Goal: Transaction & Acquisition: Purchase product/service

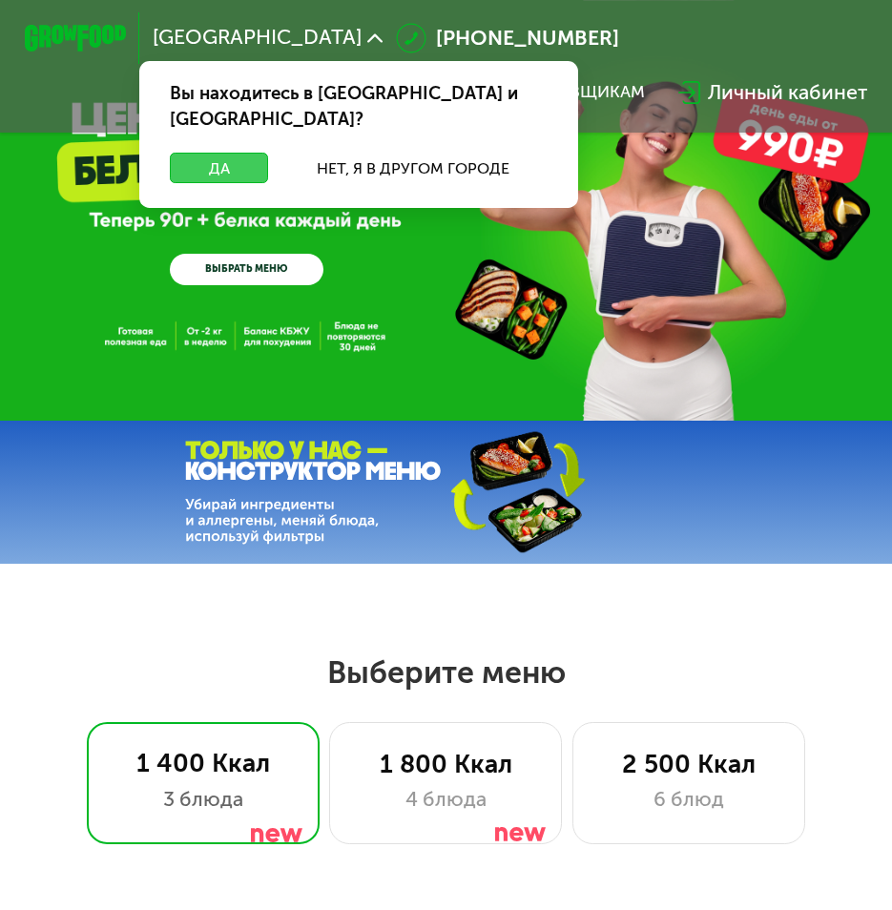
click at [230, 153] on button "Да" at bounding box center [219, 168] width 98 height 31
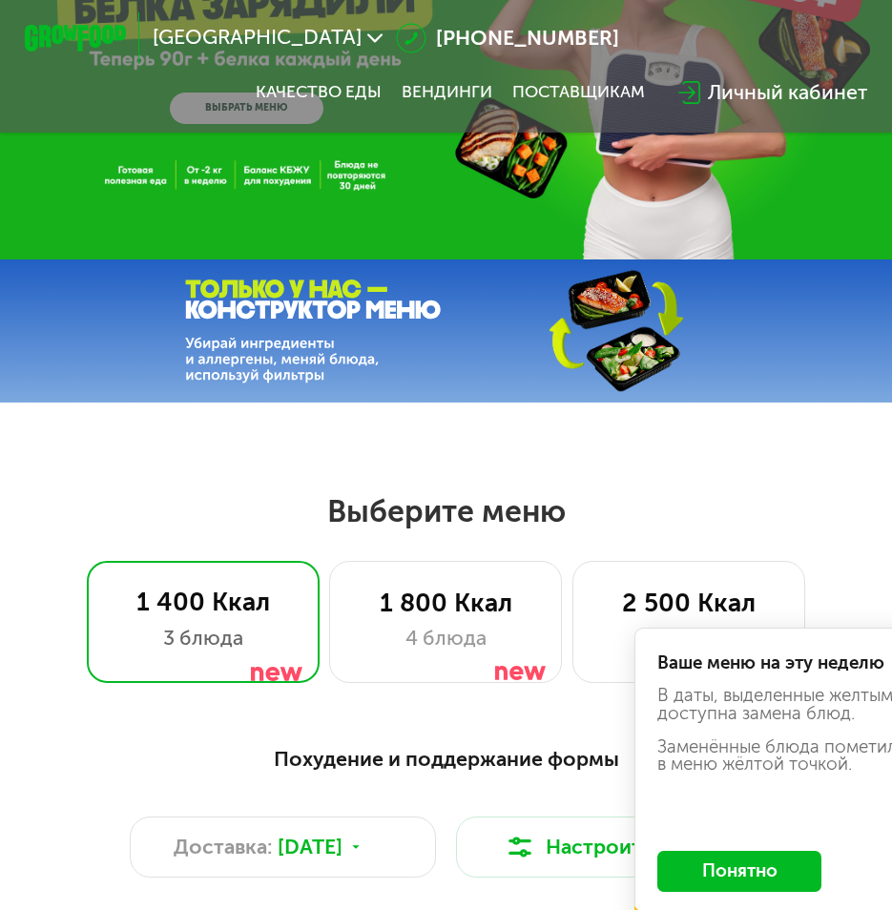
scroll to position [286, 0]
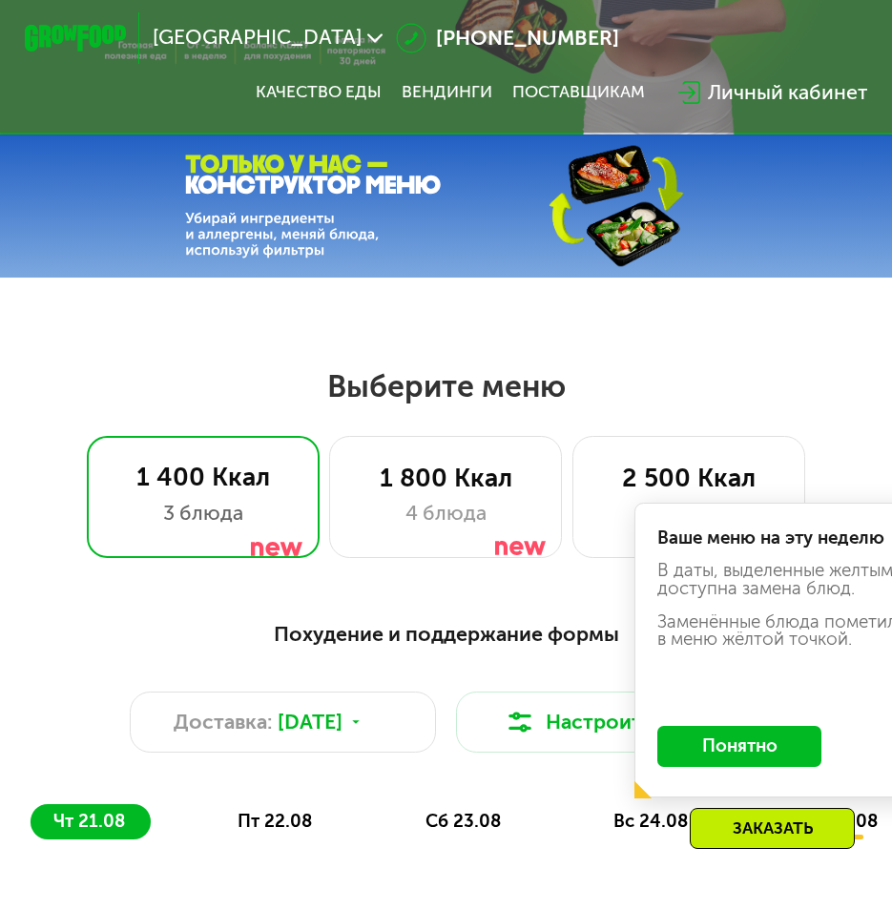
click at [752, 763] on button "Понятно" at bounding box center [739, 746] width 165 height 41
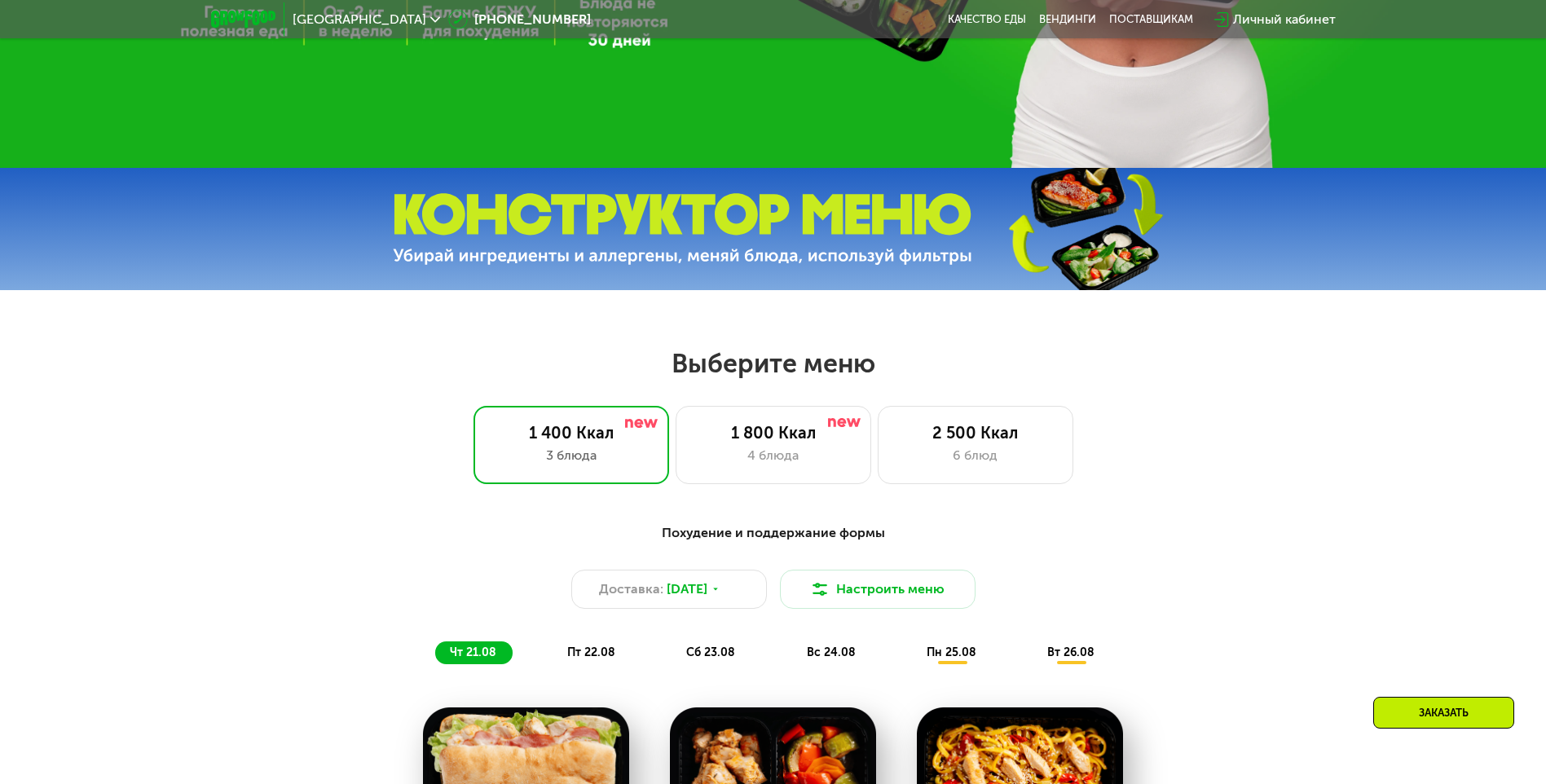
scroll to position [652, 0]
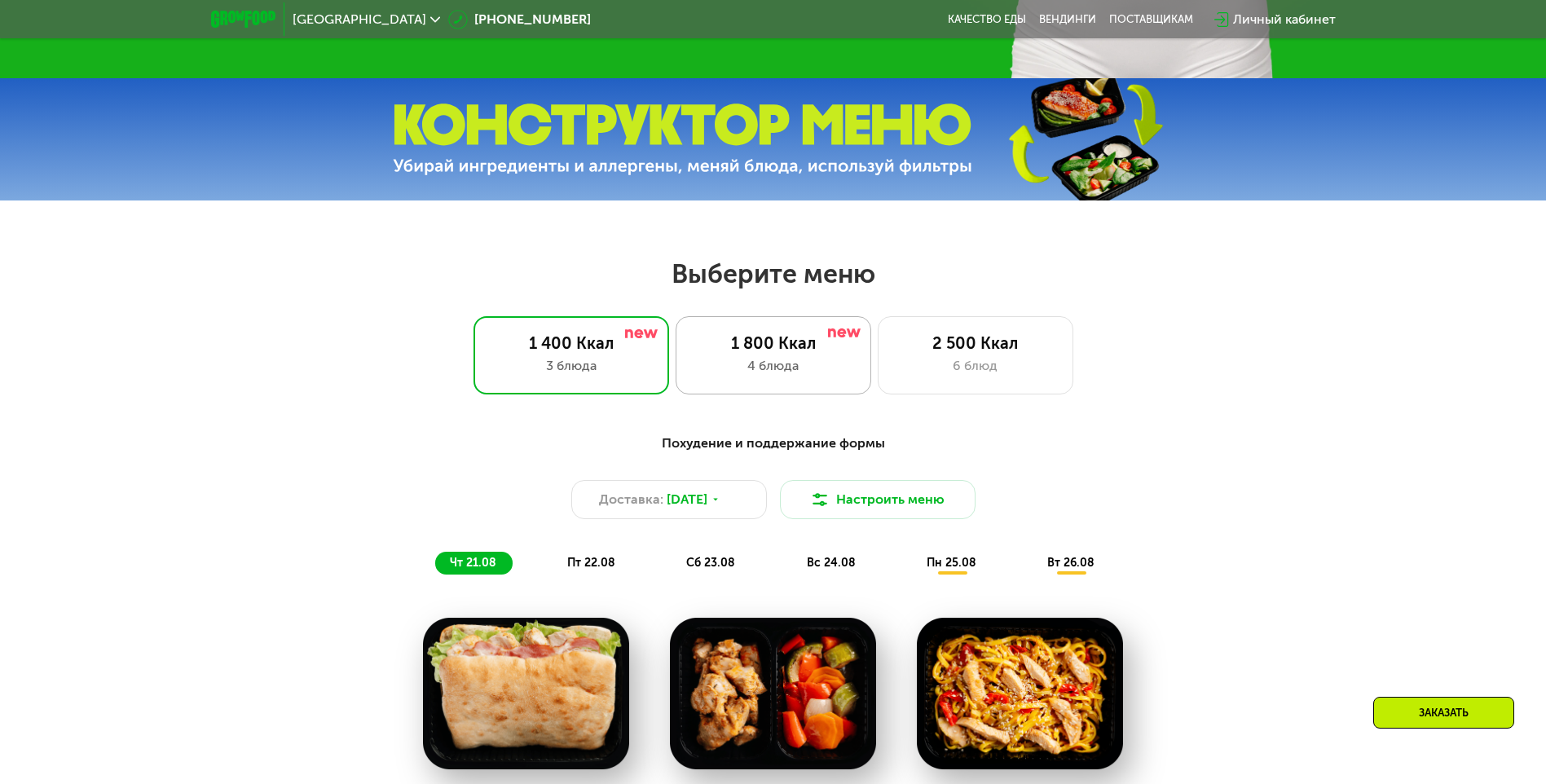
click at [774, 371] on div "4 блюда" at bounding box center [773, 366] width 161 height 20
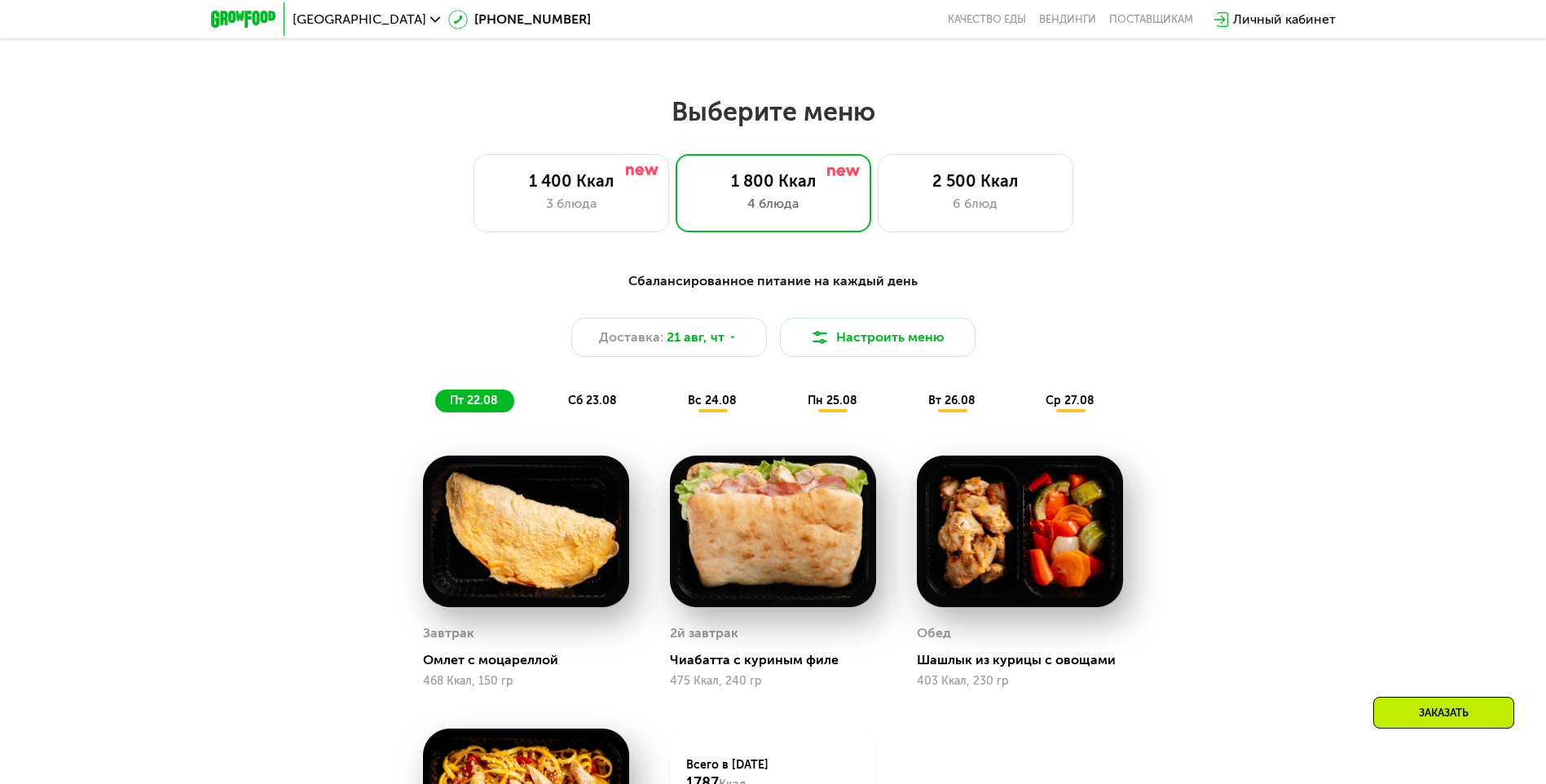
scroll to position [815, 0]
click at [676, 219] on div "1 400 Ккал 3 блюда" at bounding box center [773, 192] width 196 height 79
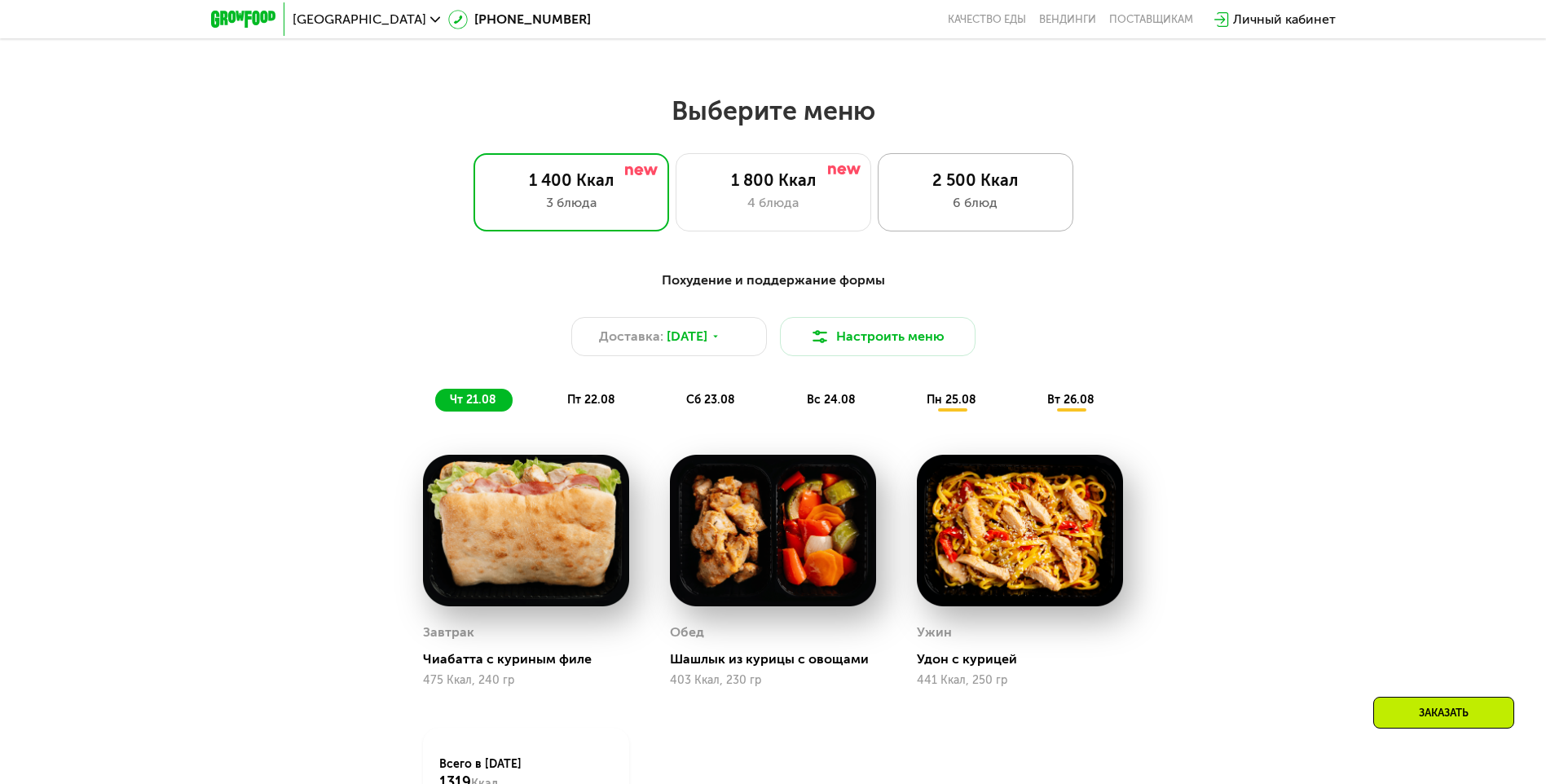
click at [774, 208] on div "6 блюд" at bounding box center [975, 202] width 161 height 20
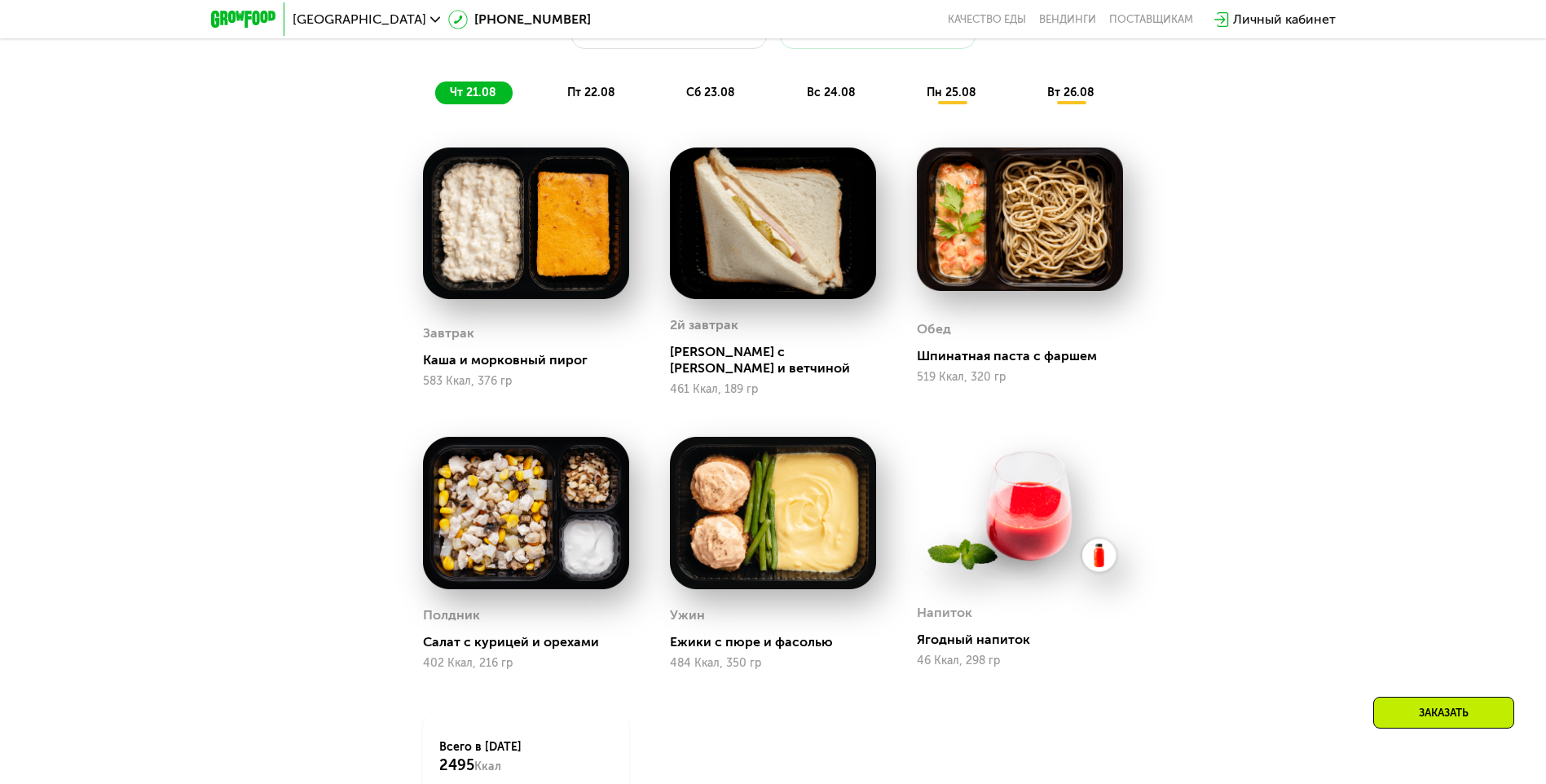
scroll to position [897, 0]
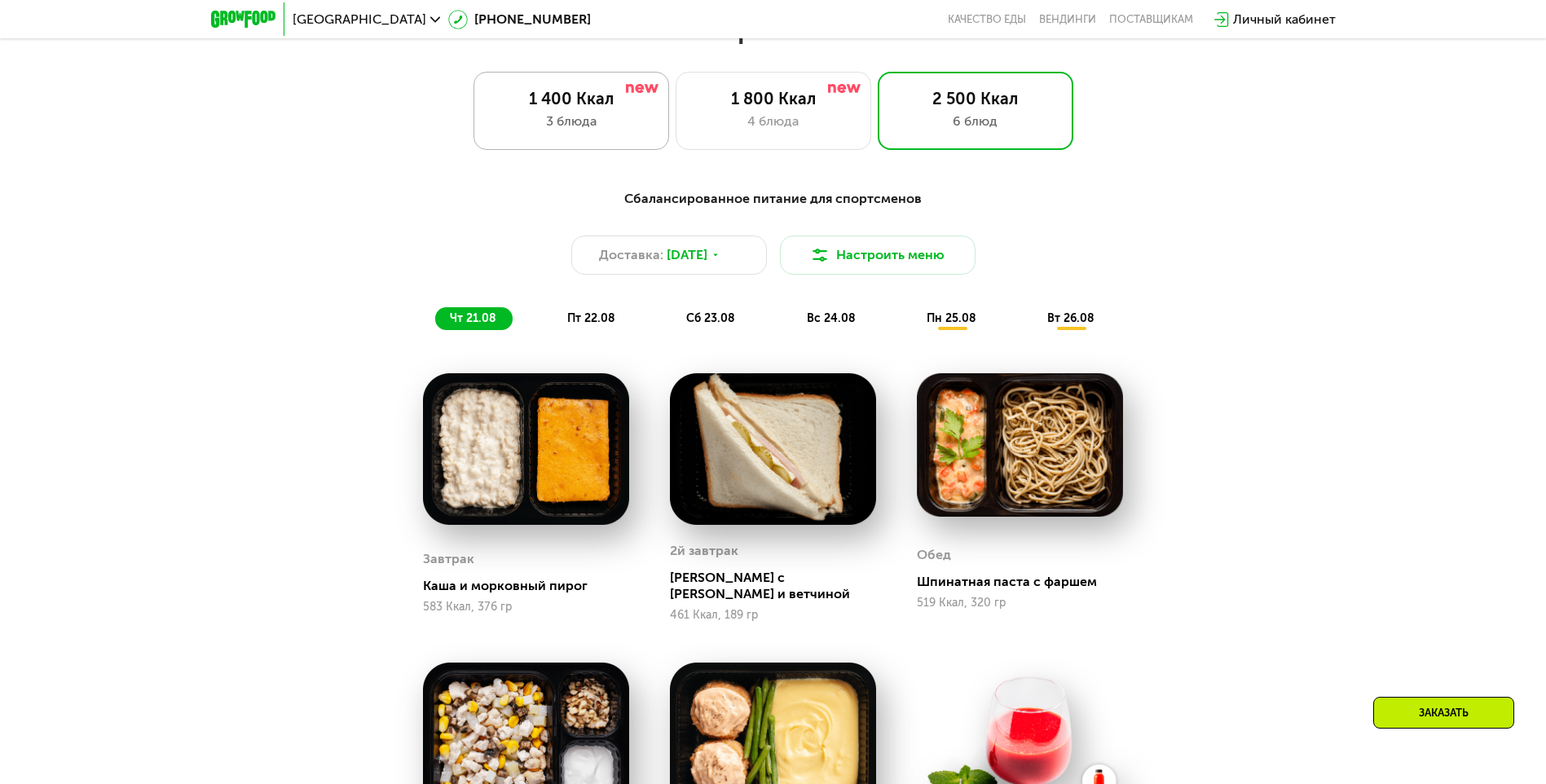
click at [676, 132] on div "1 400 Ккал 3 блюда" at bounding box center [773, 111] width 196 height 79
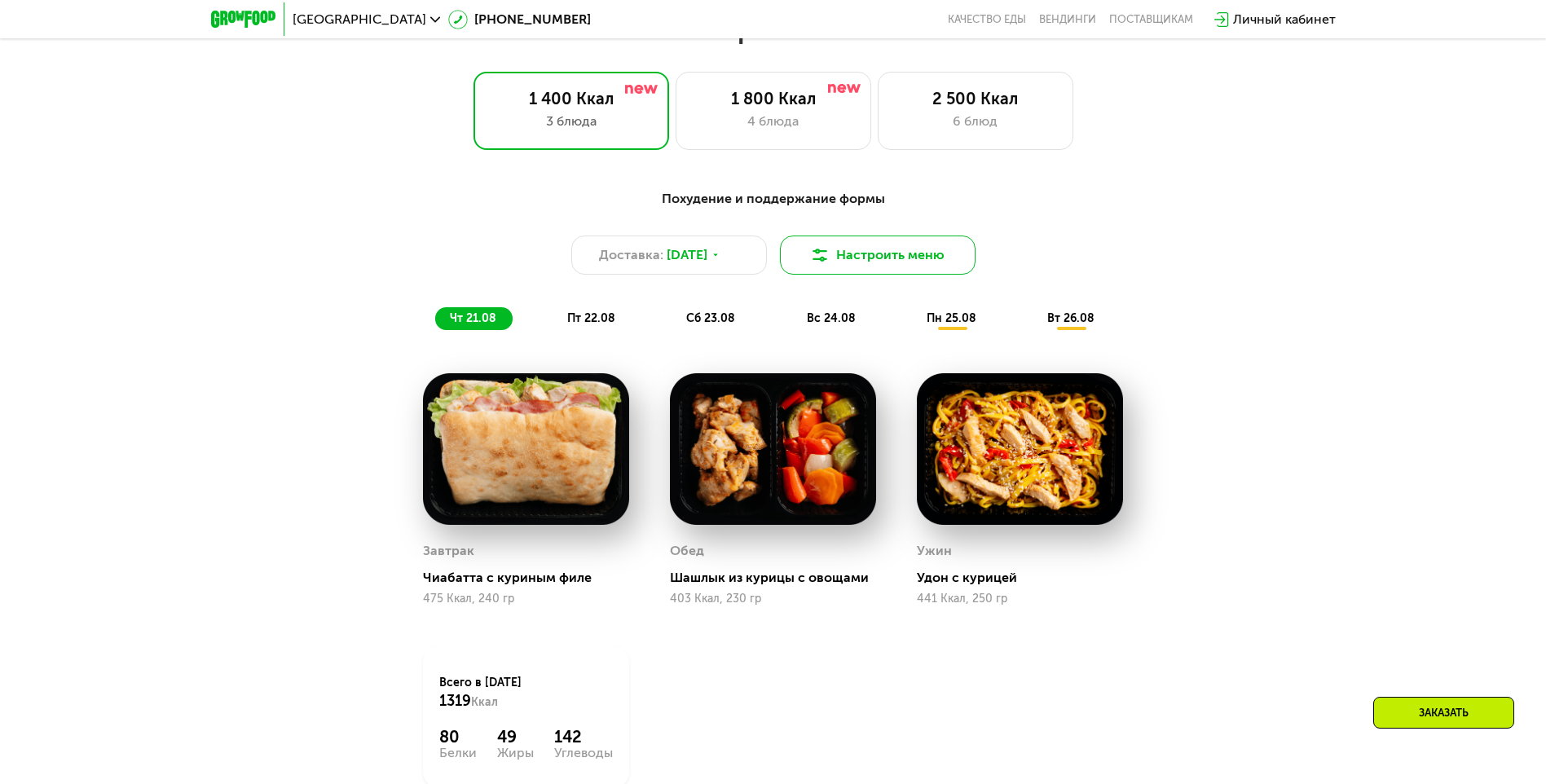
click at [774, 268] on button "Настроить меню" at bounding box center [877, 255] width 196 height 39
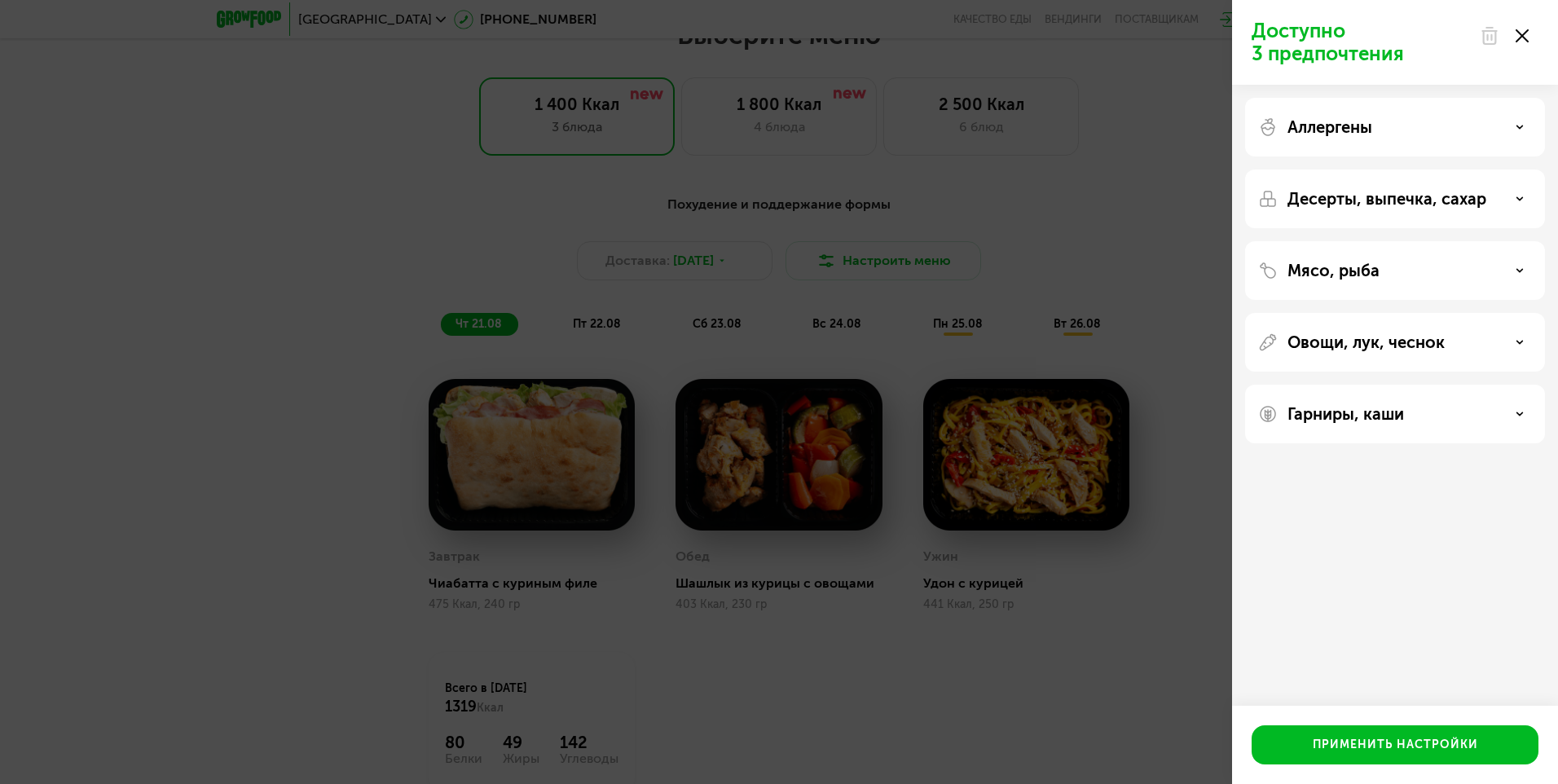
click at [774, 169] on div "Аллергены" at bounding box center [1395, 198] width 300 height 59
click at [774, 124] on icon at bounding box center [1520, 127] width 9 height 9
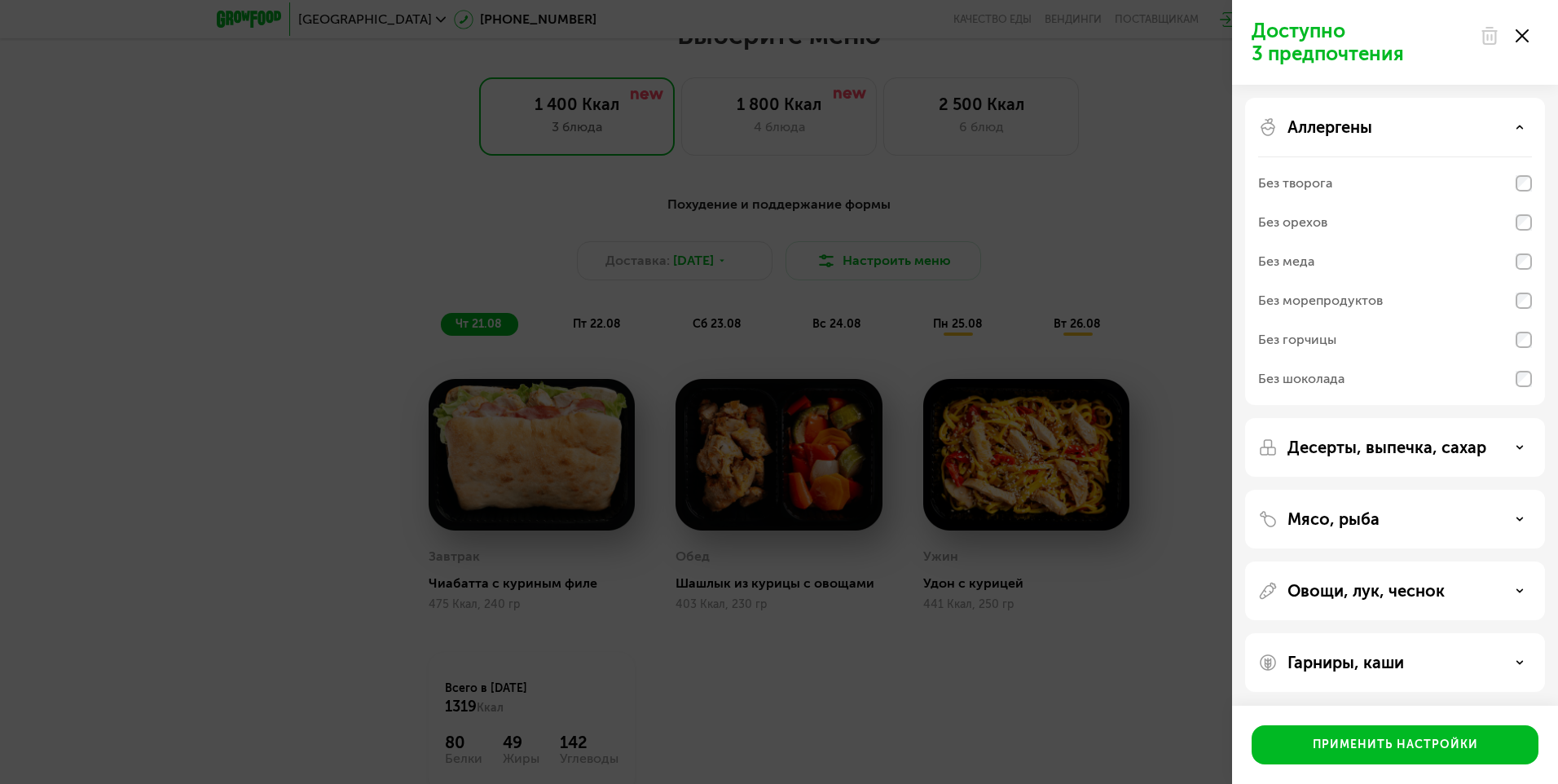
click at [774, 128] on div "Аллергены" at bounding box center [1395, 126] width 274 height 20
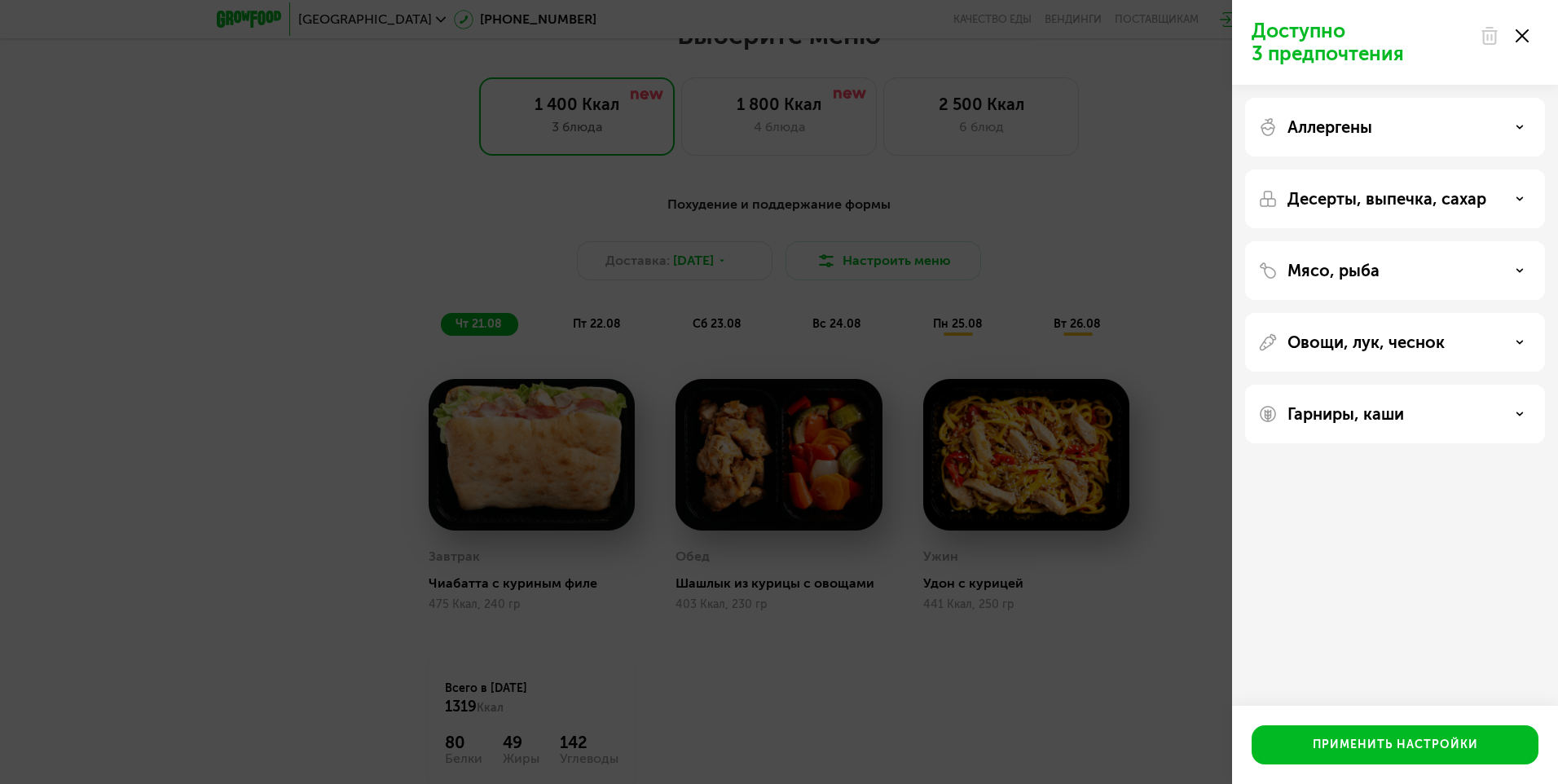
click at [774, 202] on p "Десерты, выпечка, сахар" at bounding box center [1387, 198] width 199 height 20
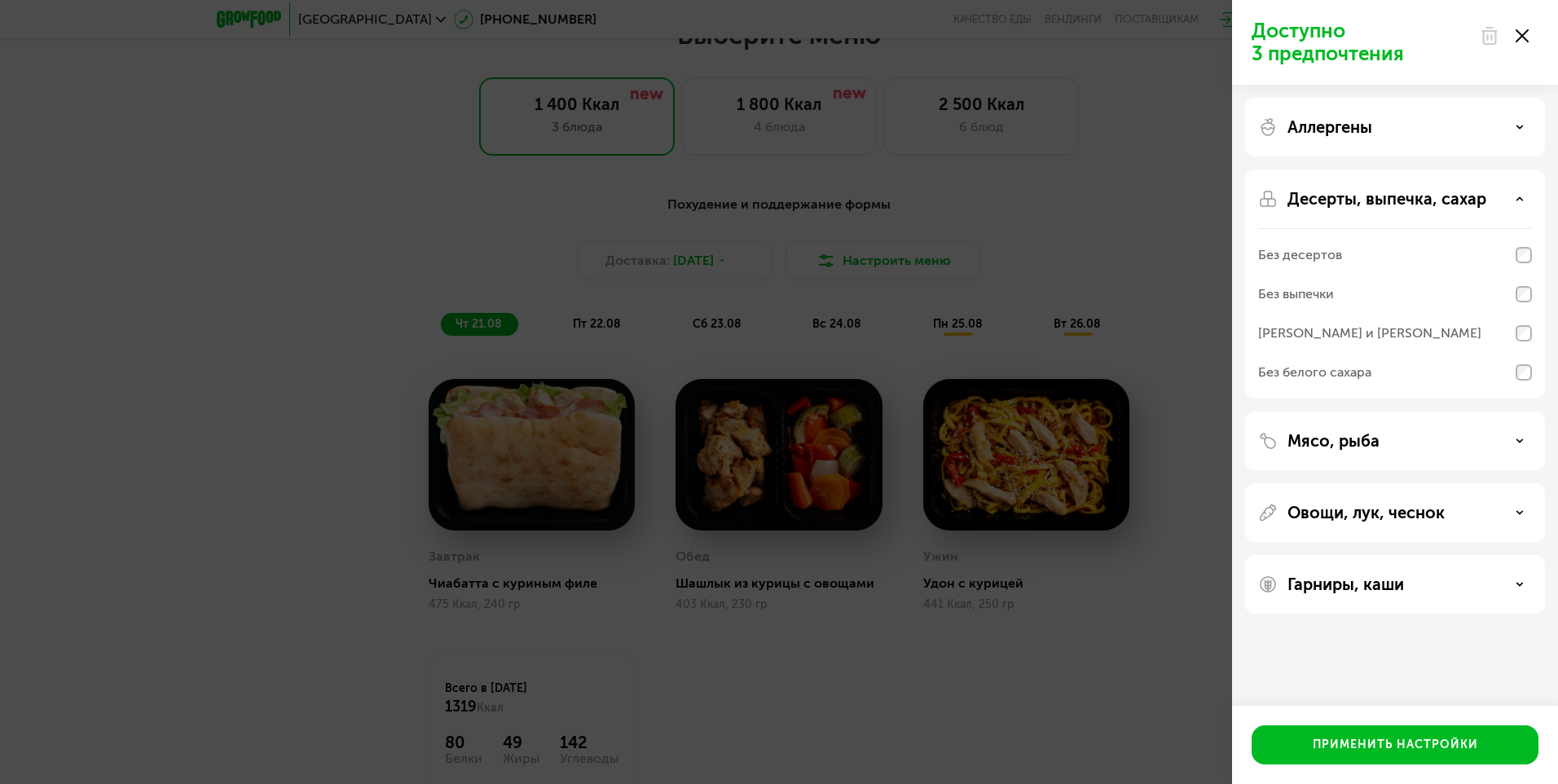
click at [774, 372] on div "Без белого сахара" at bounding box center [1395, 372] width 274 height 39
click at [774, 740] on div "Применить настройки" at bounding box center [1396, 745] width 166 height 16
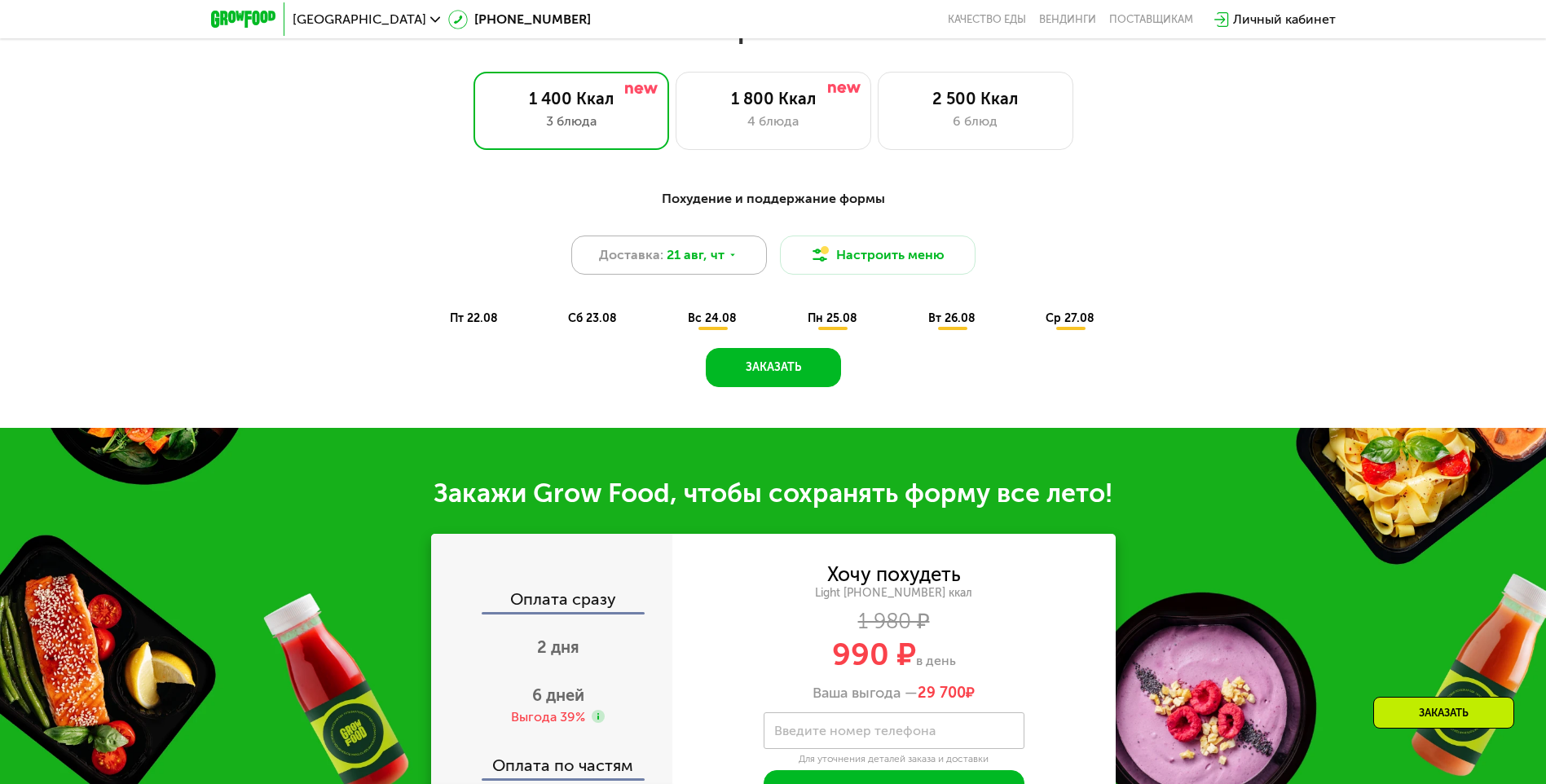
click at [734, 260] on icon at bounding box center [732, 255] width 9 height 9
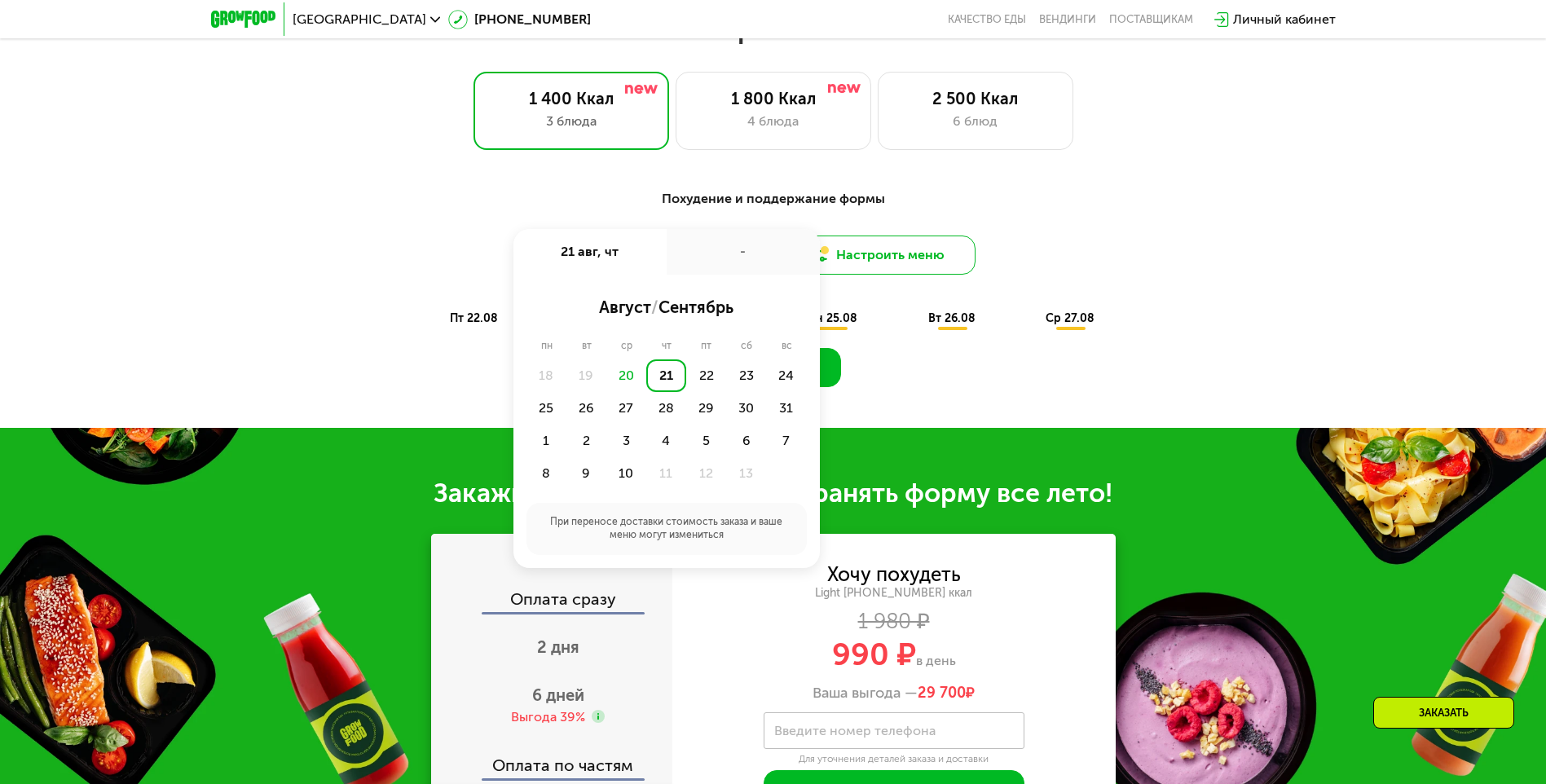
click at [774, 263] on button "Настроить меню" at bounding box center [877, 255] width 196 height 39
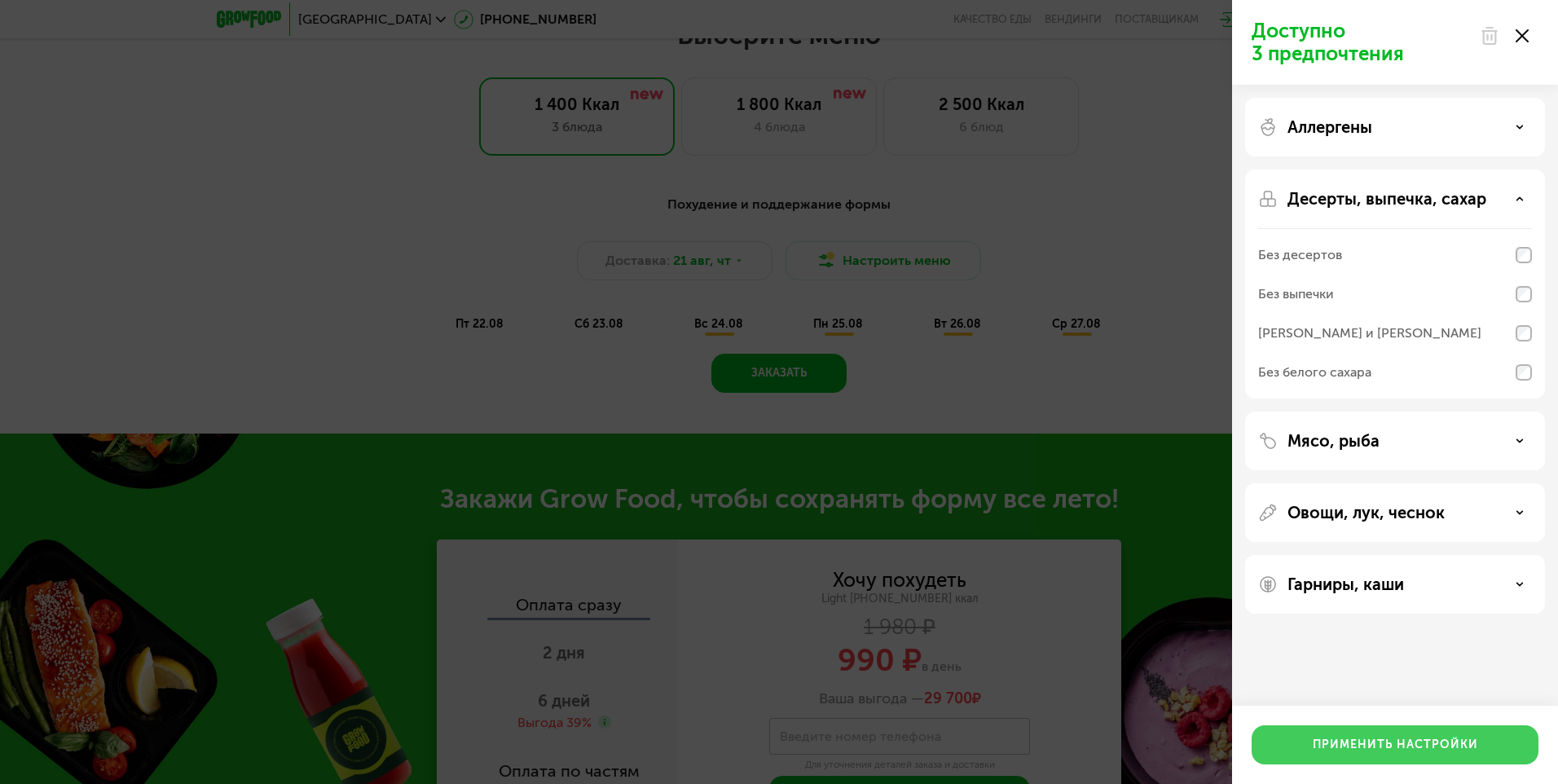
click at [774, 731] on button "Применить настройки" at bounding box center [1396, 745] width 287 height 39
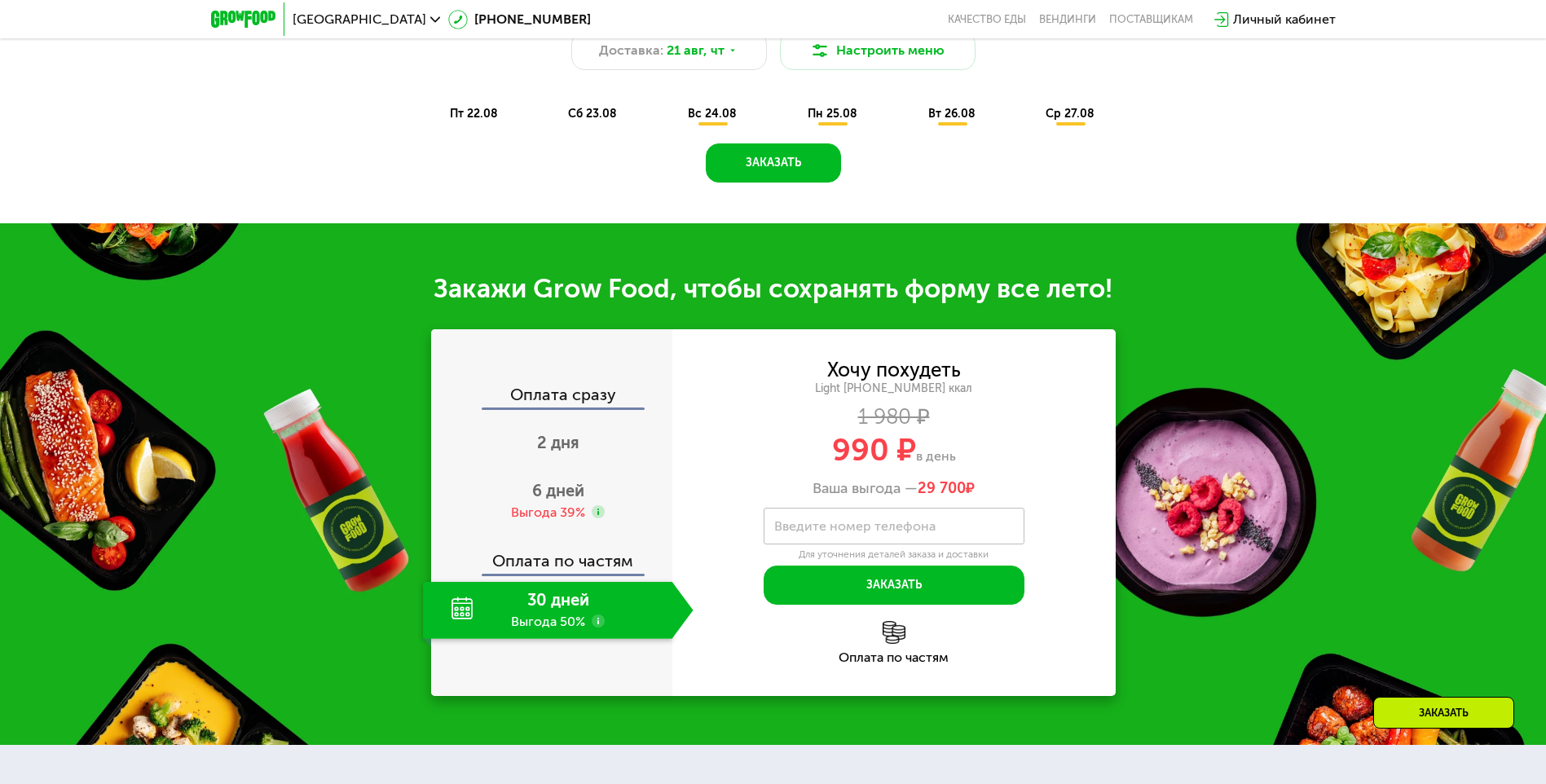
scroll to position [1141, 0]
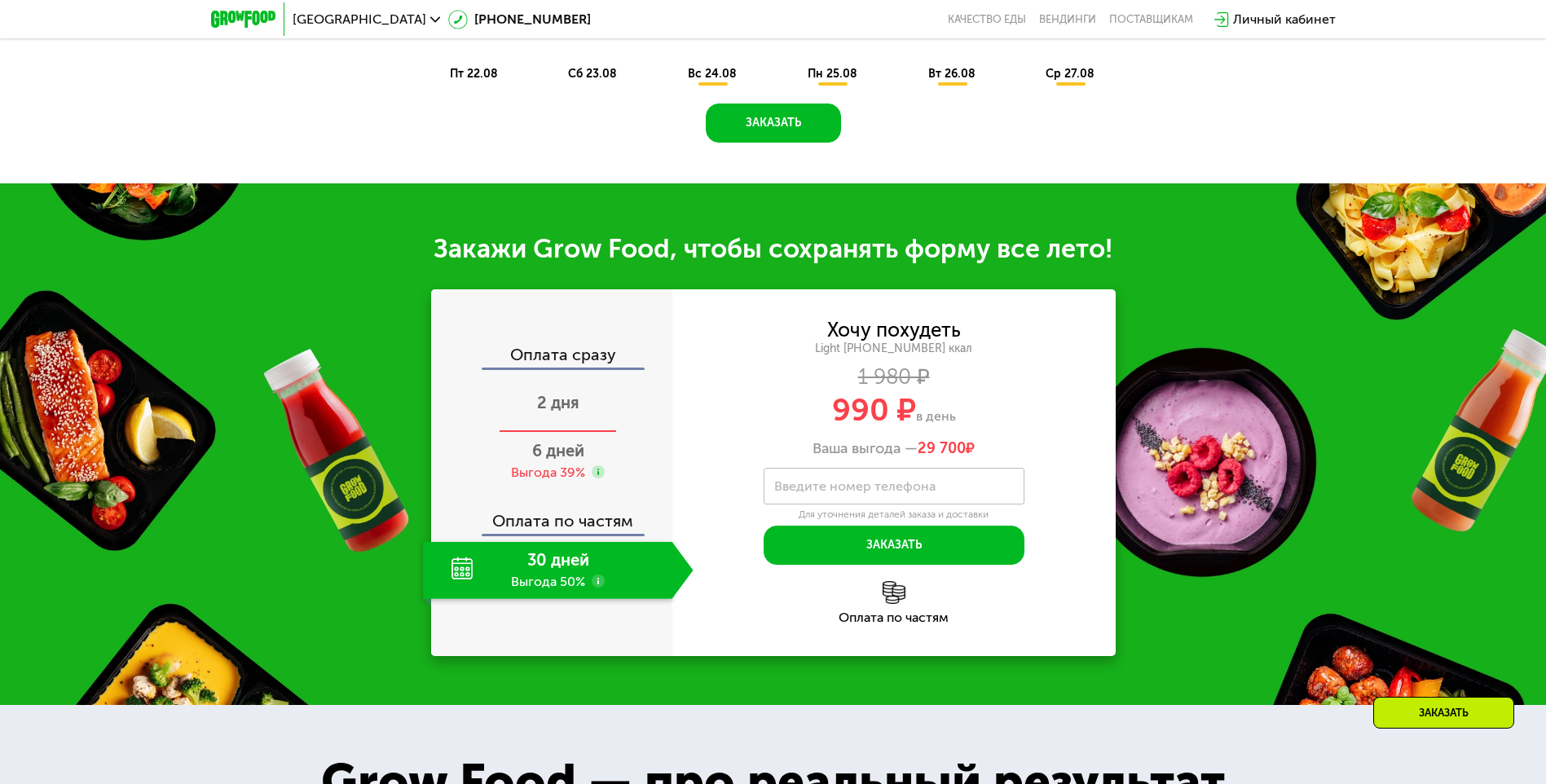
click at [571, 412] on span "2 дня" at bounding box center [559, 402] width 43 height 20
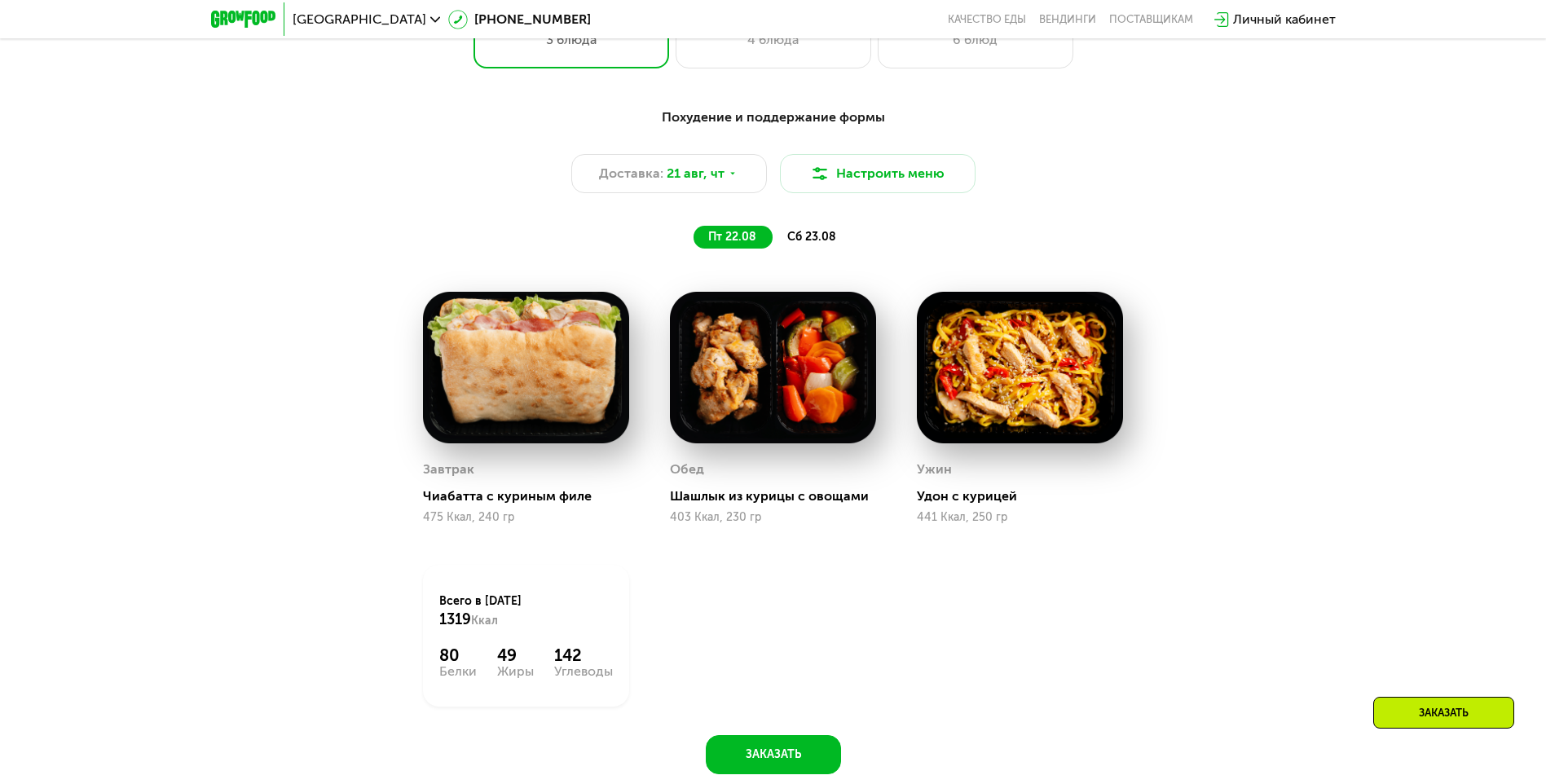
scroll to position [897, 0]
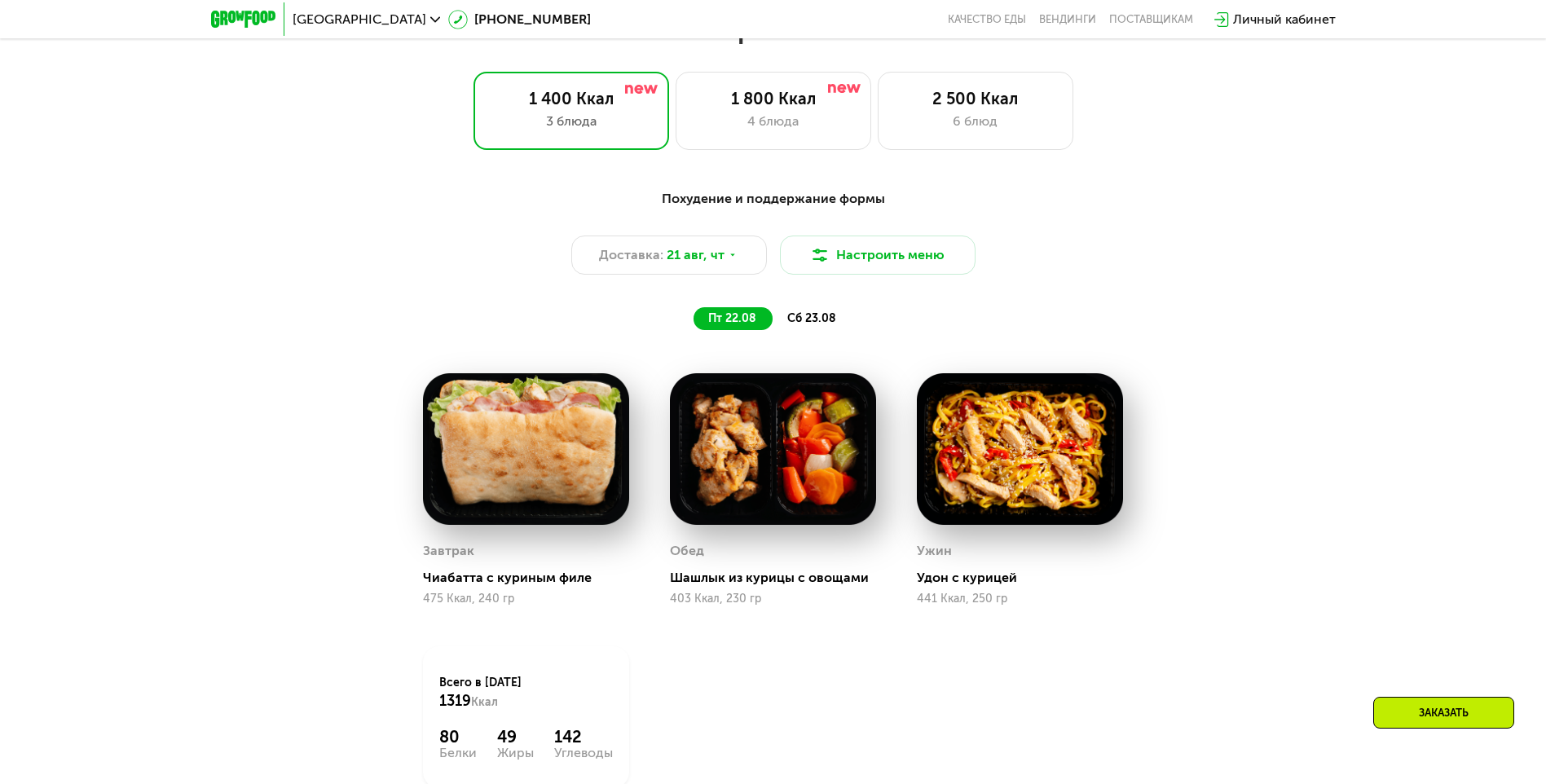
click at [774, 324] on span "сб 23.08" at bounding box center [811, 319] width 49 height 14
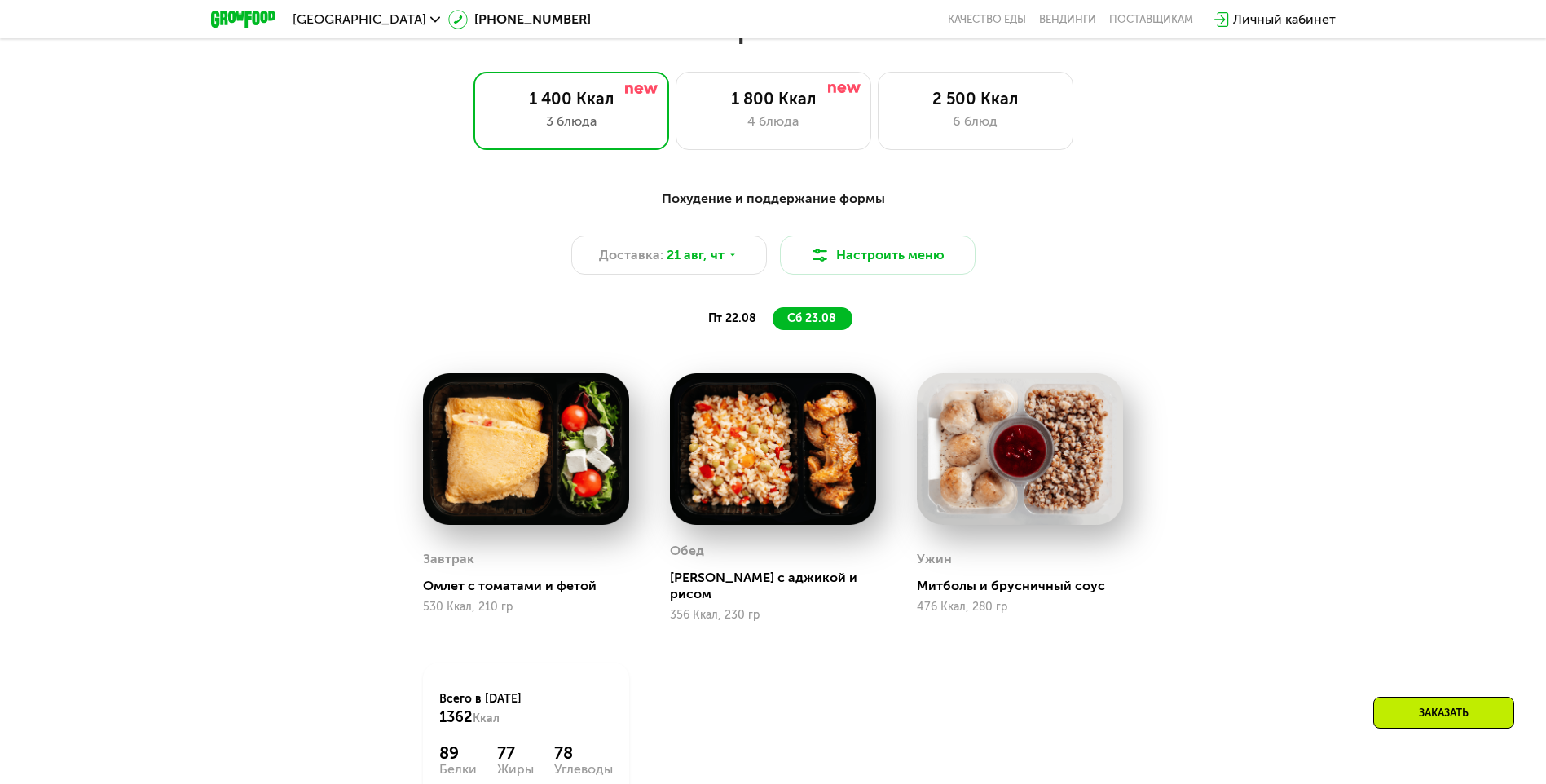
click at [739, 325] on span "пт 22.08" at bounding box center [732, 319] width 48 height 14
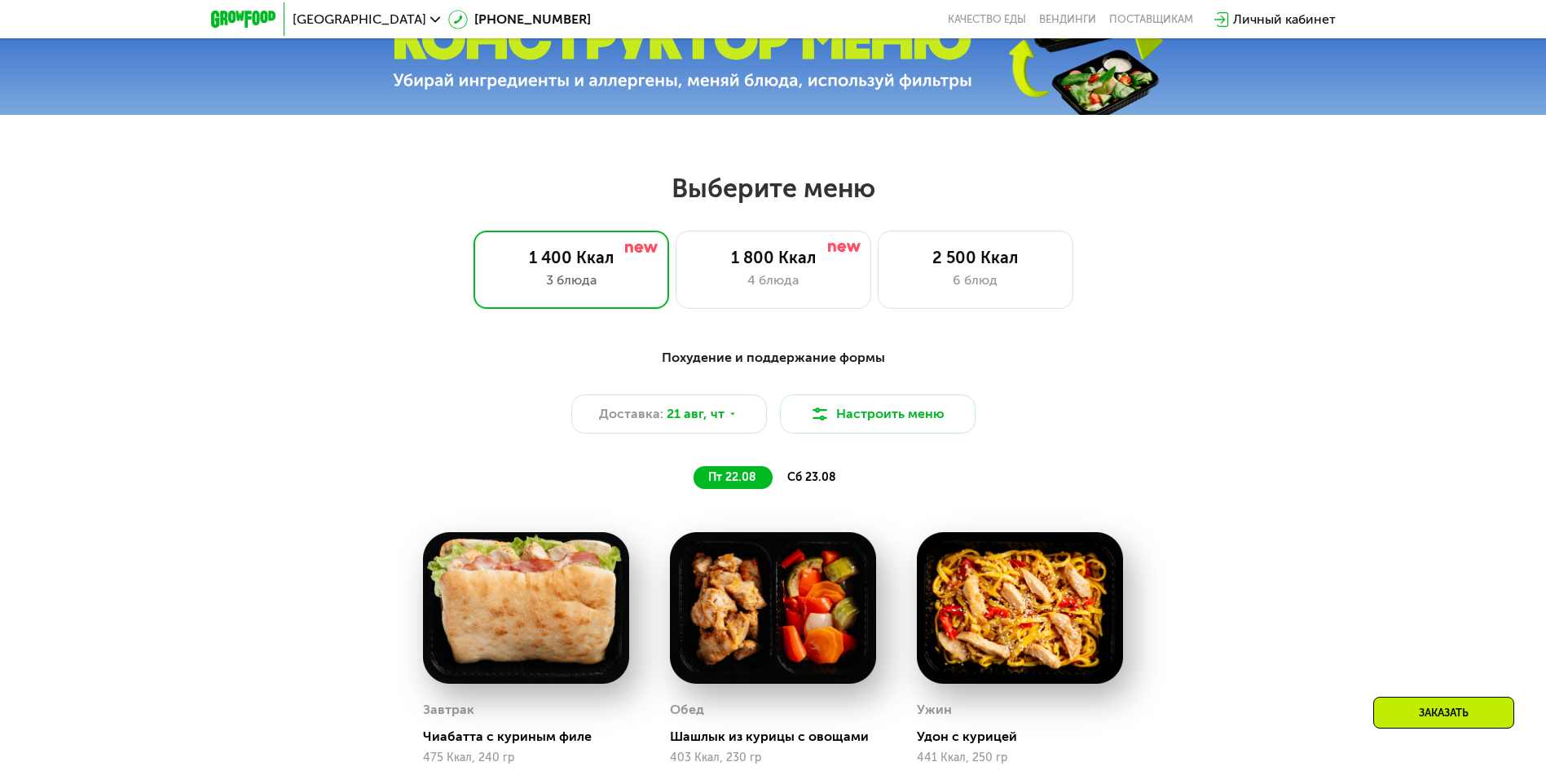
scroll to position [734, 0]
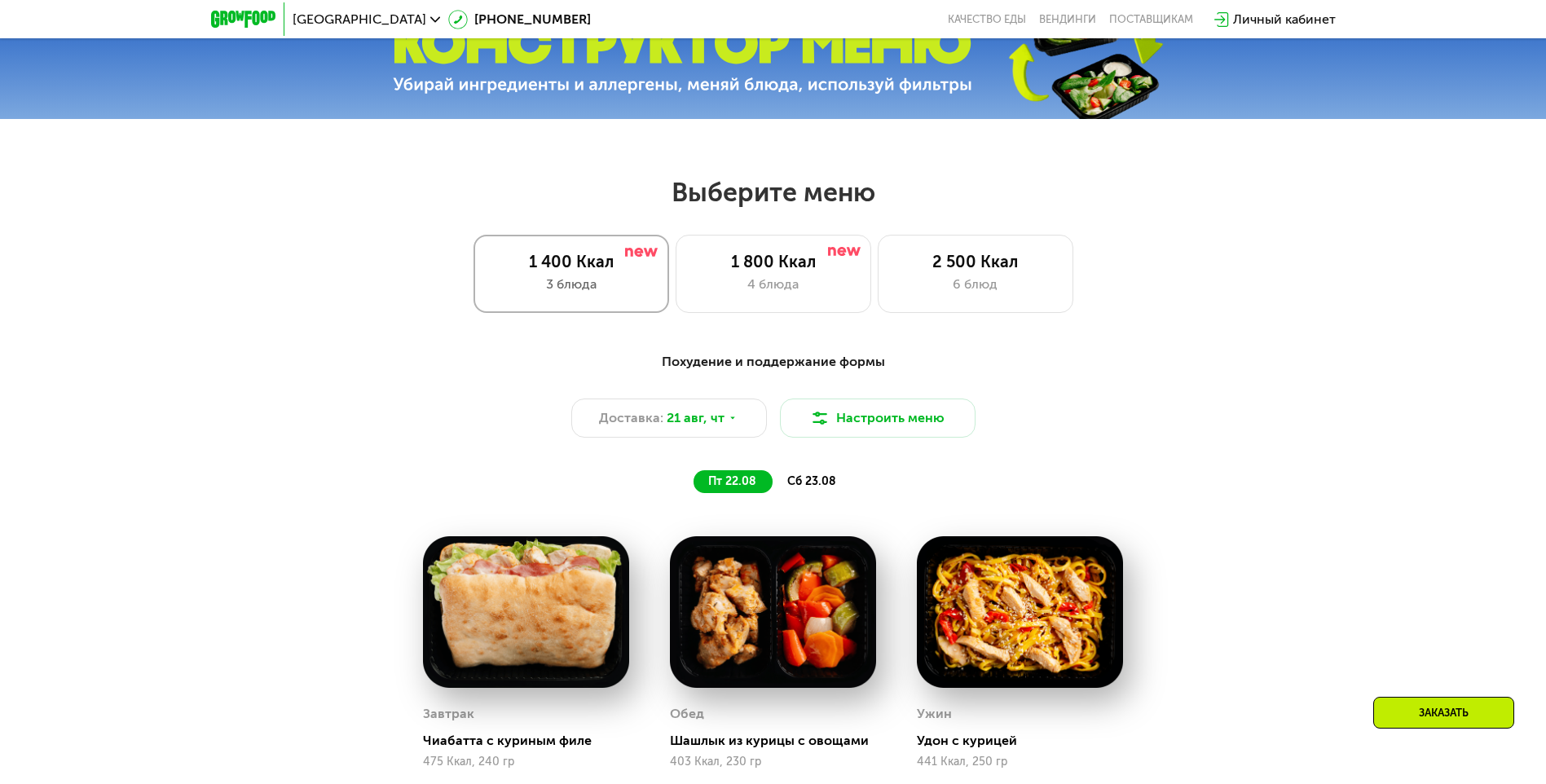
click at [565, 292] on div "3 блюда" at bounding box center [571, 284] width 161 height 20
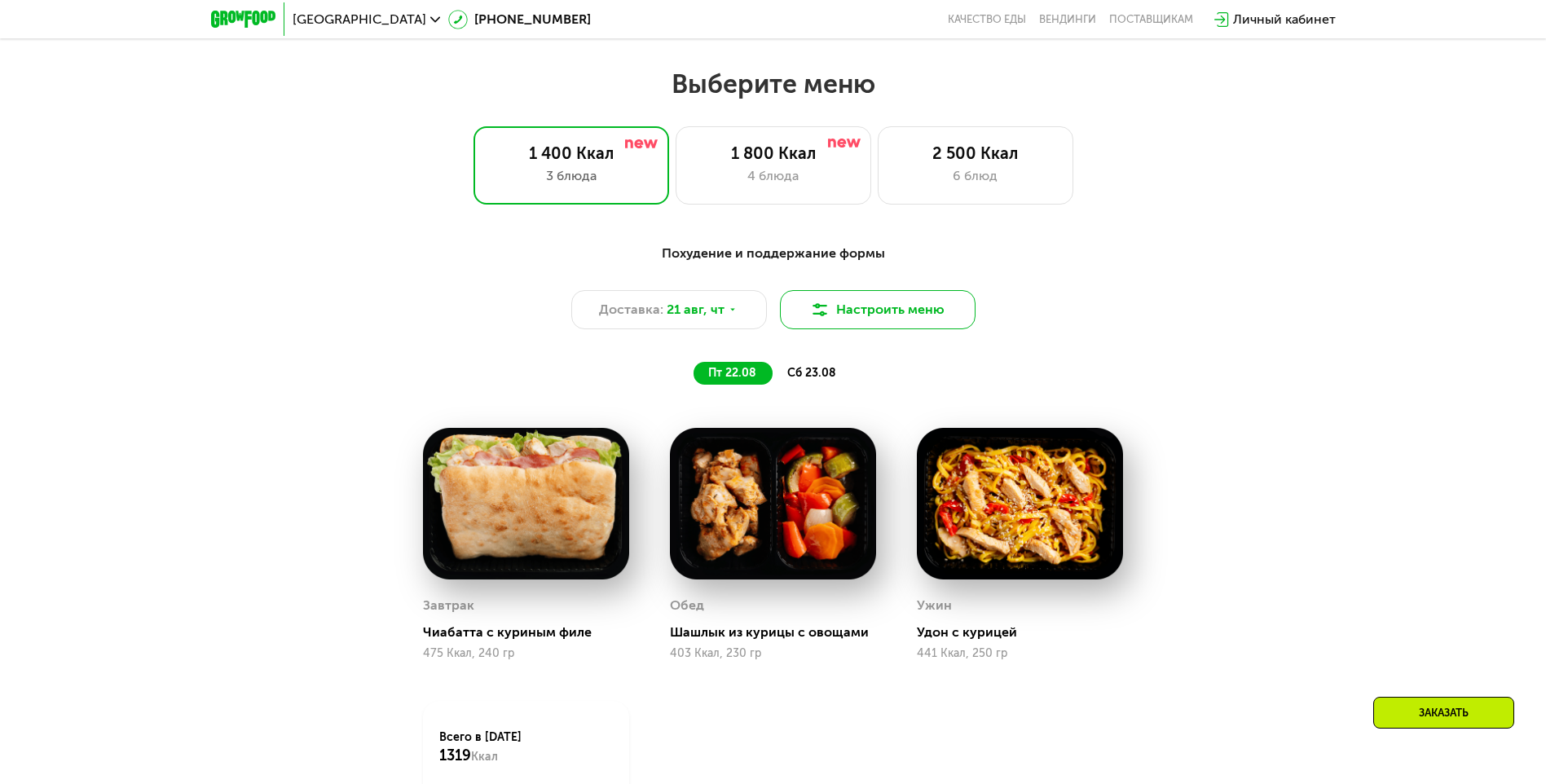
scroll to position [1059, 0]
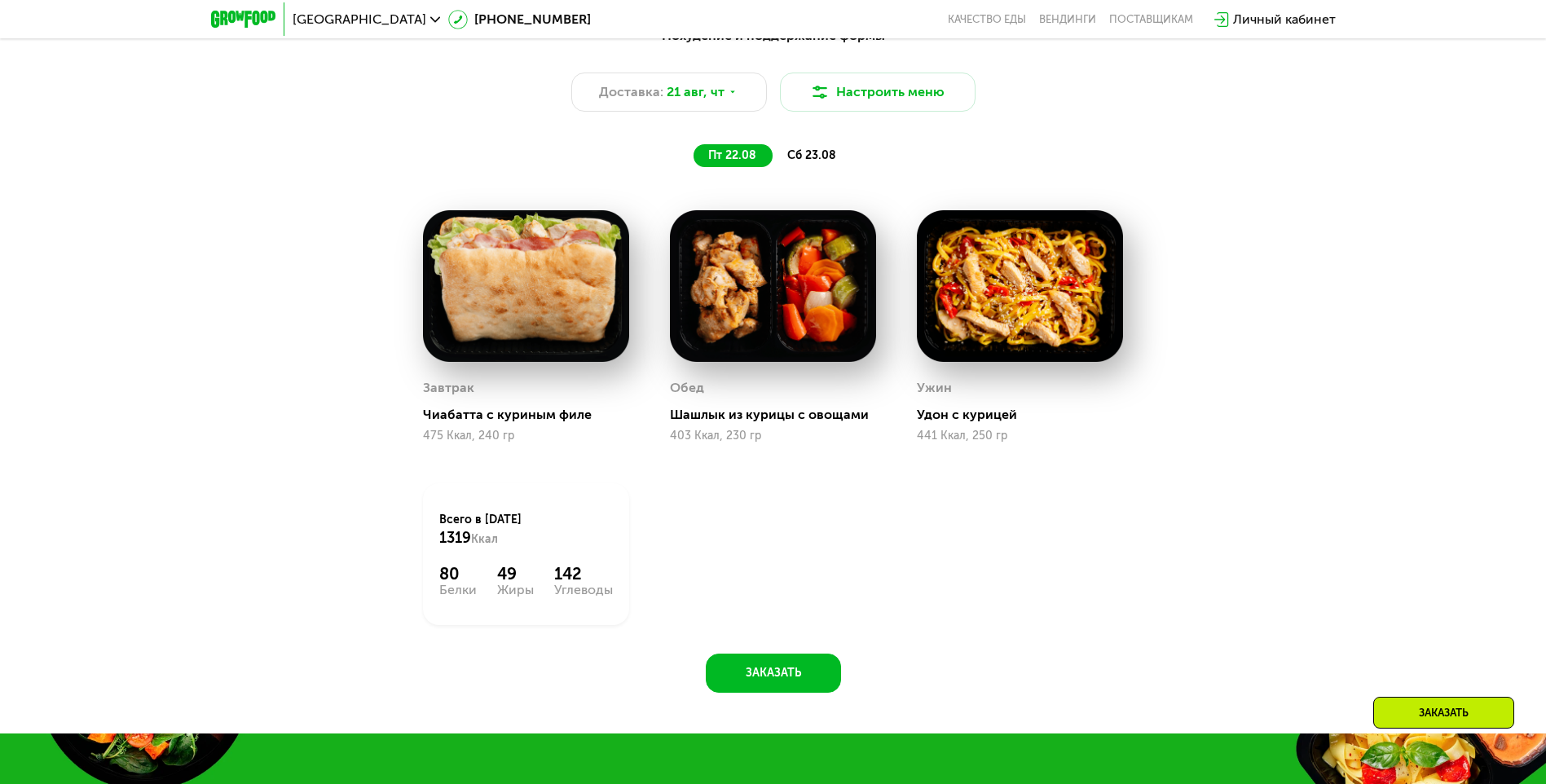
click at [520, 572] on div "49" at bounding box center [515, 573] width 37 height 20
click at [549, 358] on img at bounding box center [525, 286] width 206 height 152
click at [774, 291] on img at bounding box center [1019, 286] width 206 height 152
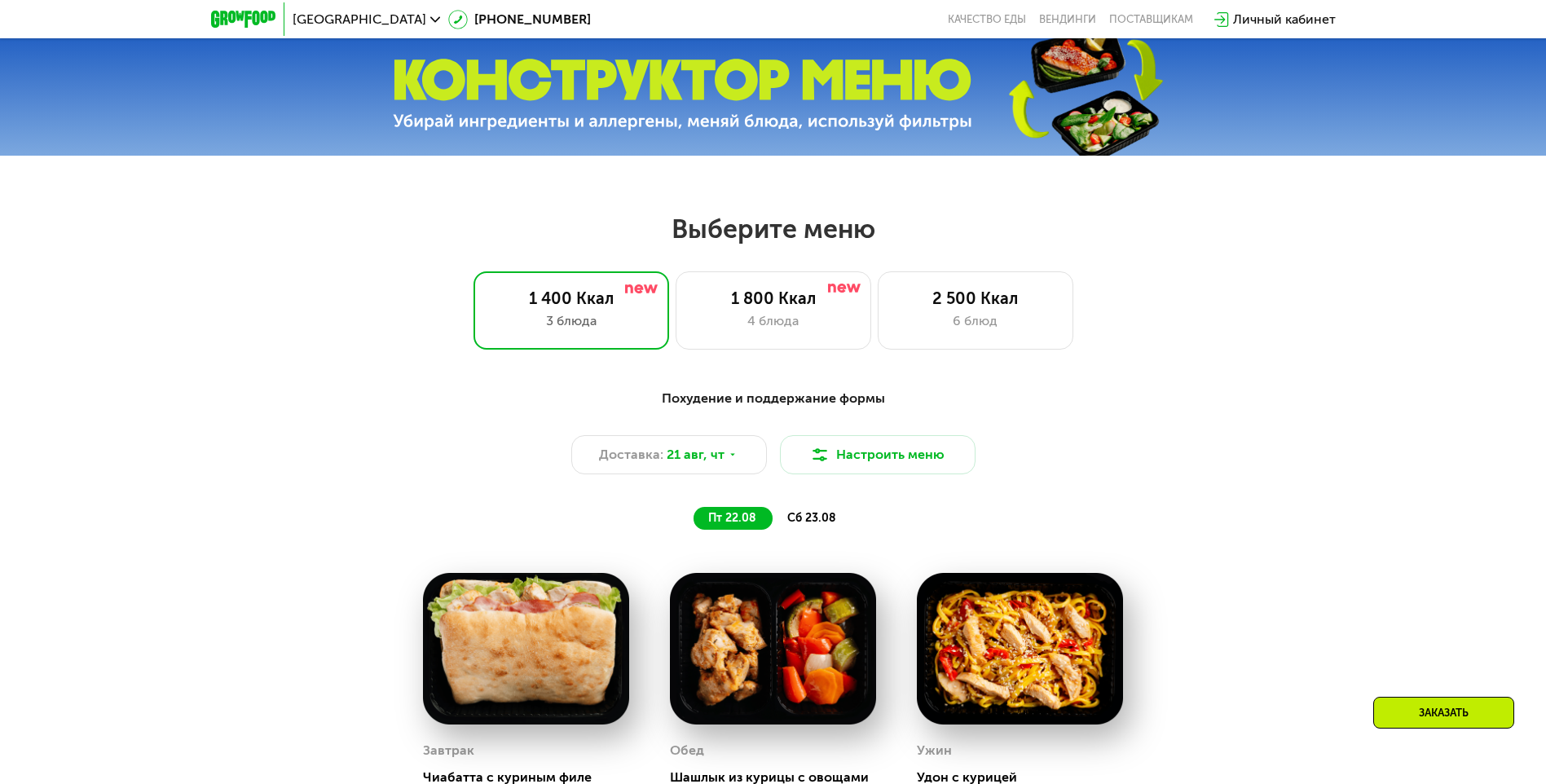
scroll to position [570, 0]
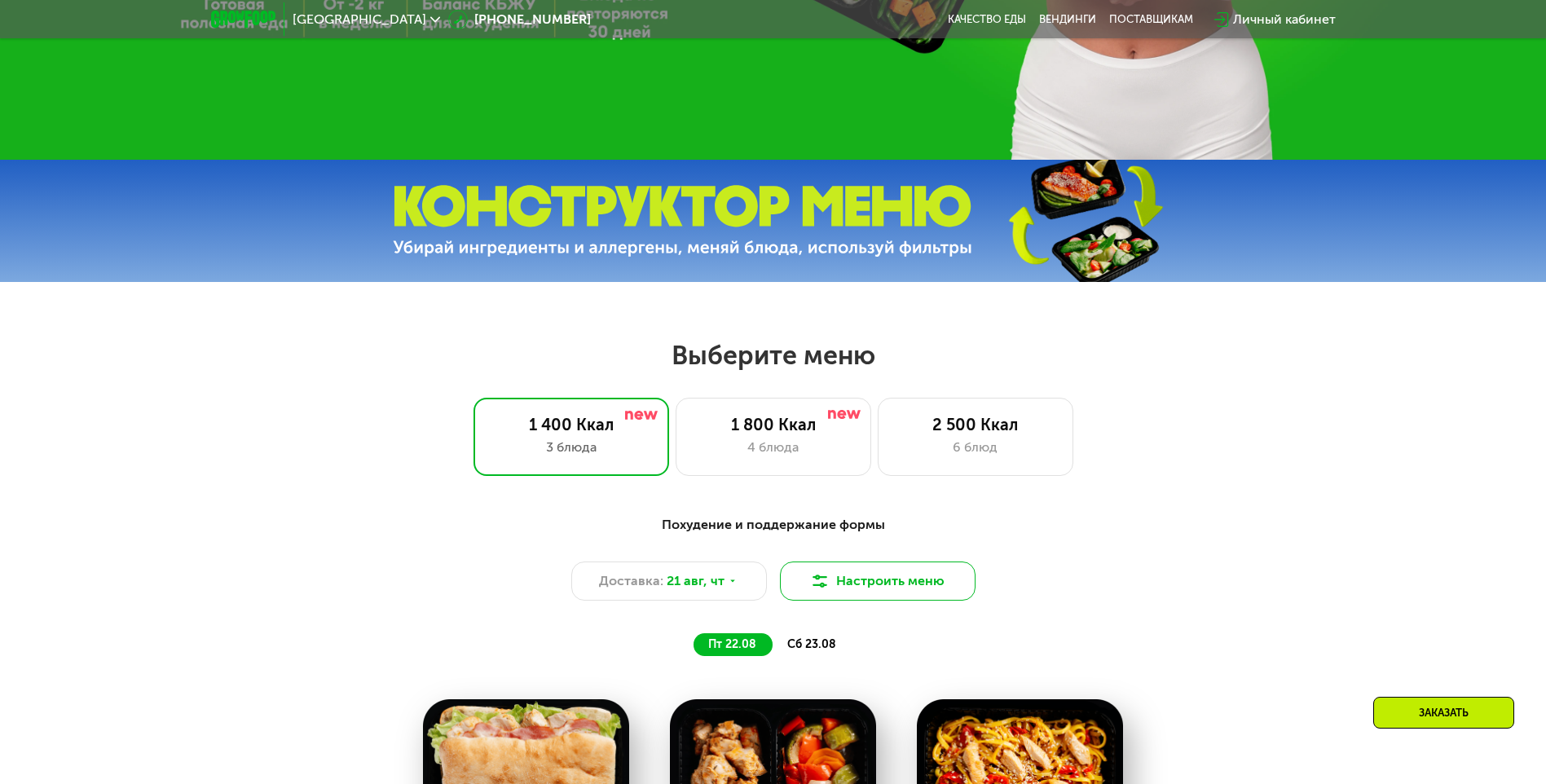
click at [774, 595] on button "Настроить меню" at bounding box center [877, 581] width 196 height 39
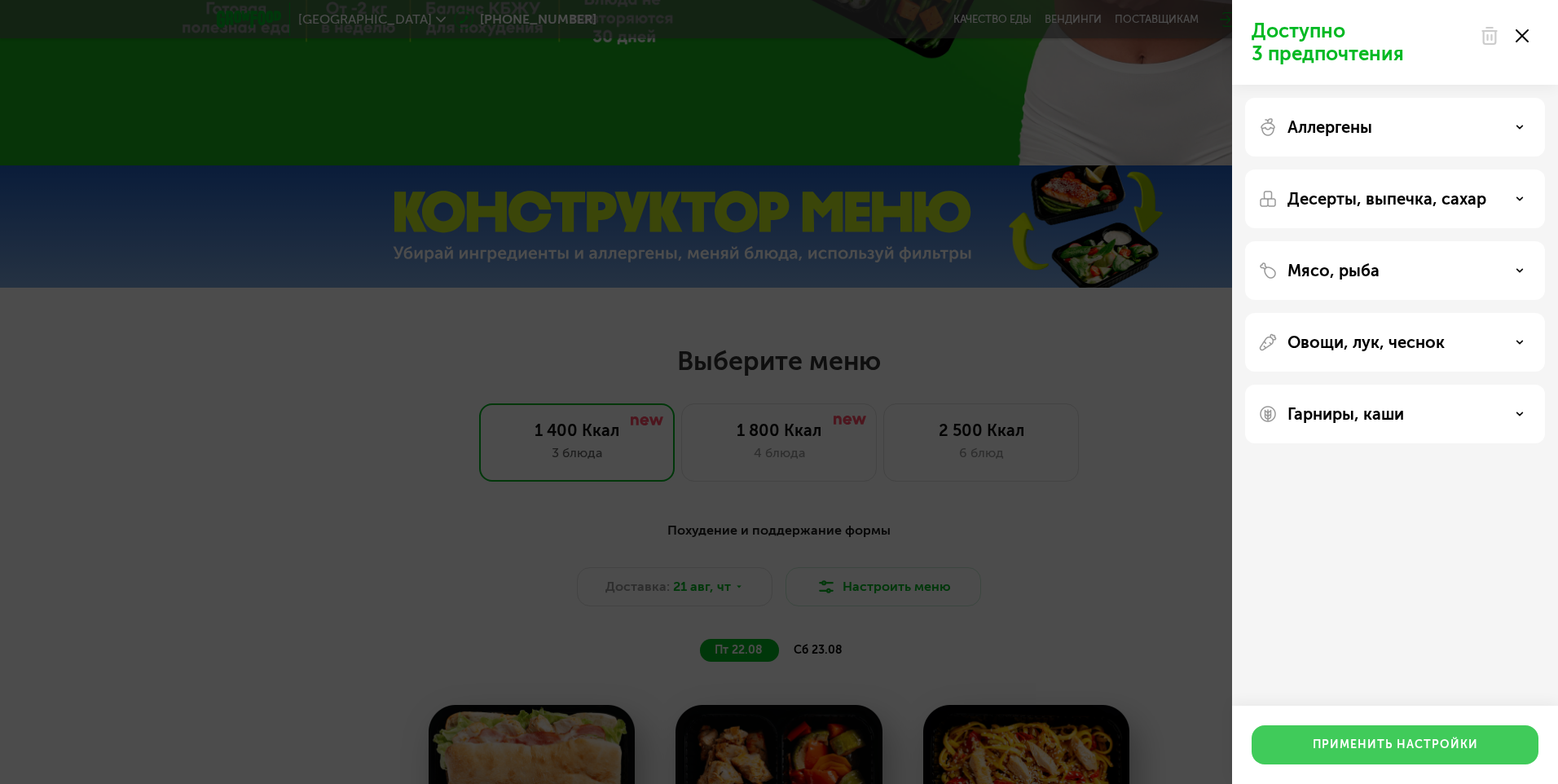
click at [774, 734] on button "Применить настройки" at bounding box center [1396, 745] width 287 height 39
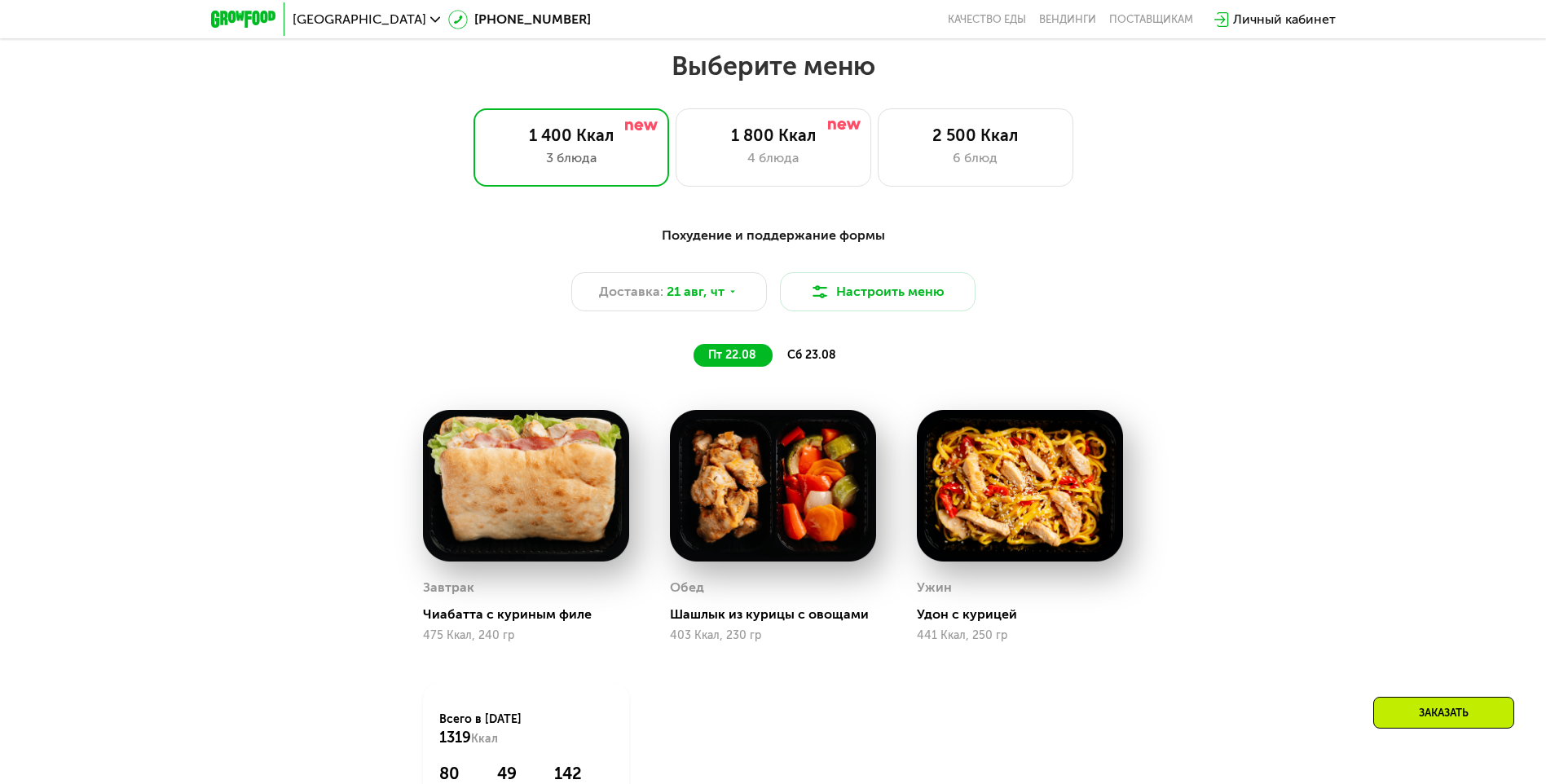
scroll to position [897, 0]
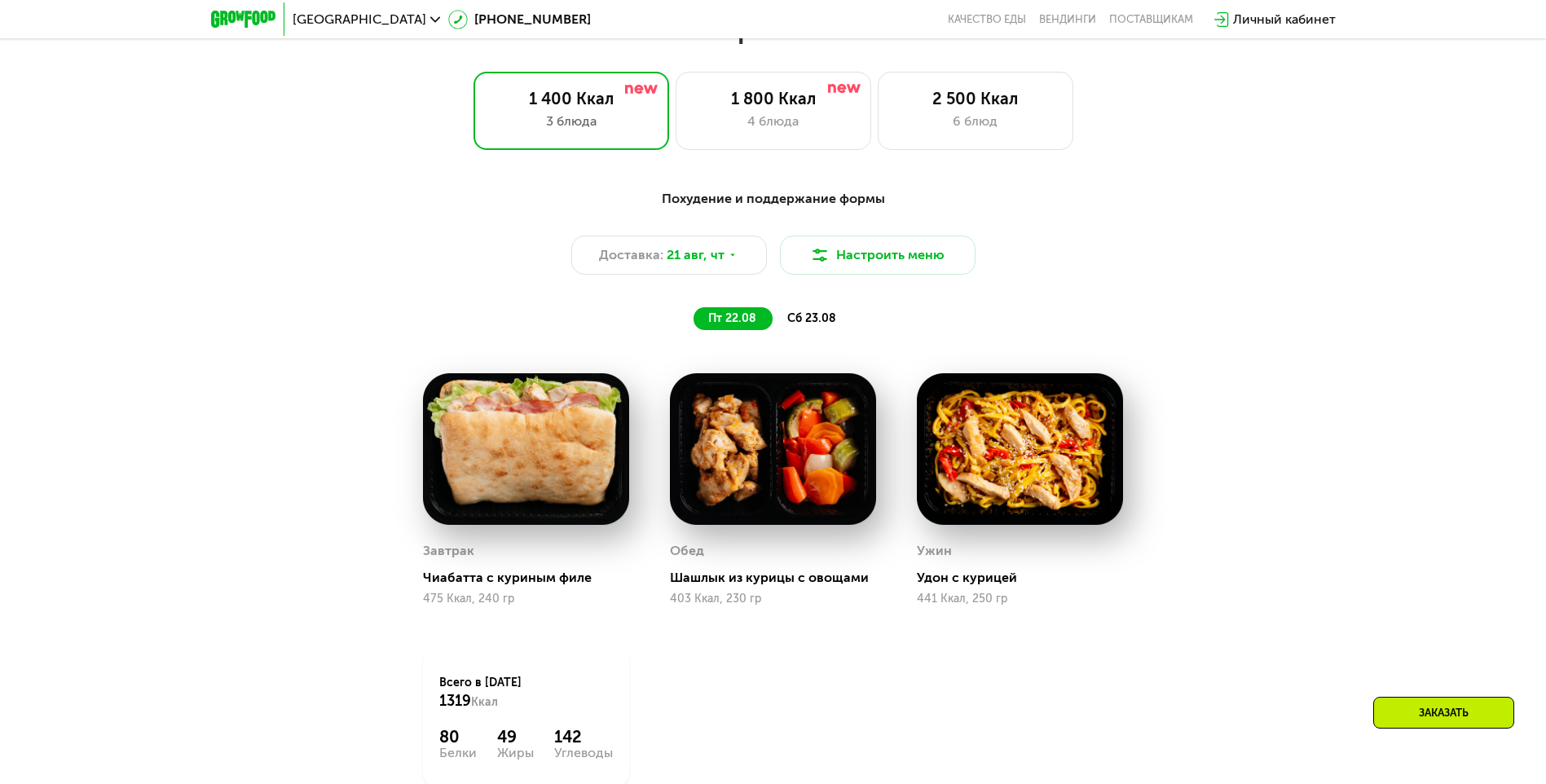
click at [774, 322] on span "сб 23.08" at bounding box center [811, 319] width 49 height 14
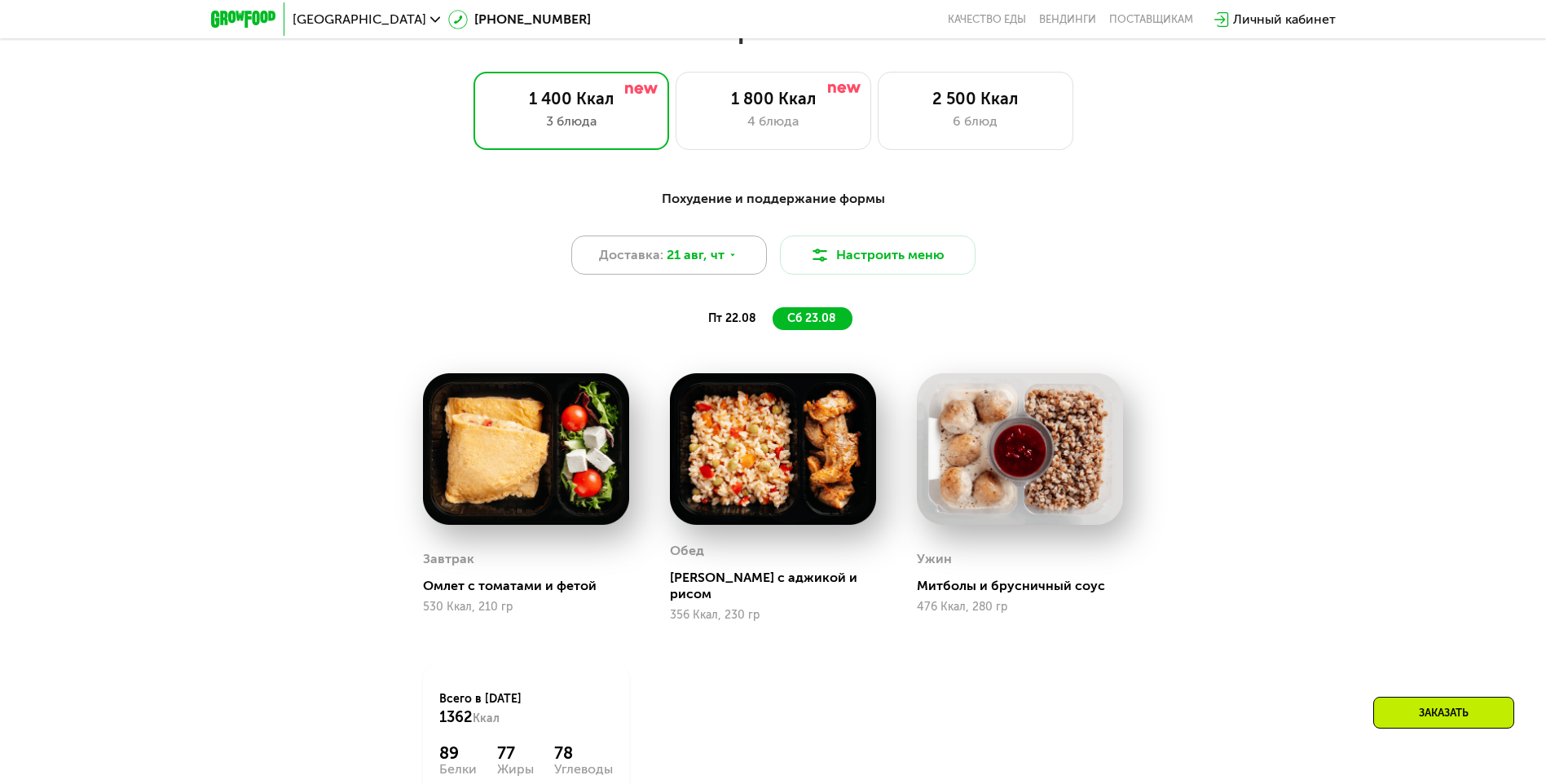
click at [717, 265] on span "21 авг, чт" at bounding box center [696, 255] width 58 height 20
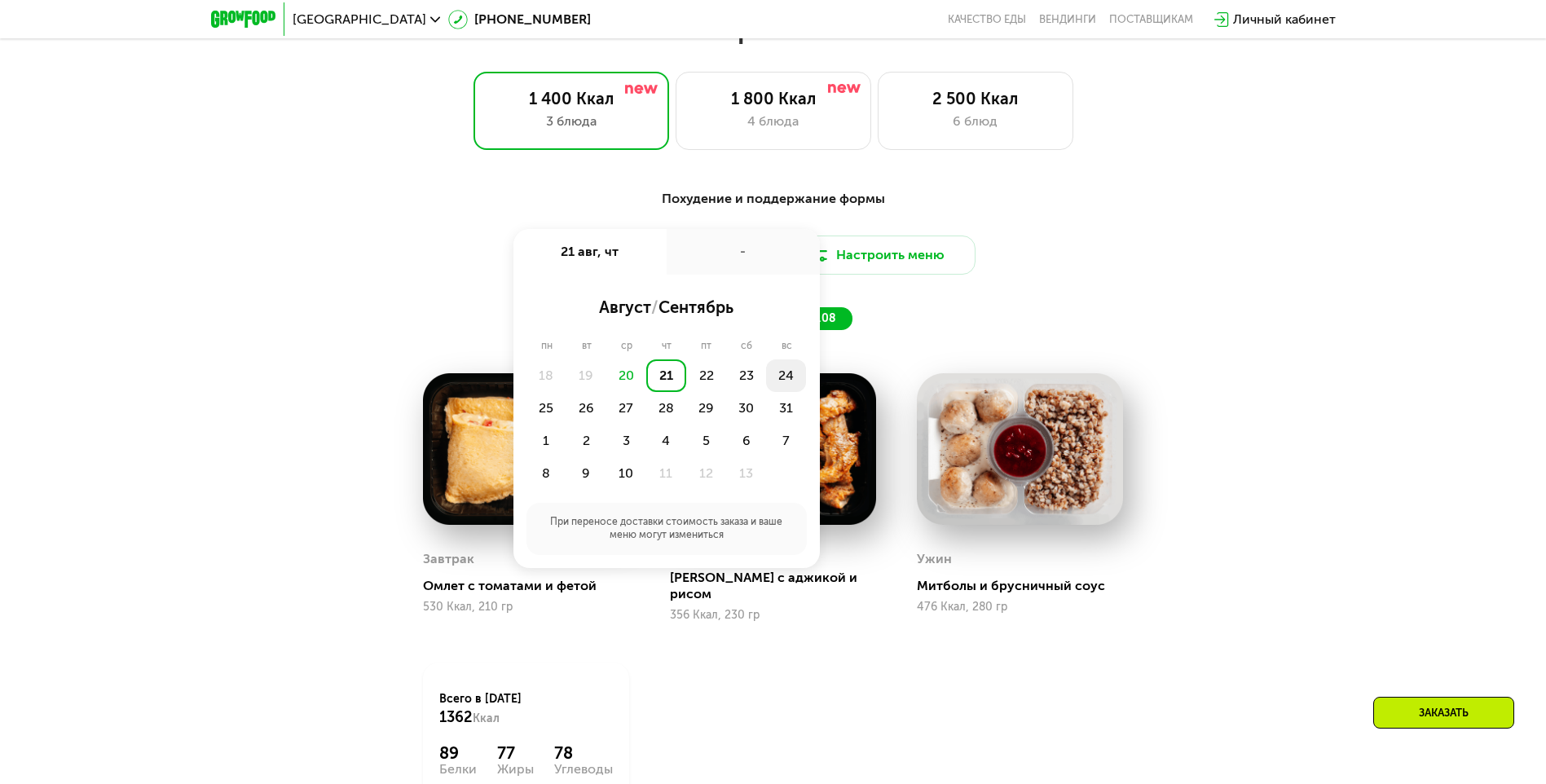
click at [566, 392] on div "24" at bounding box center [546, 408] width 40 height 32
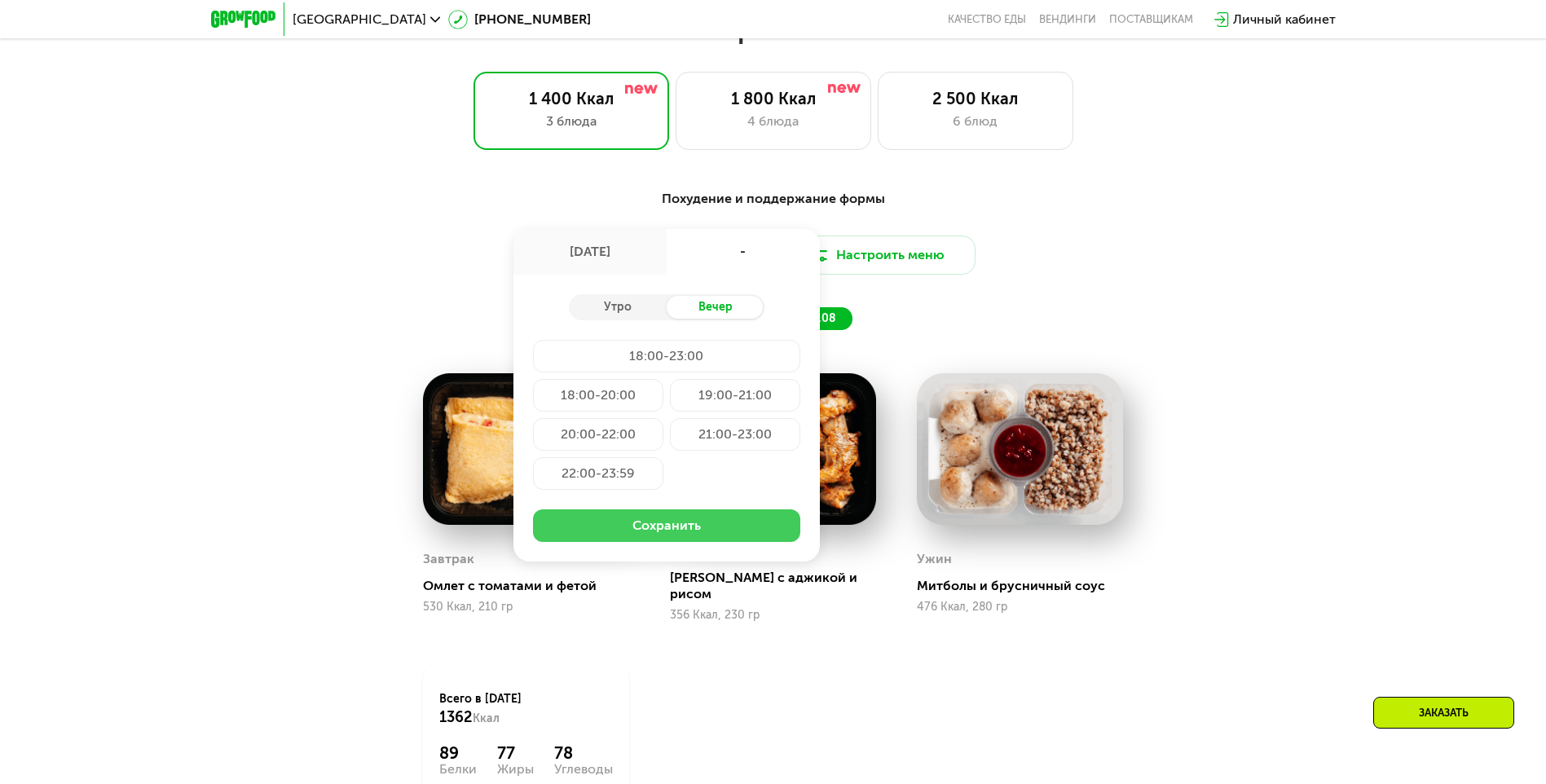
click at [683, 525] on button "Сохранить" at bounding box center [666, 525] width 267 height 32
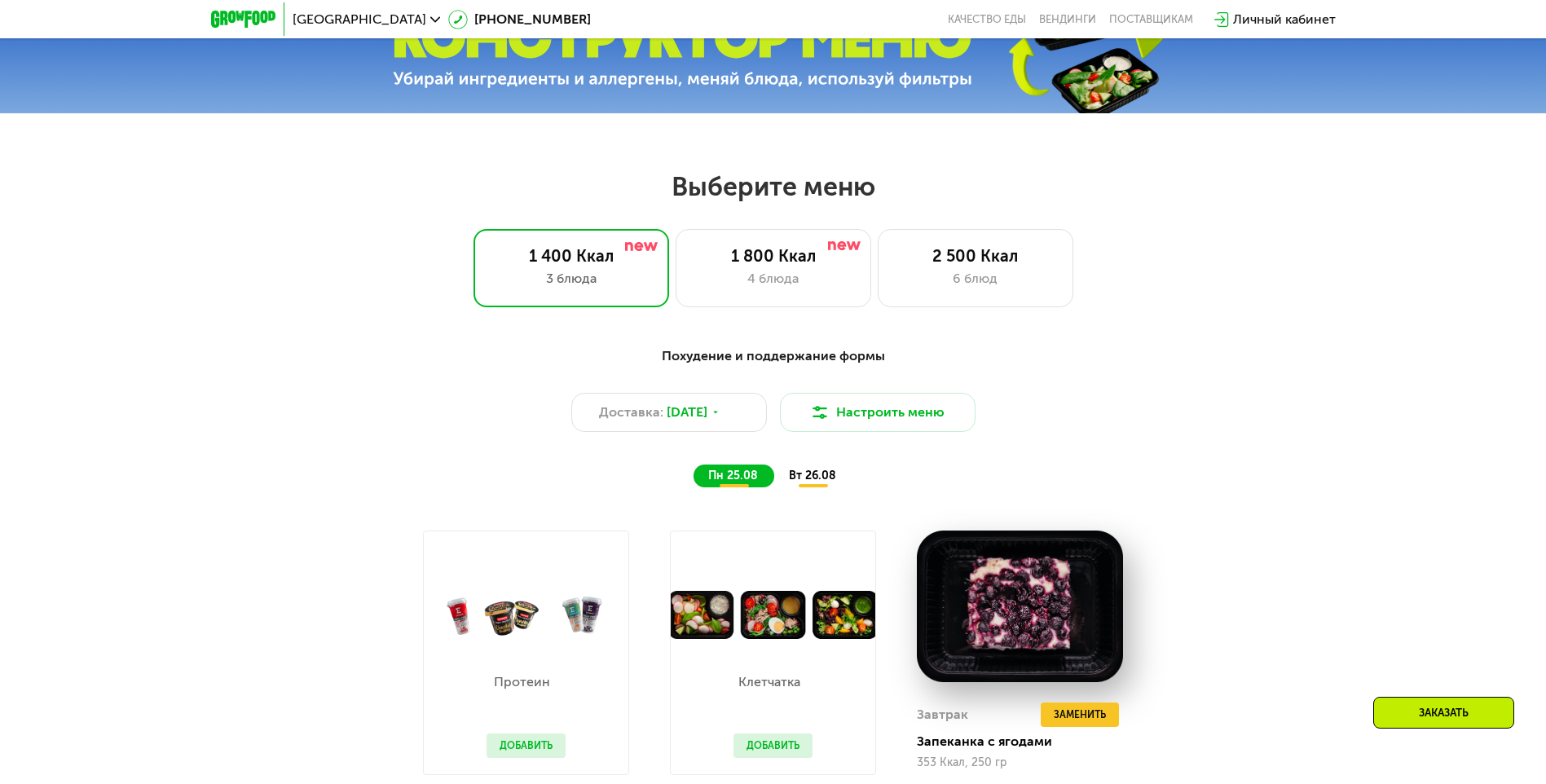
scroll to position [734, 0]
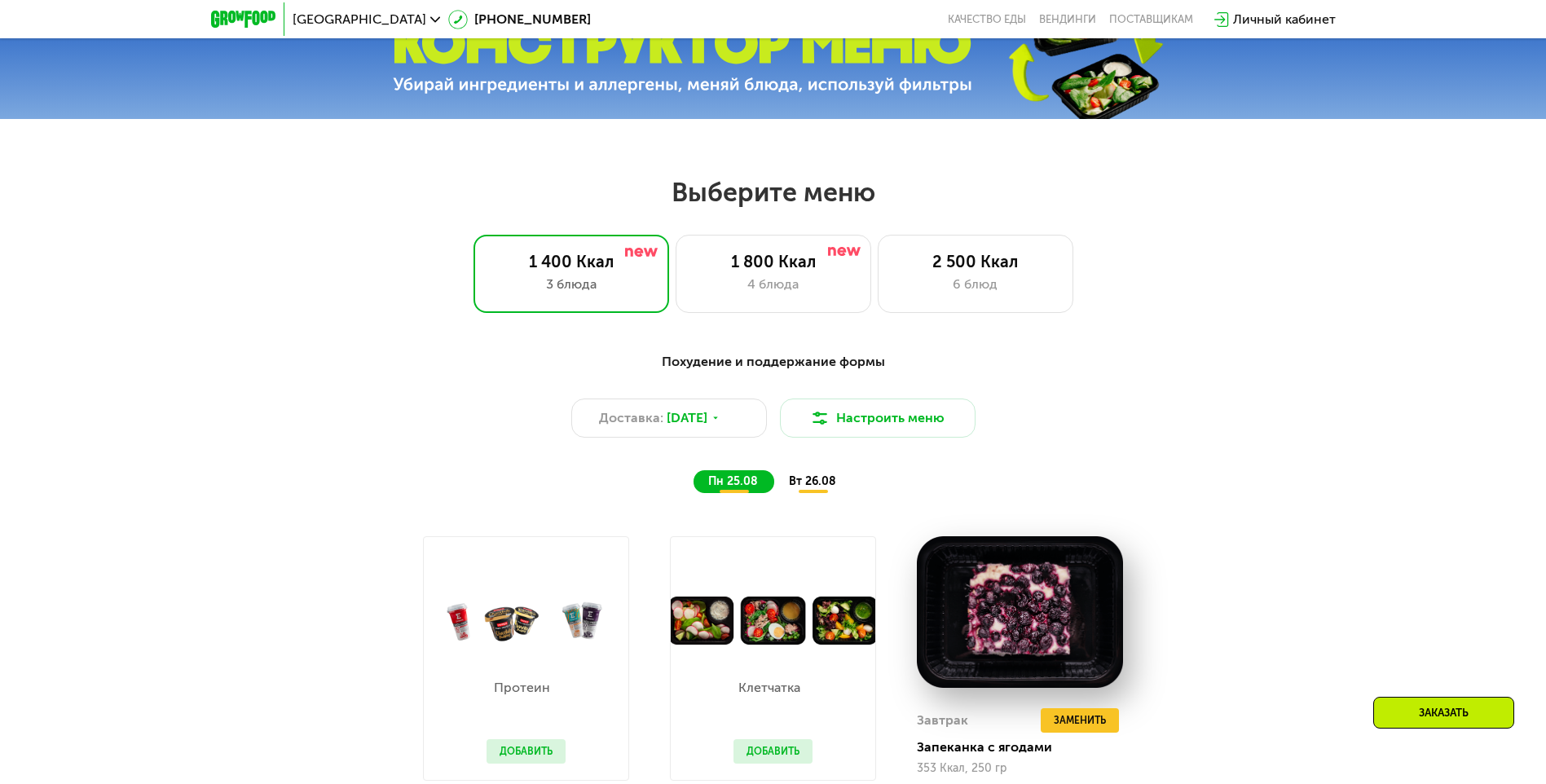
click at [774, 487] on span "вт 26.08" at bounding box center [812, 481] width 47 height 14
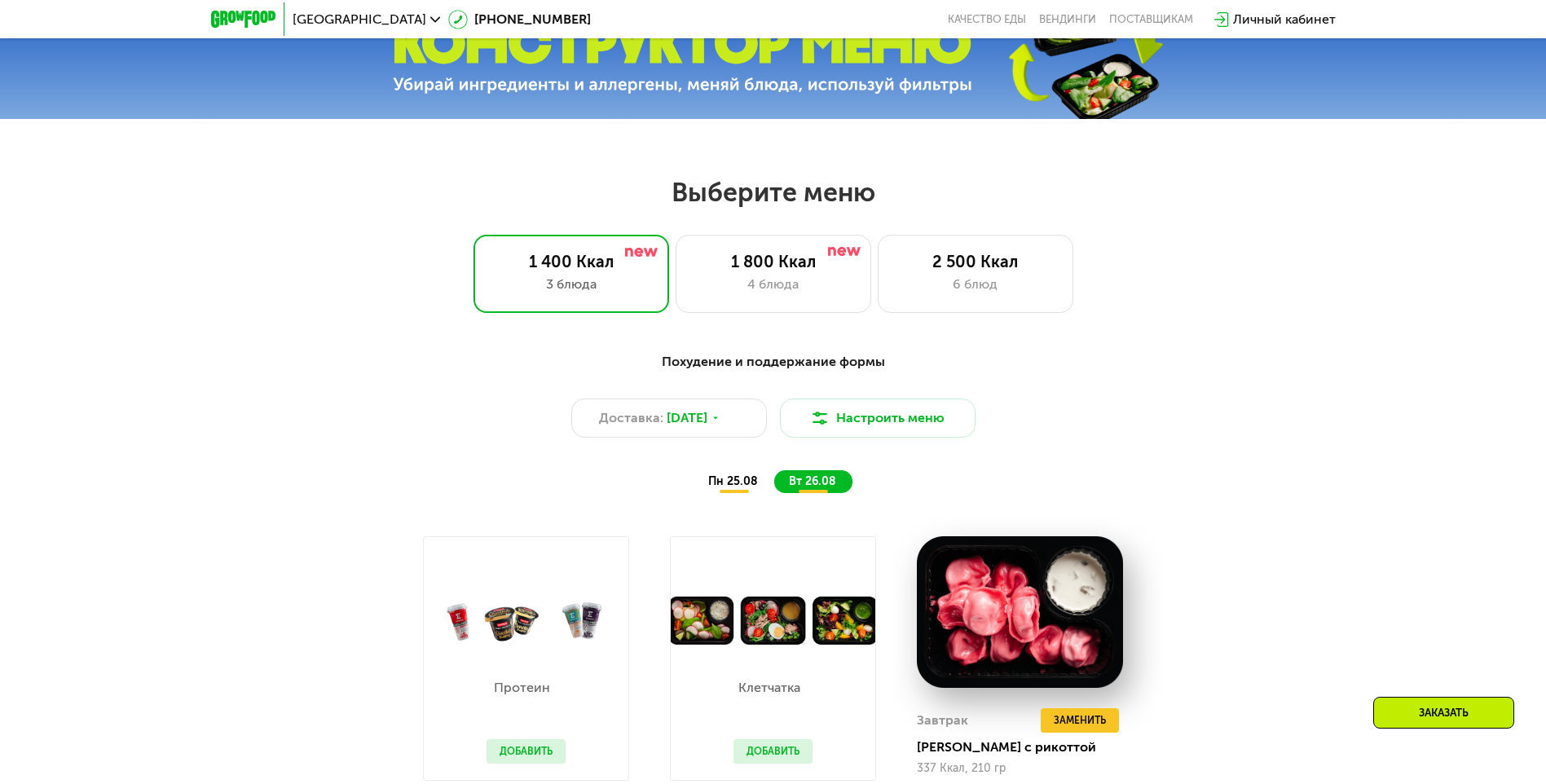
click at [774, 489] on div "пн 25.08" at bounding box center [813, 482] width 79 height 23
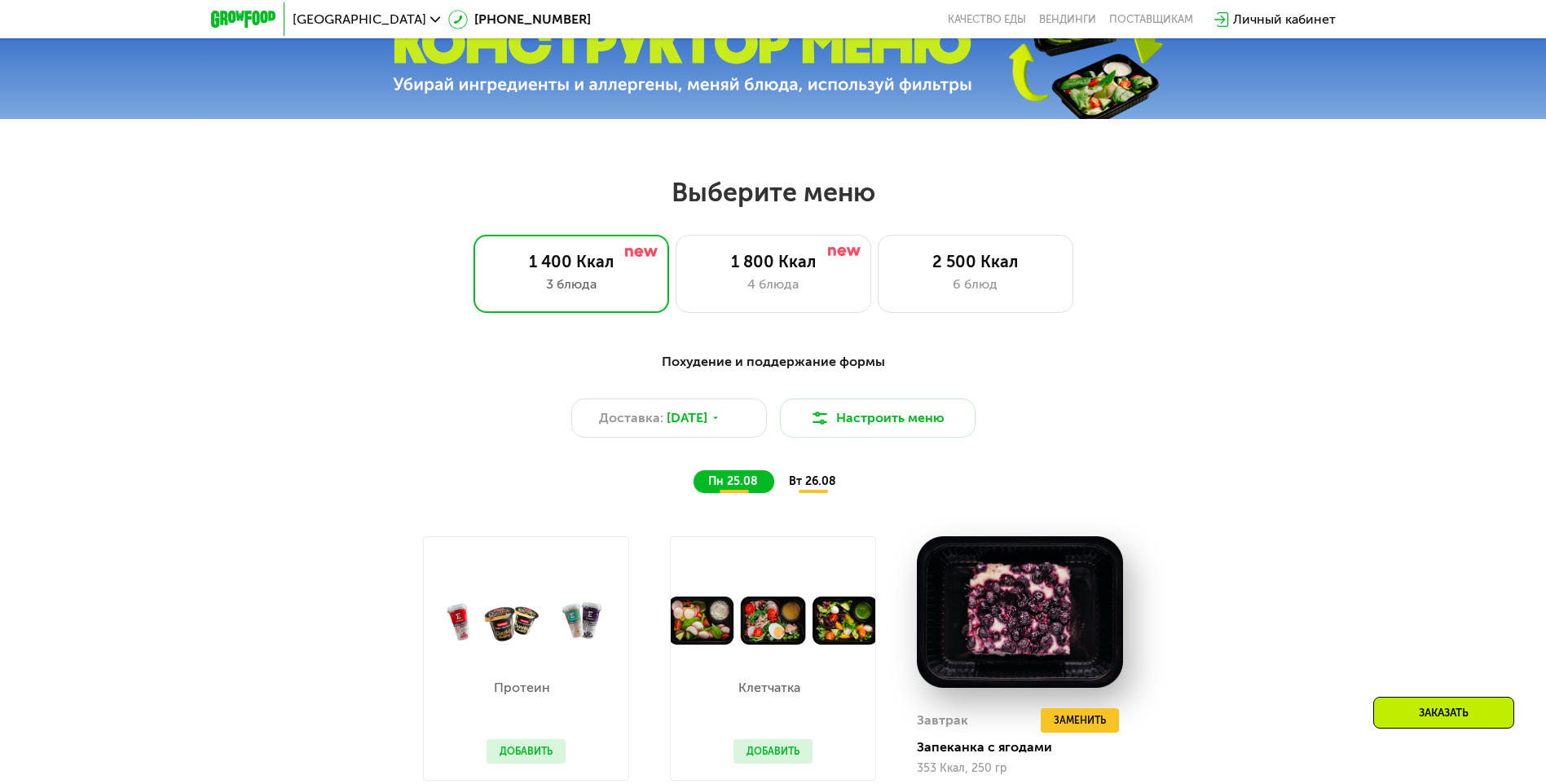
click at [774, 489] on span "вт 26.08" at bounding box center [812, 481] width 47 height 14
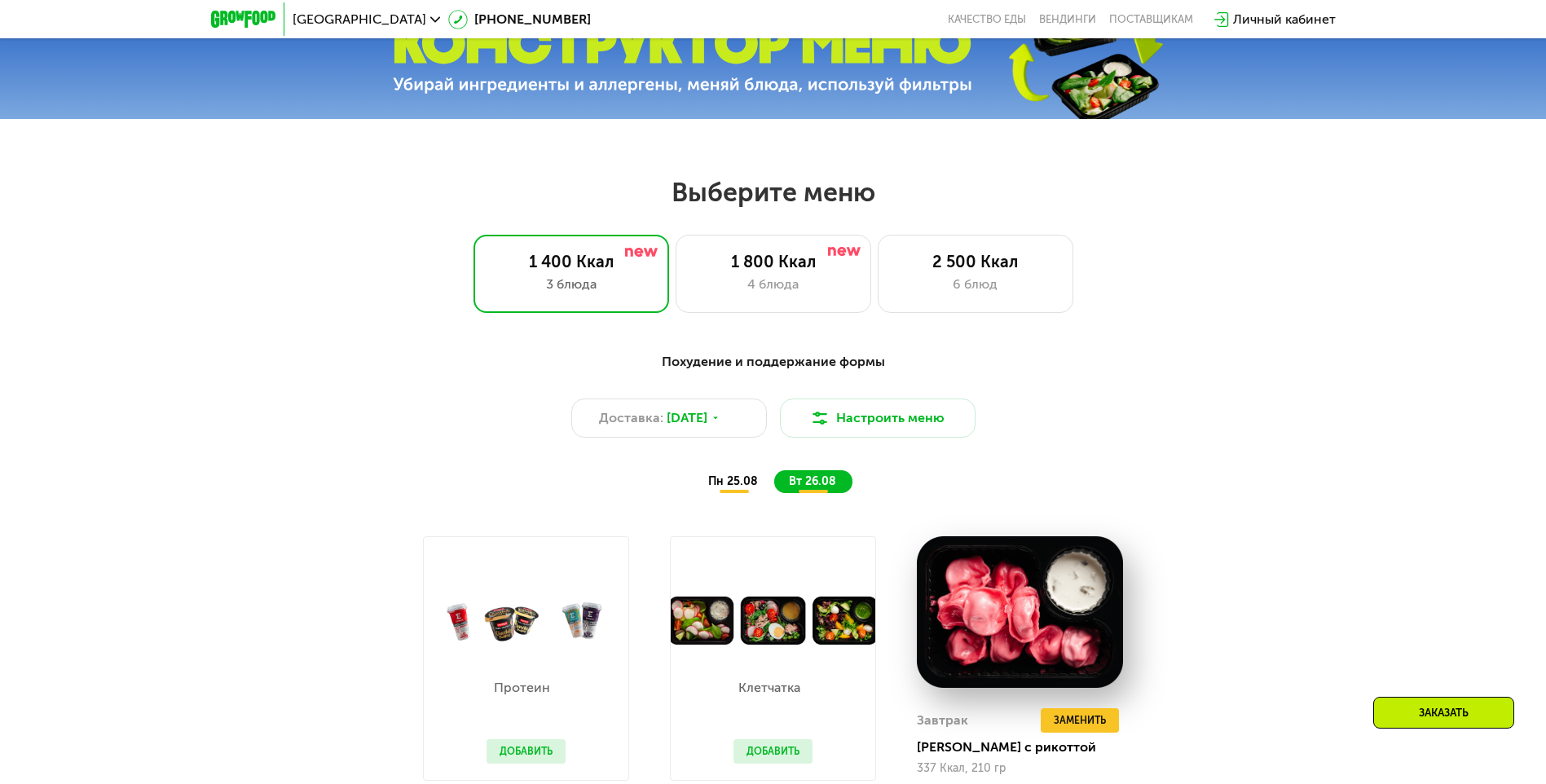
click at [774, 485] on div "пн 25.08" at bounding box center [813, 482] width 79 height 23
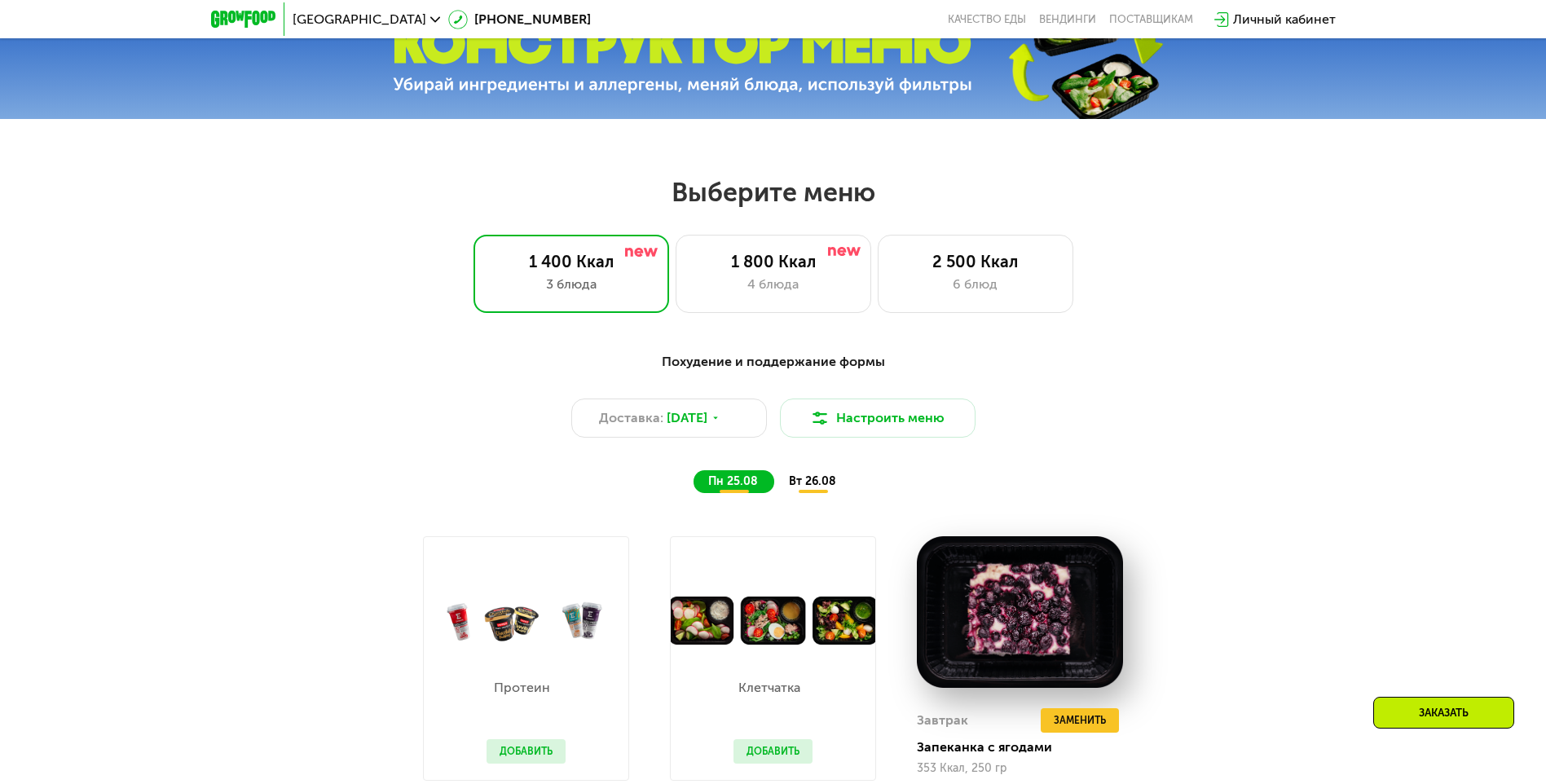
click at [774, 483] on span "вт 26.08" at bounding box center [812, 481] width 47 height 14
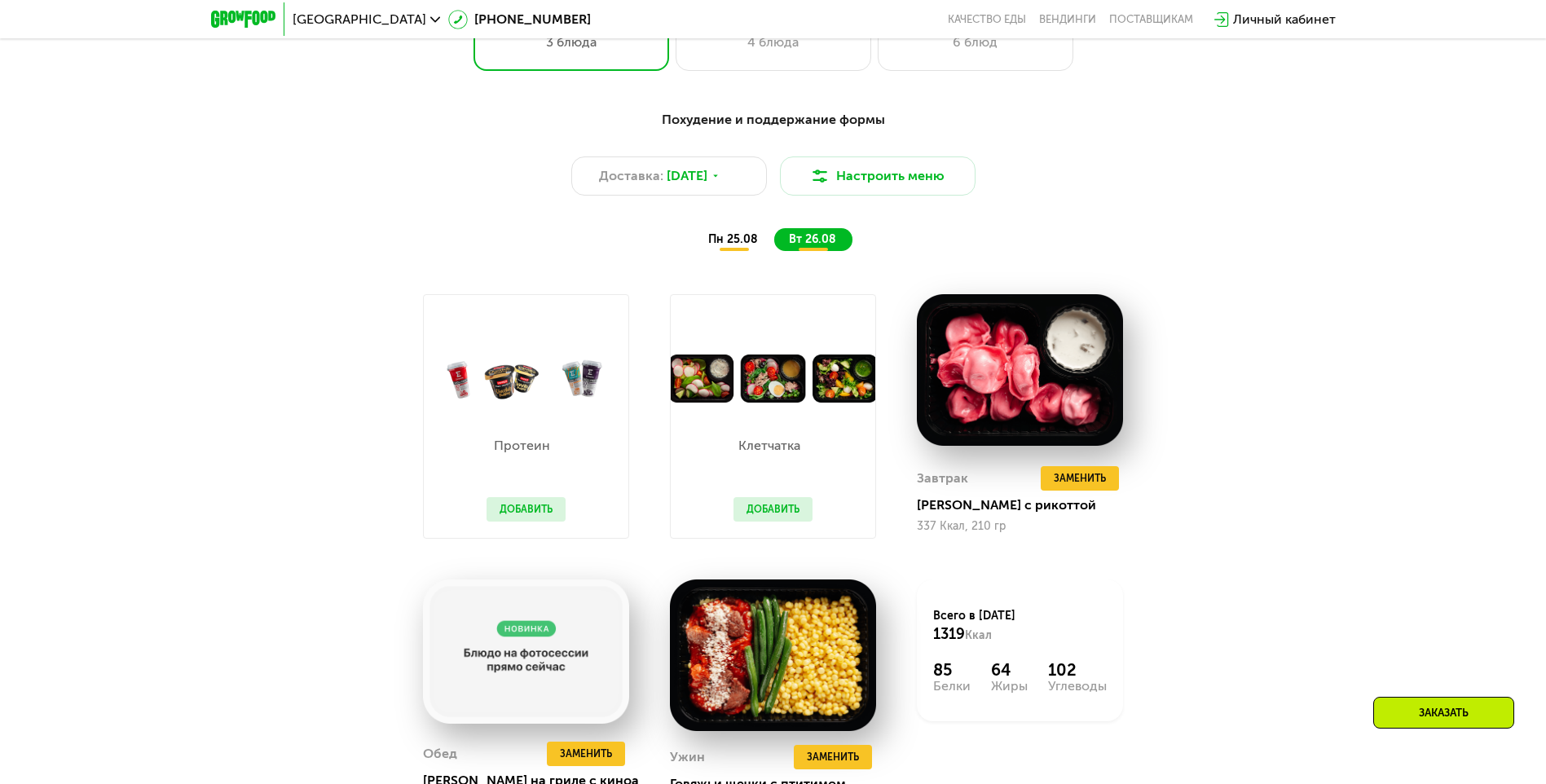
scroll to position [978, 0]
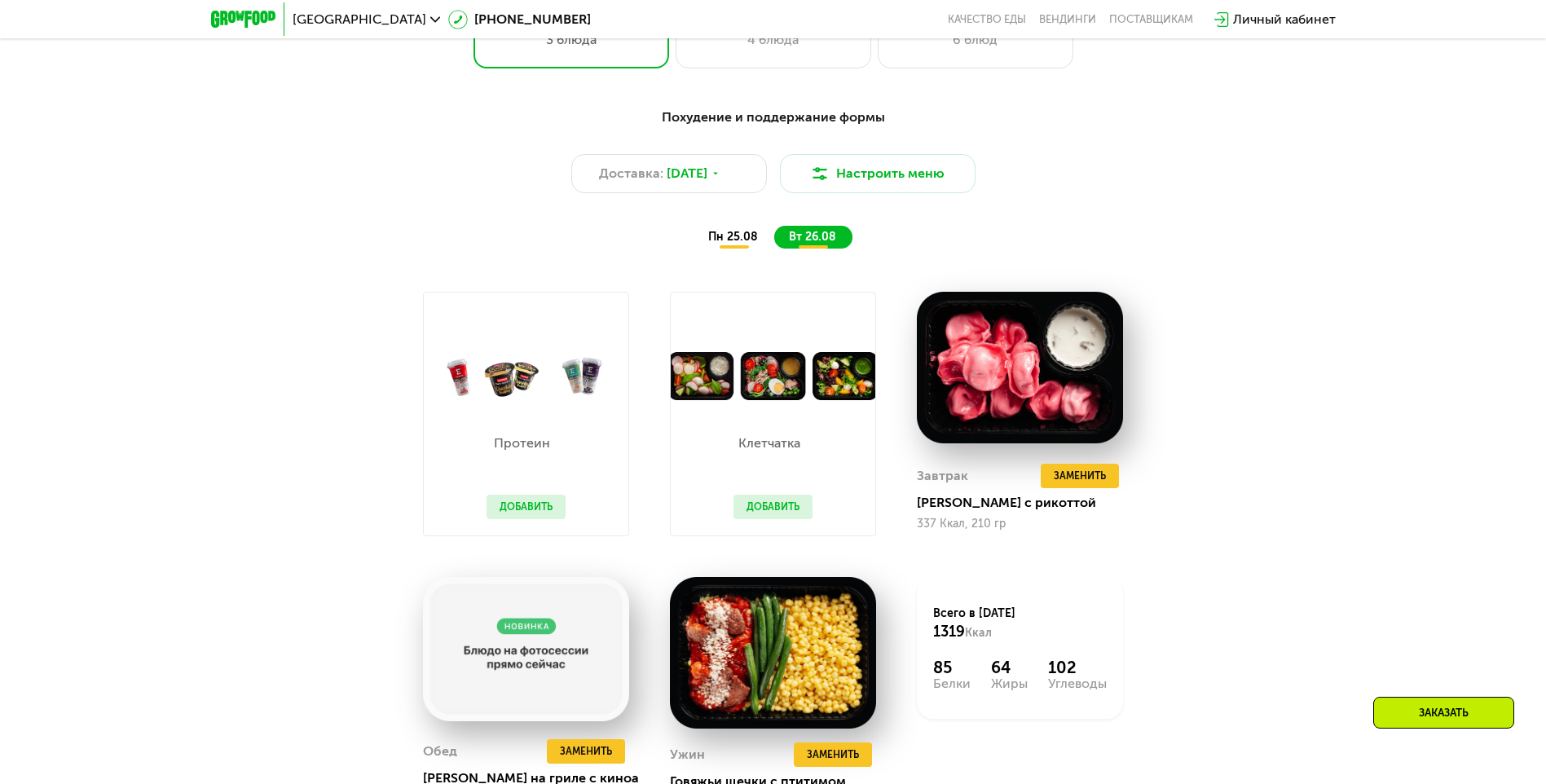
click at [774, 249] on div "пн 25.08" at bounding box center [813, 237] width 79 height 23
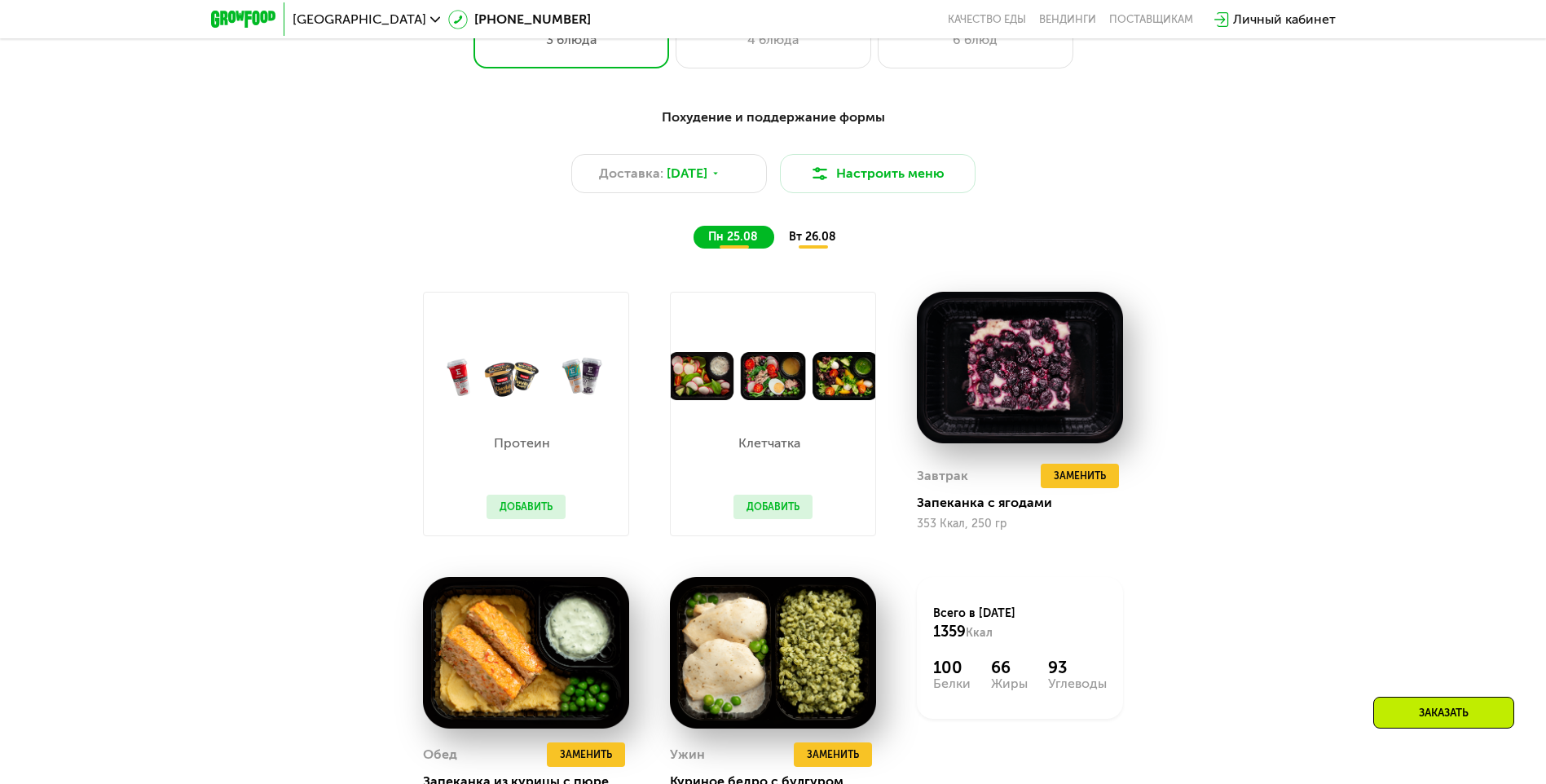
click at [774, 243] on span "вт 26.08" at bounding box center [812, 237] width 47 height 14
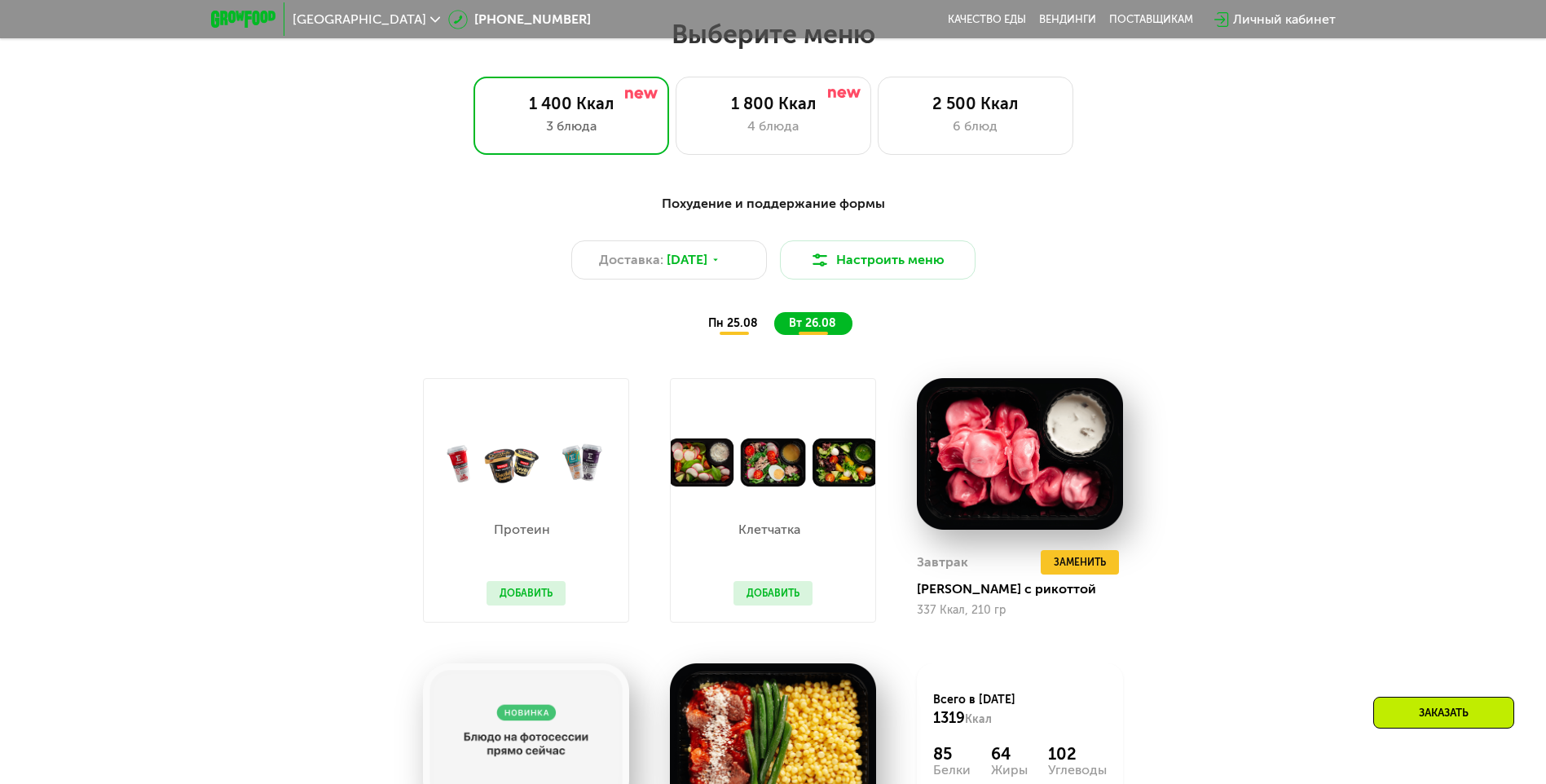
scroll to position [652, 0]
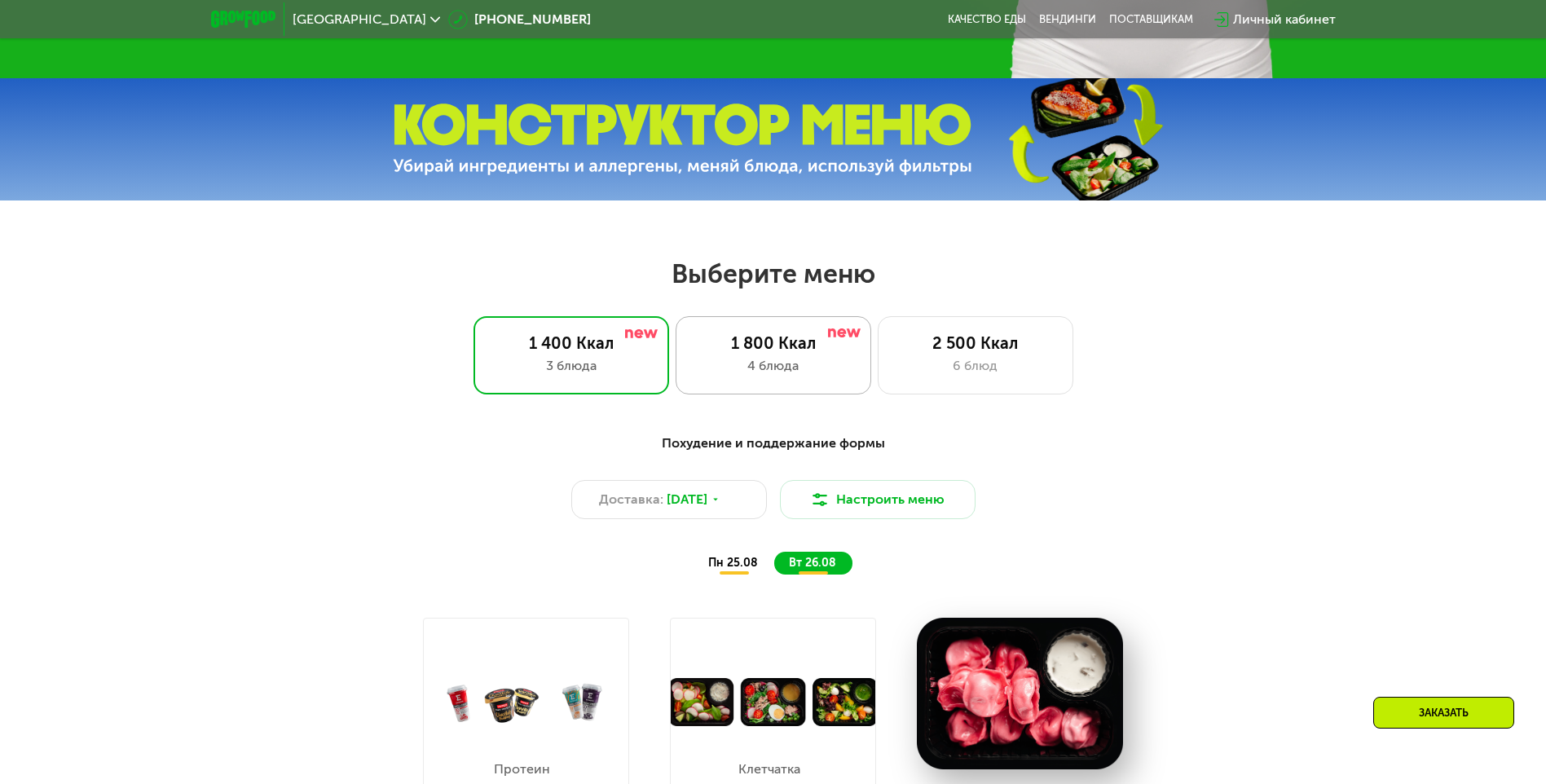
click at [774, 360] on div "1 800 Ккал 4 блюда" at bounding box center [975, 355] width 196 height 79
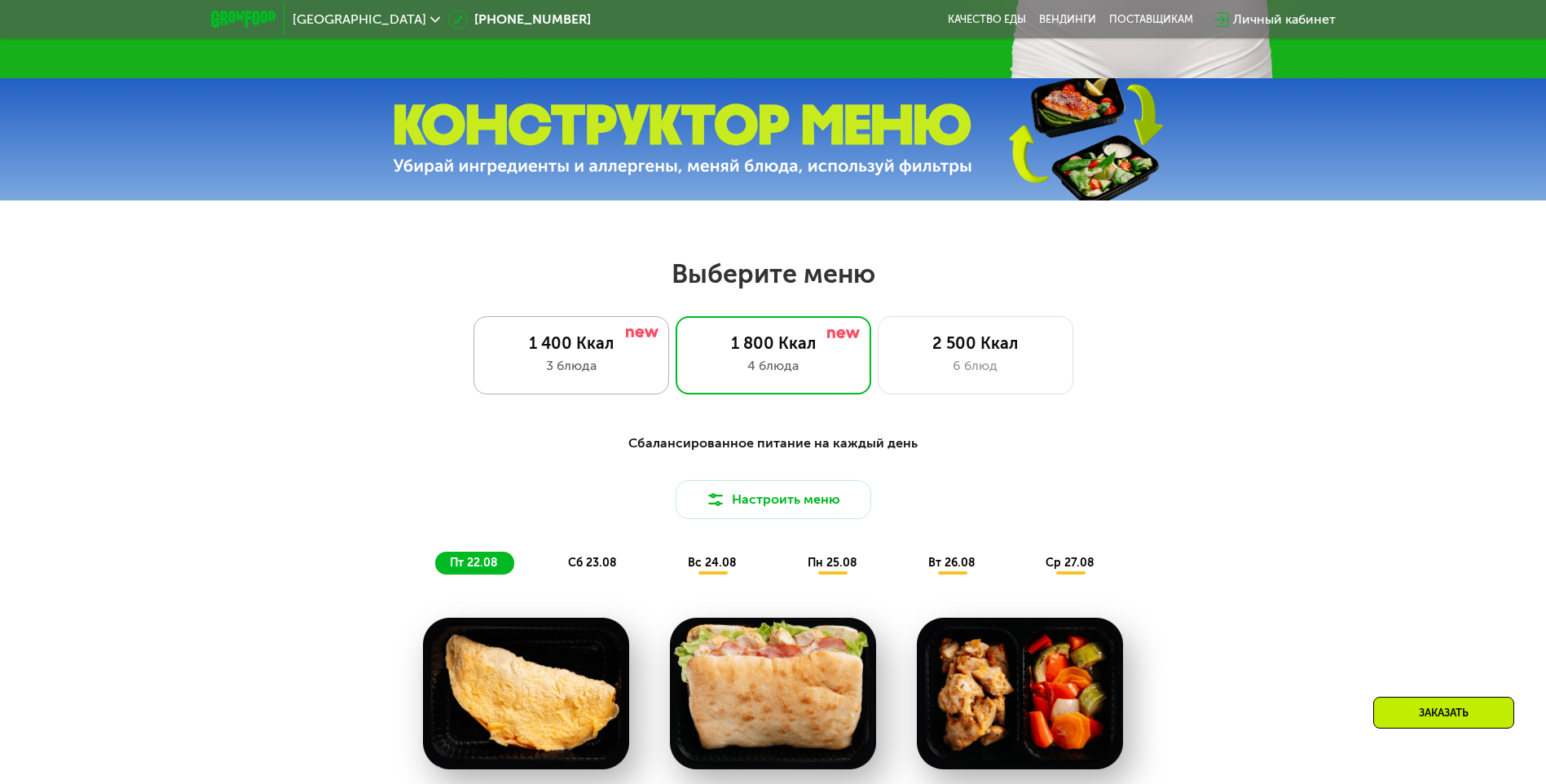
click at [560, 353] on div "1 400 Ккал" at bounding box center [571, 342] width 161 height 20
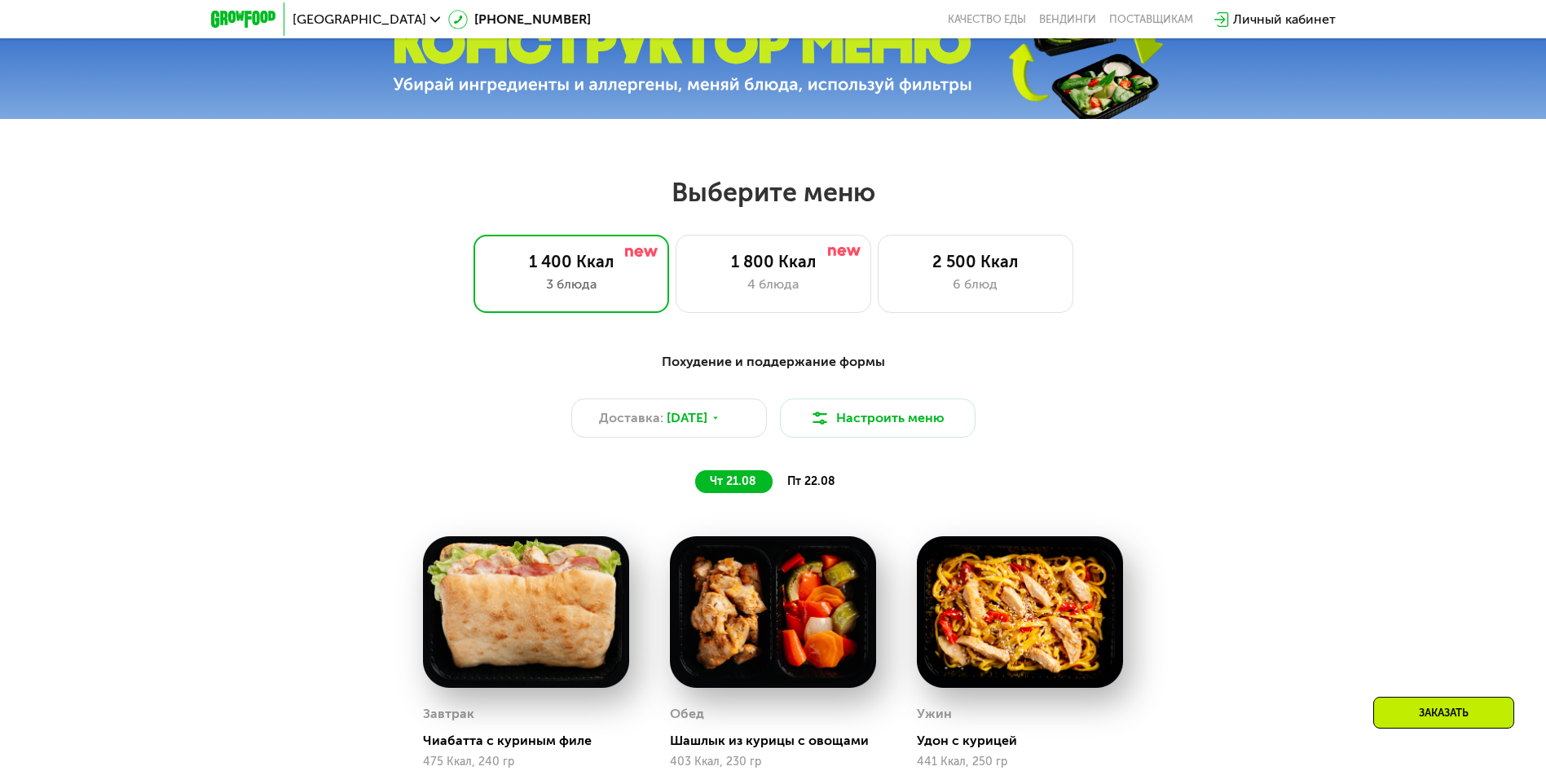
scroll to position [815, 0]
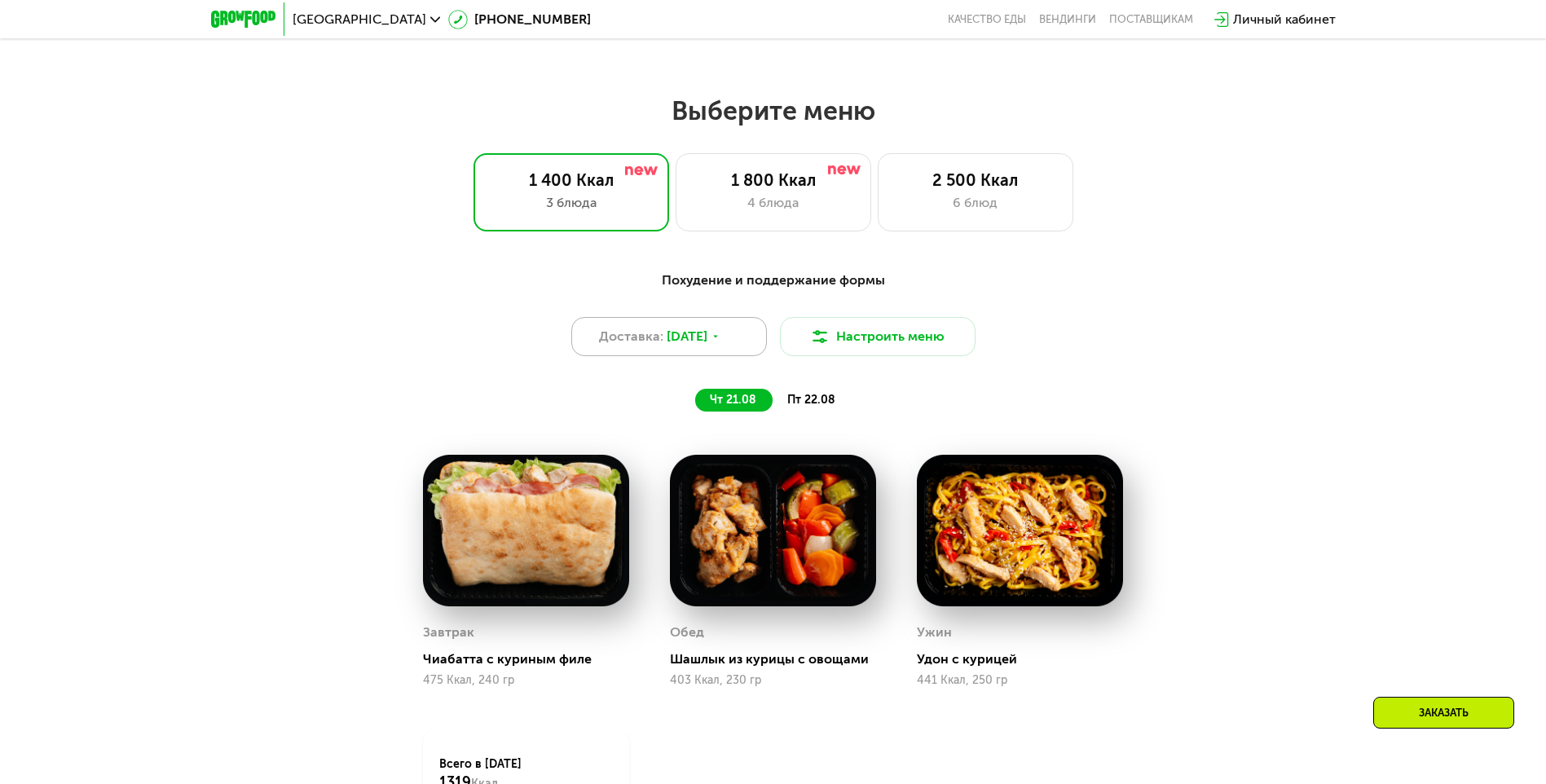
click at [721, 340] on icon at bounding box center [715, 336] width 9 height 9
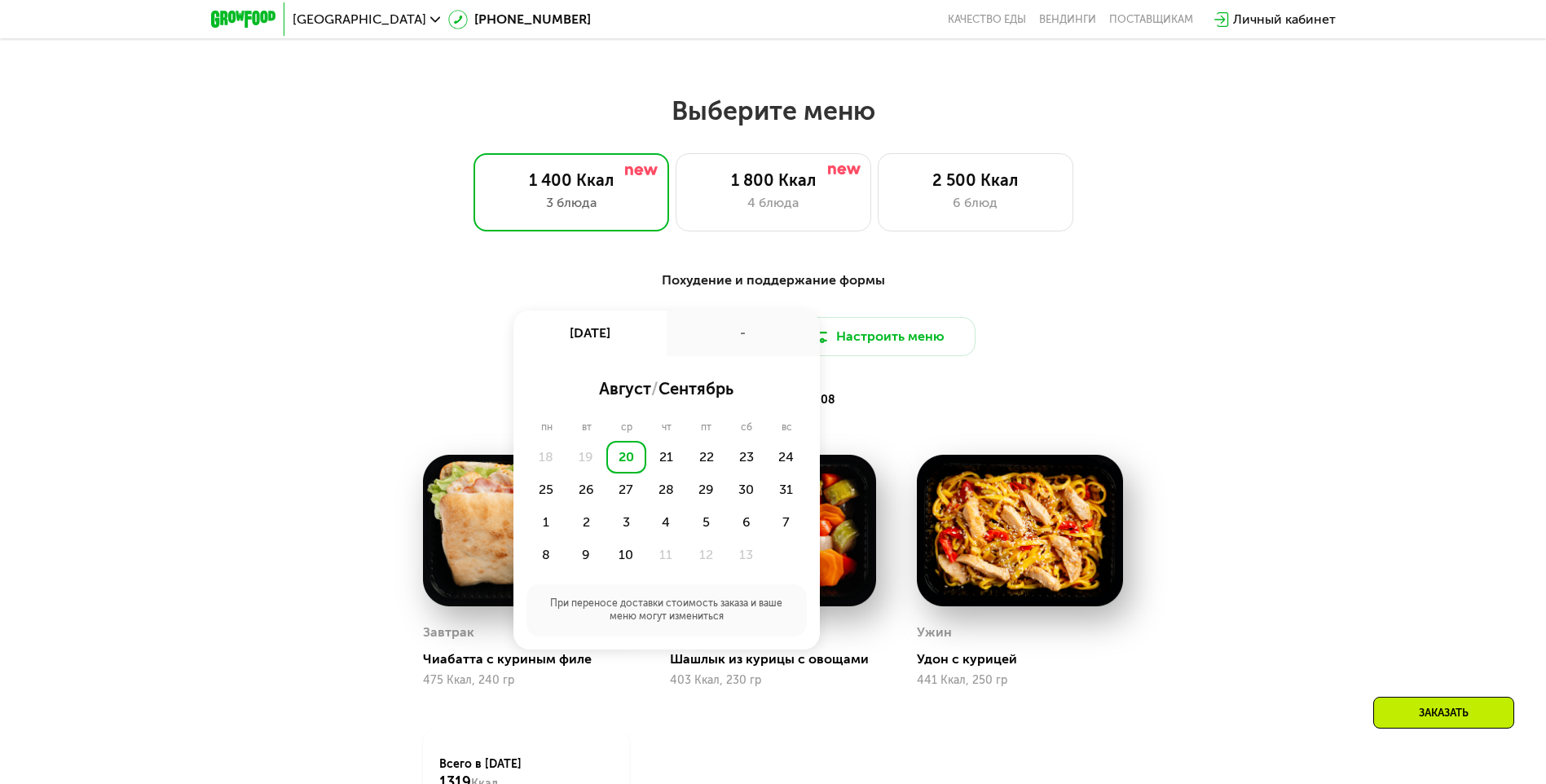
click at [632, 465] on div "20" at bounding box center [626, 457] width 40 height 32
click at [686, 454] on div "21" at bounding box center [706, 457] width 40 height 32
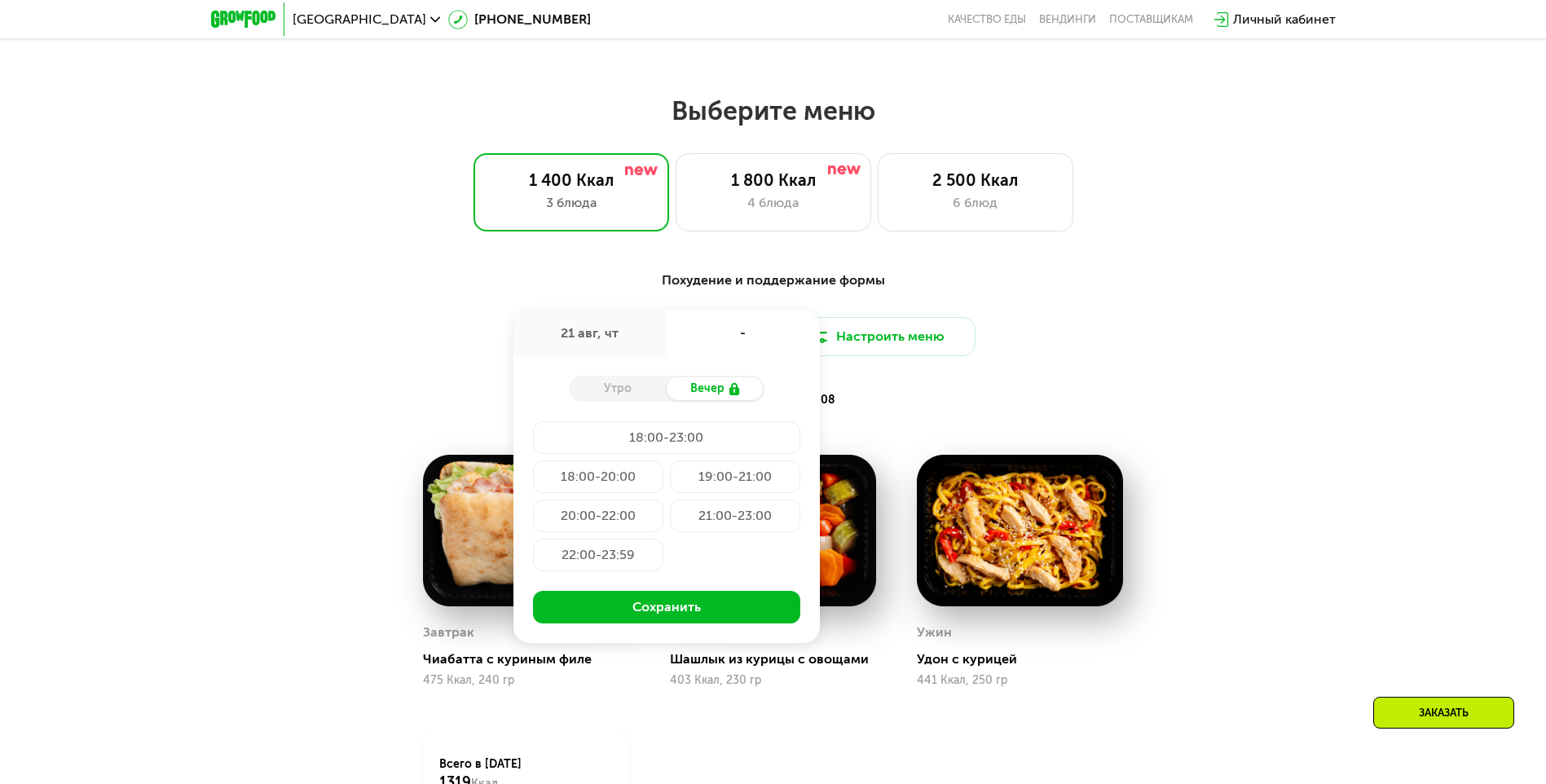
click at [664, 460] on div "18:00-23:00" at bounding box center [598, 477] width 131 height 32
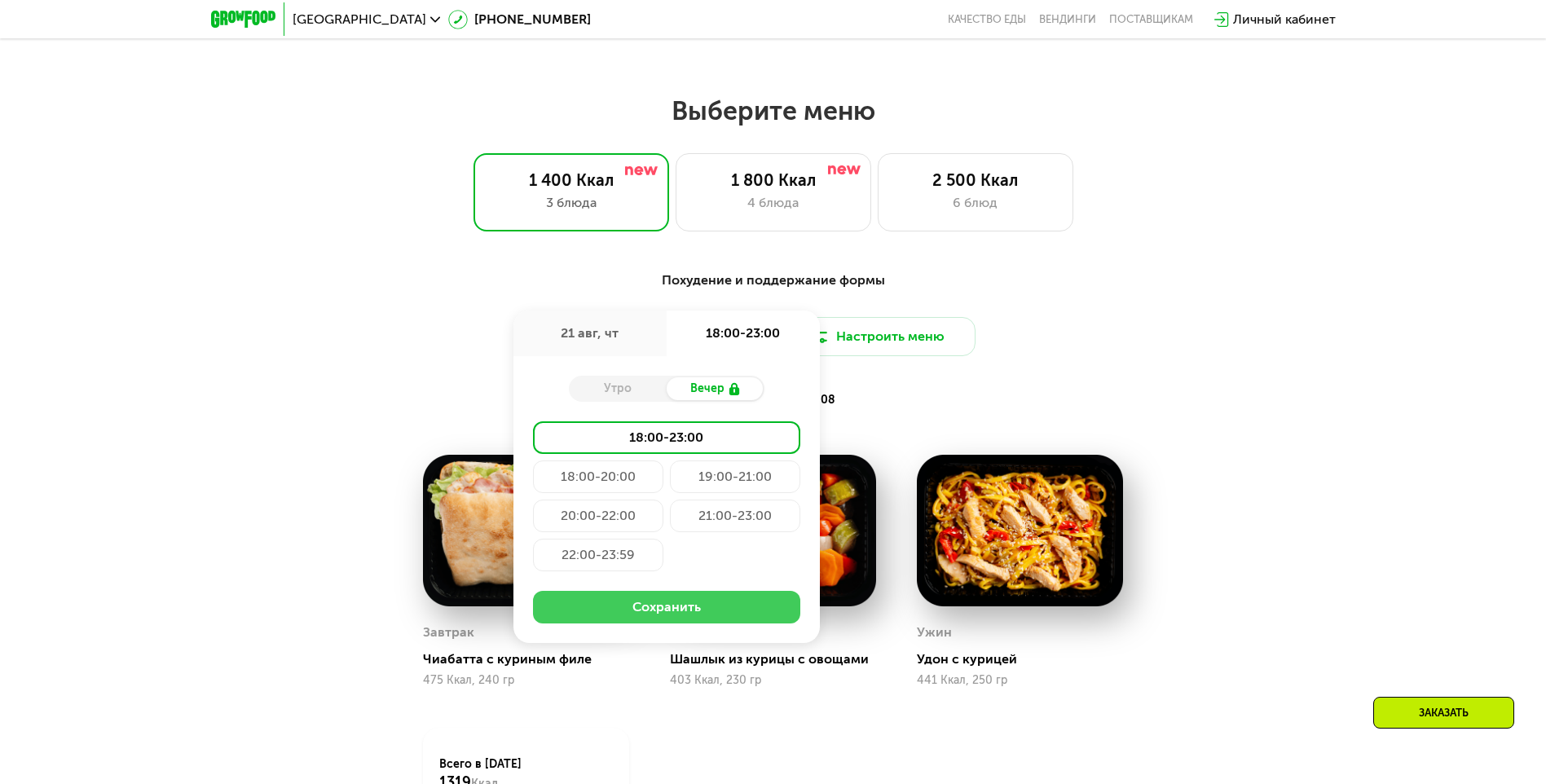
click at [702, 622] on button "Сохранить" at bounding box center [666, 607] width 267 height 32
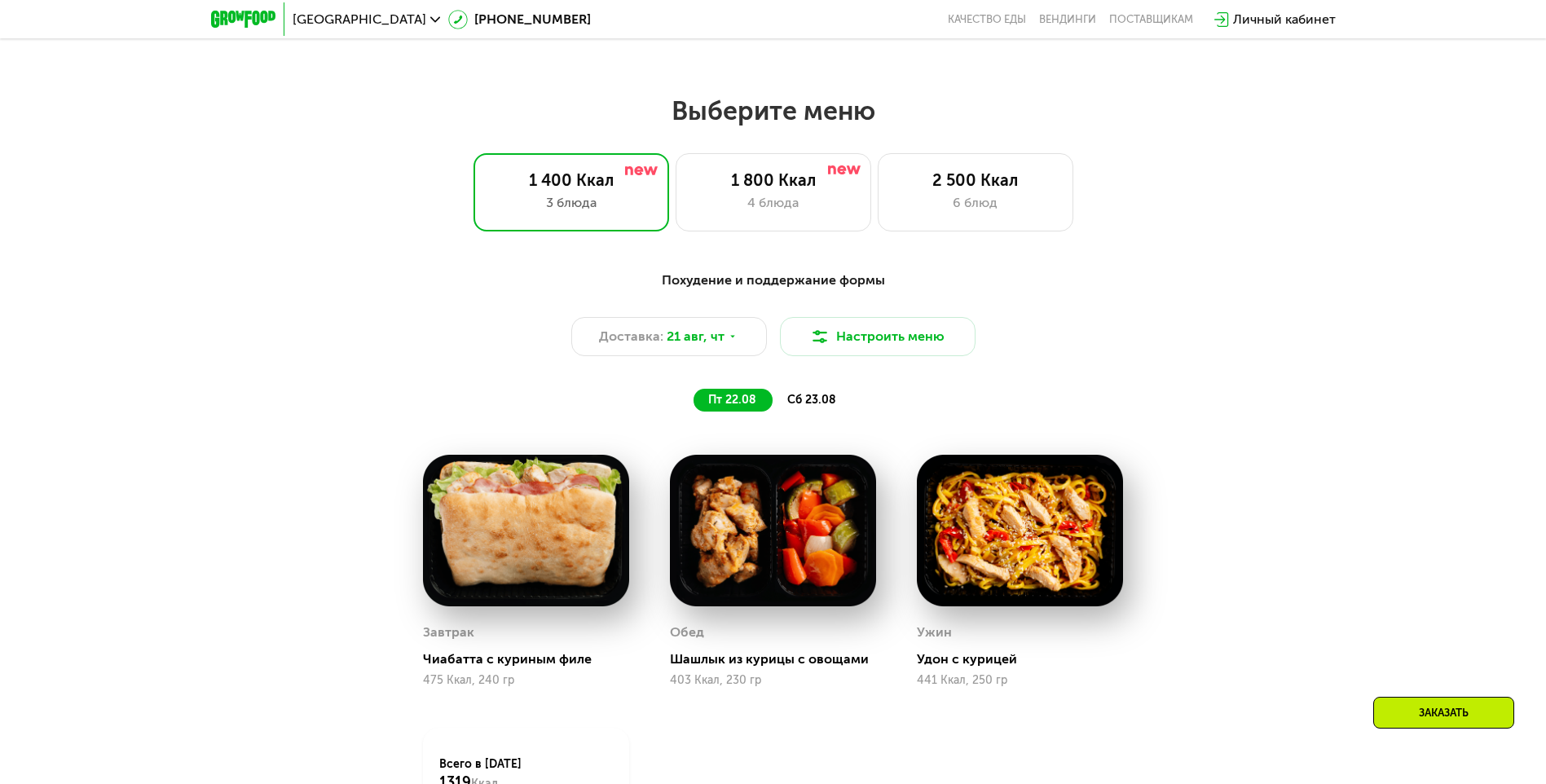
click at [774, 407] on span "сб 23.08" at bounding box center [811, 400] width 49 height 14
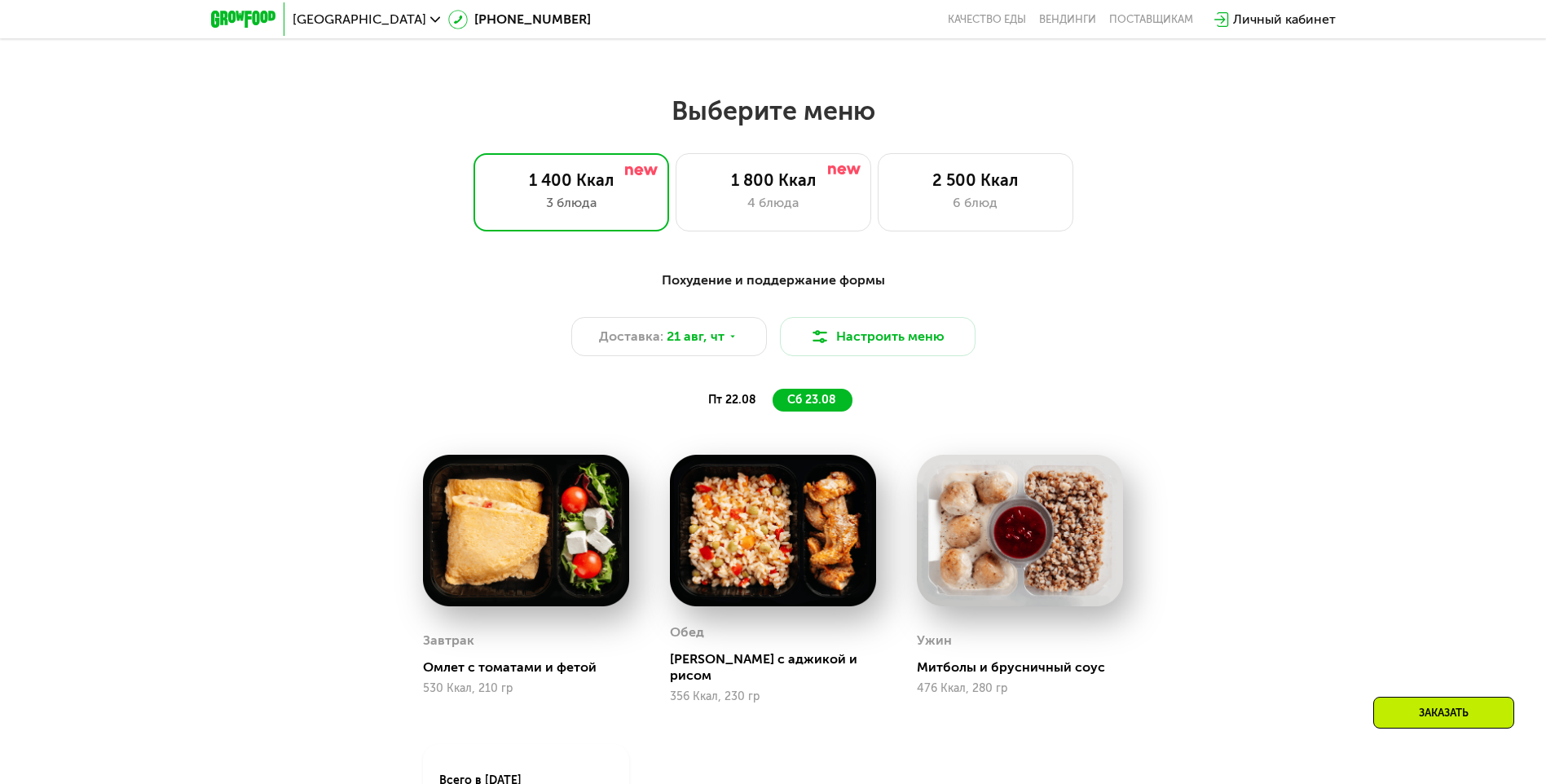
click at [745, 407] on span "пт 22.08" at bounding box center [732, 400] width 48 height 14
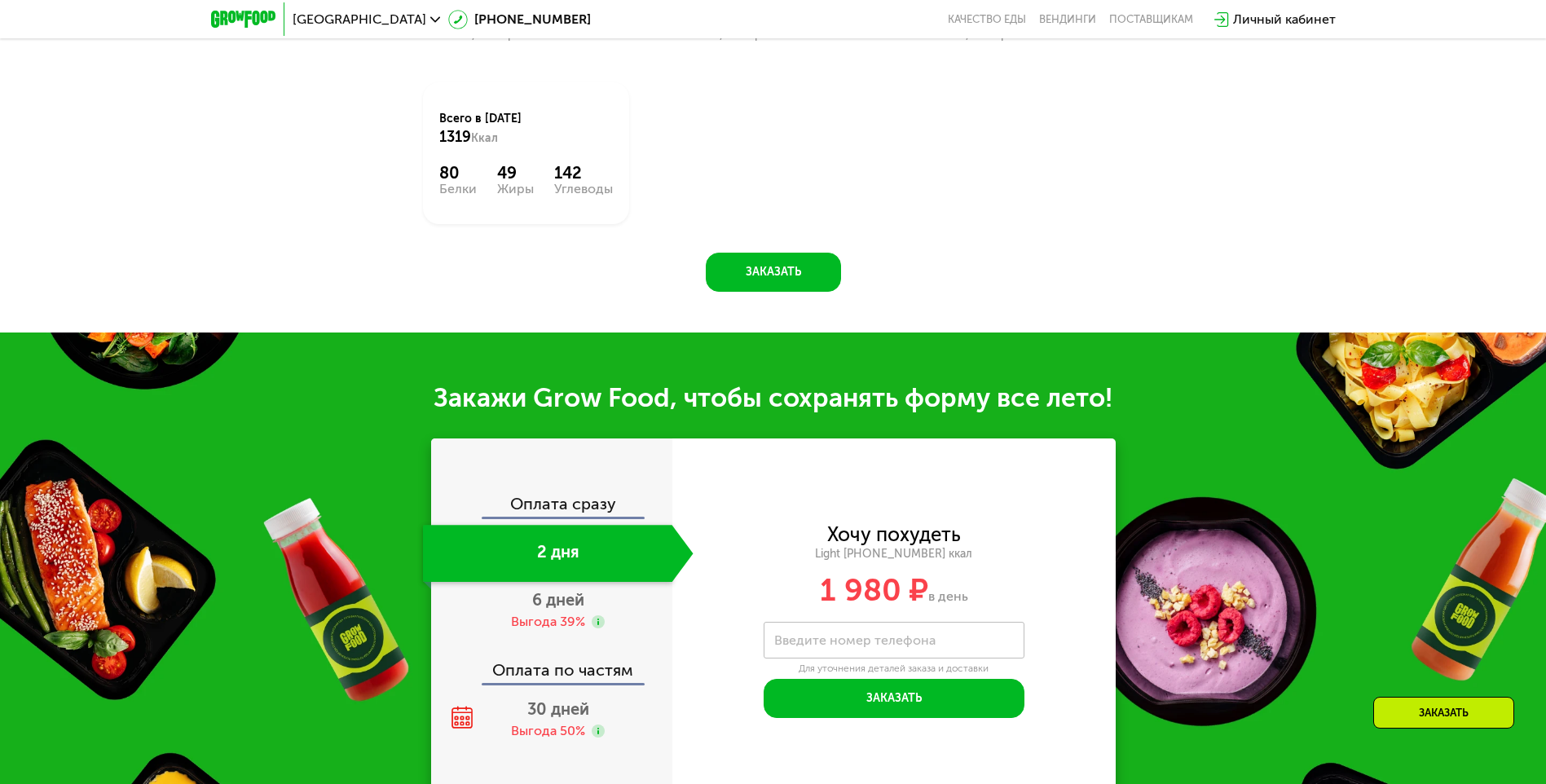
scroll to position [1548, 0]
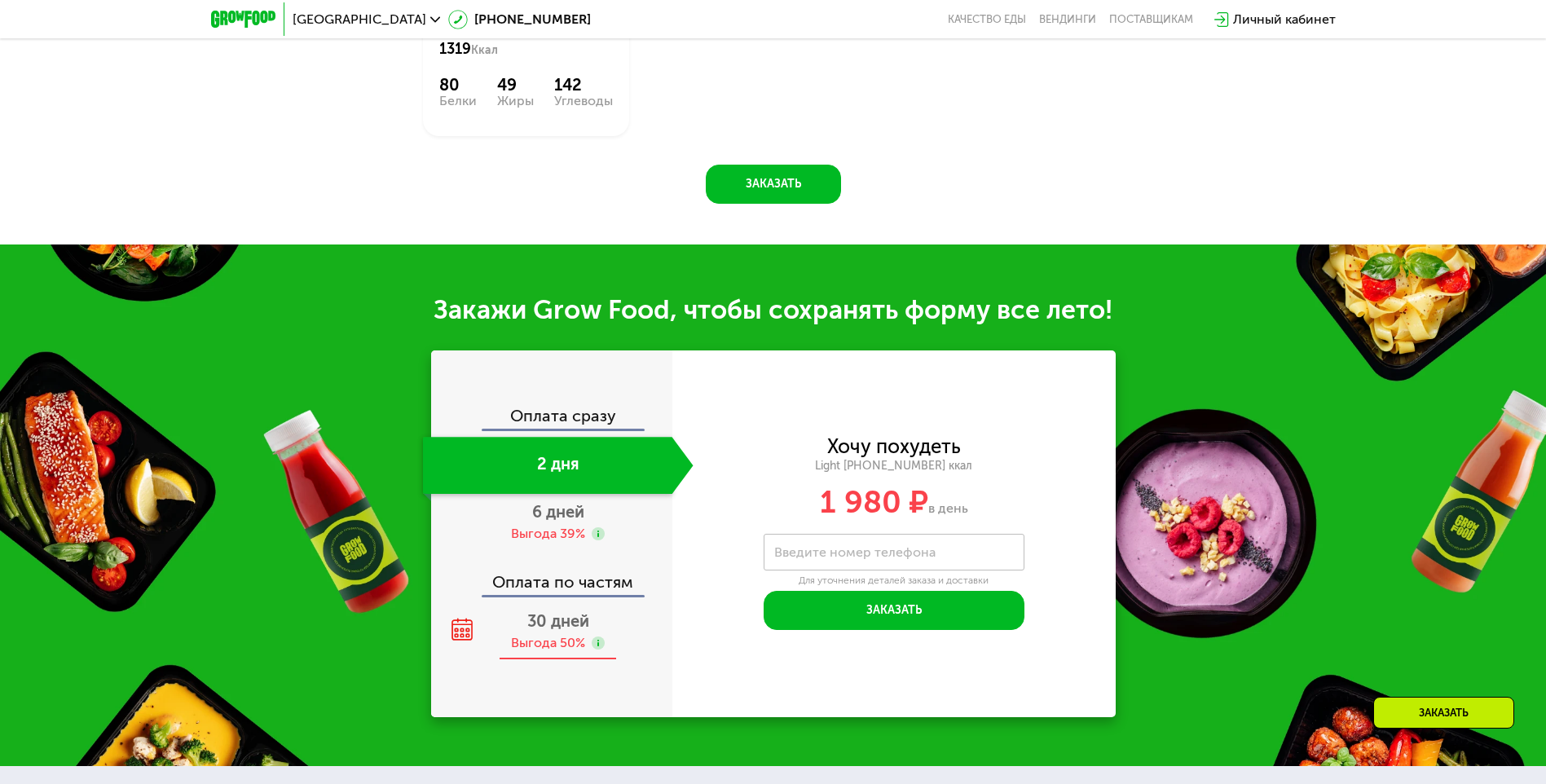
click at [556, 647] on div "Выгода 50%" at bounding box center [548, 642] width 74 height 18
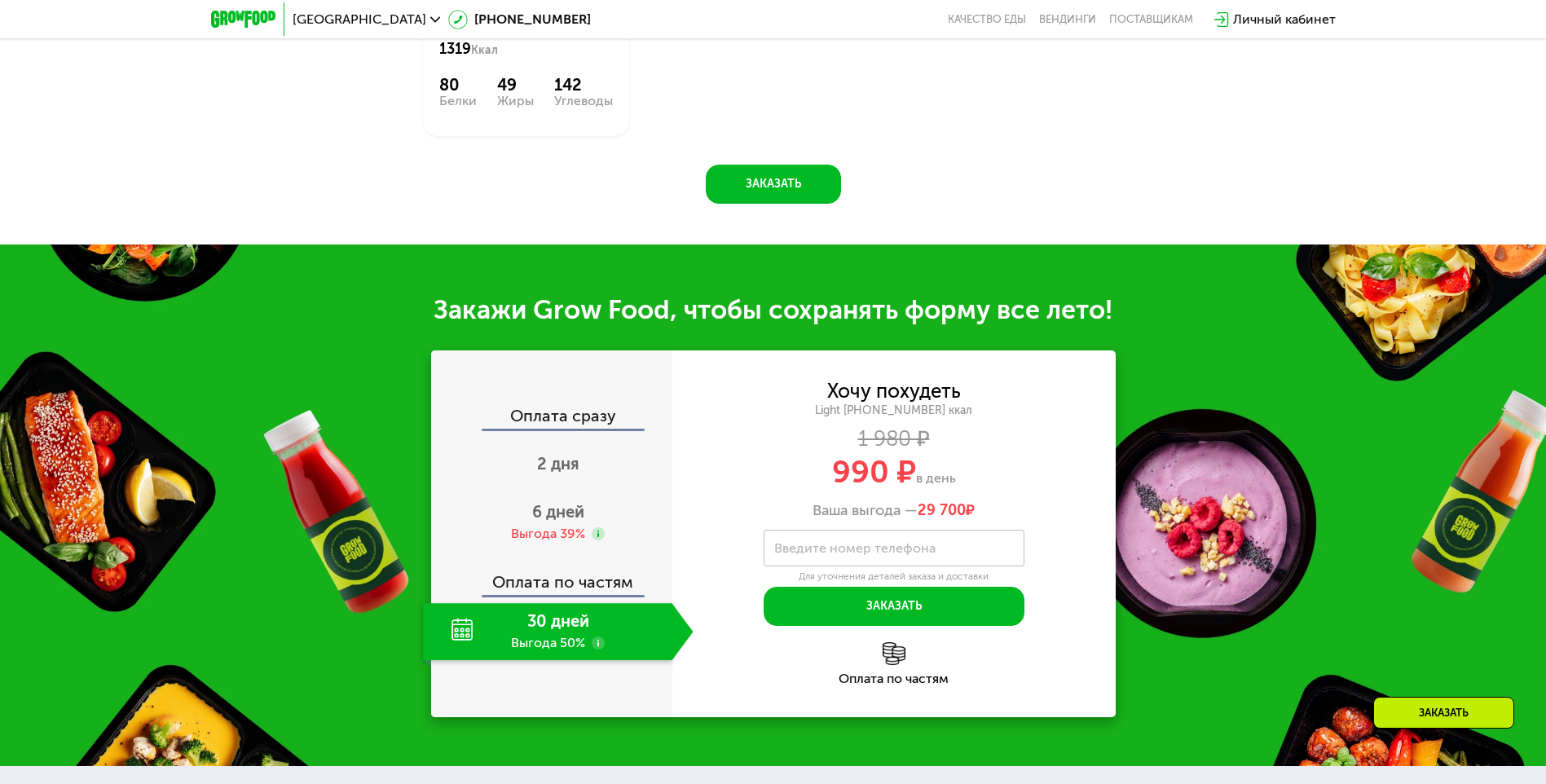
click at [597, 650] on use at bounding box center [598, 642] width 13 height 13
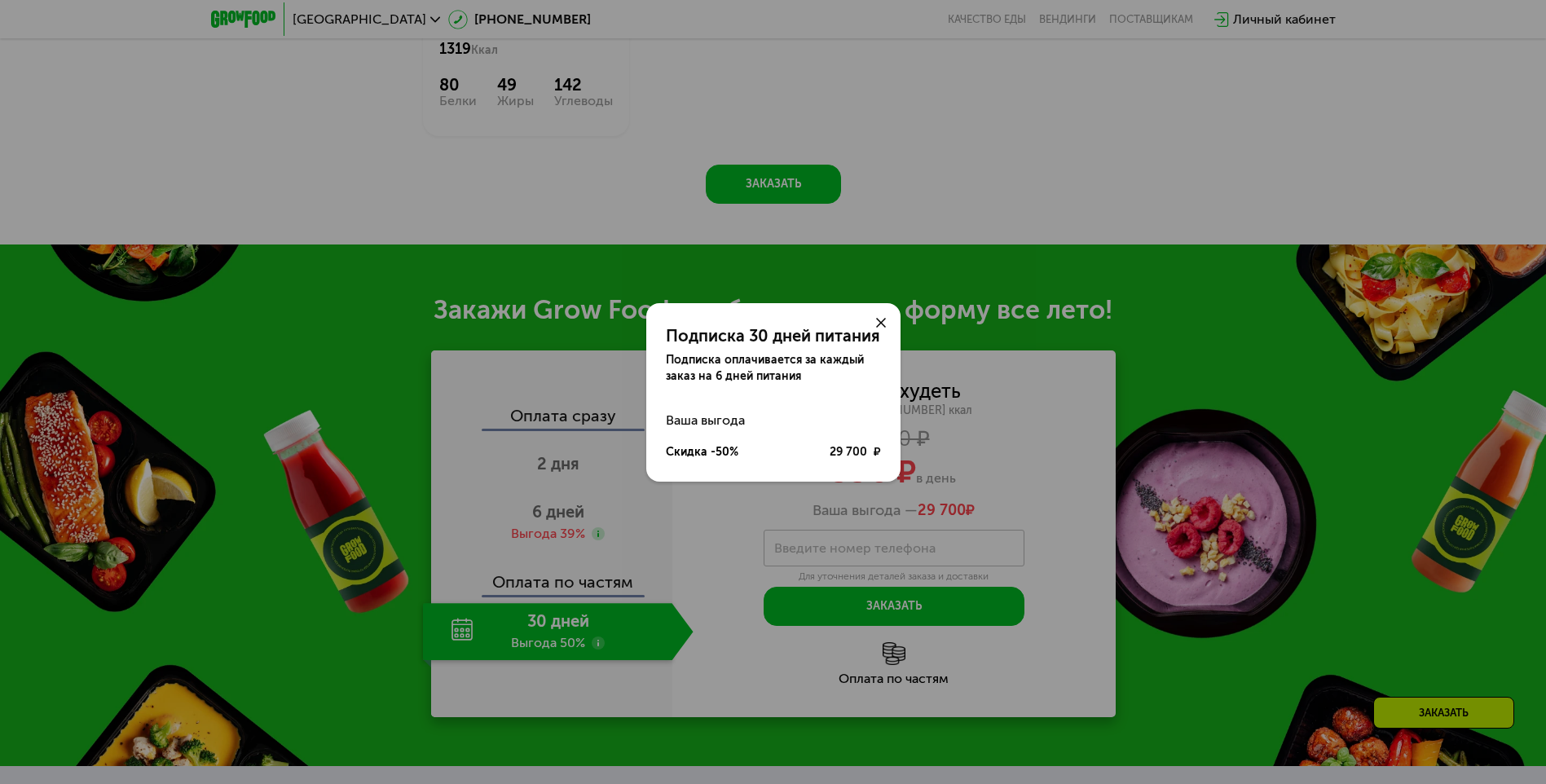
click at [647, 593] on div "Подписка 30 дней питания Подписка оплачивается за каждый заказ на 6 дней питани…" at bounding box center [773, 392] width 1546 height 784
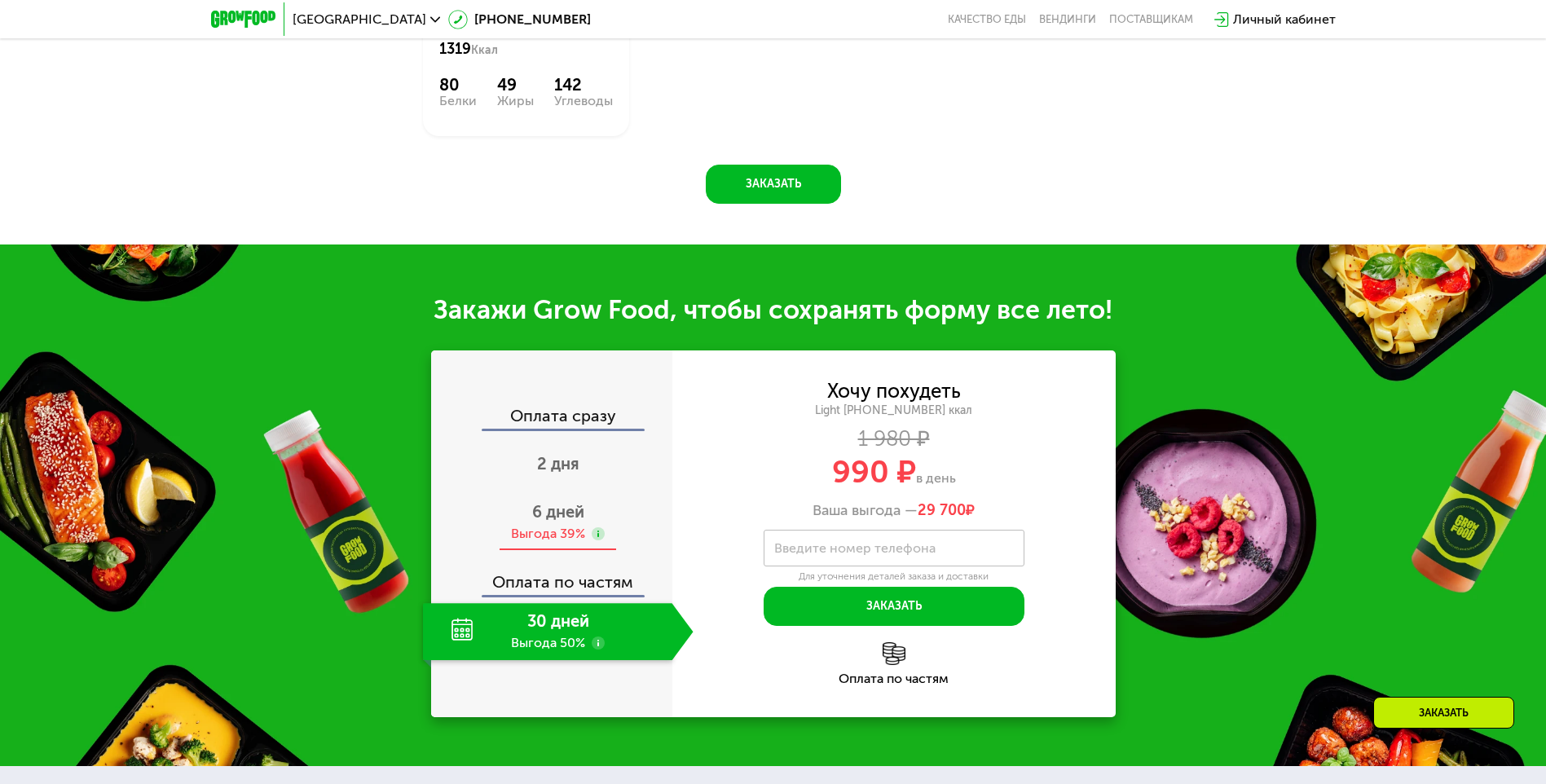
click at [582, 537] on div "Выгода 39%" at bounding box center [548, 534] width 74 height 18
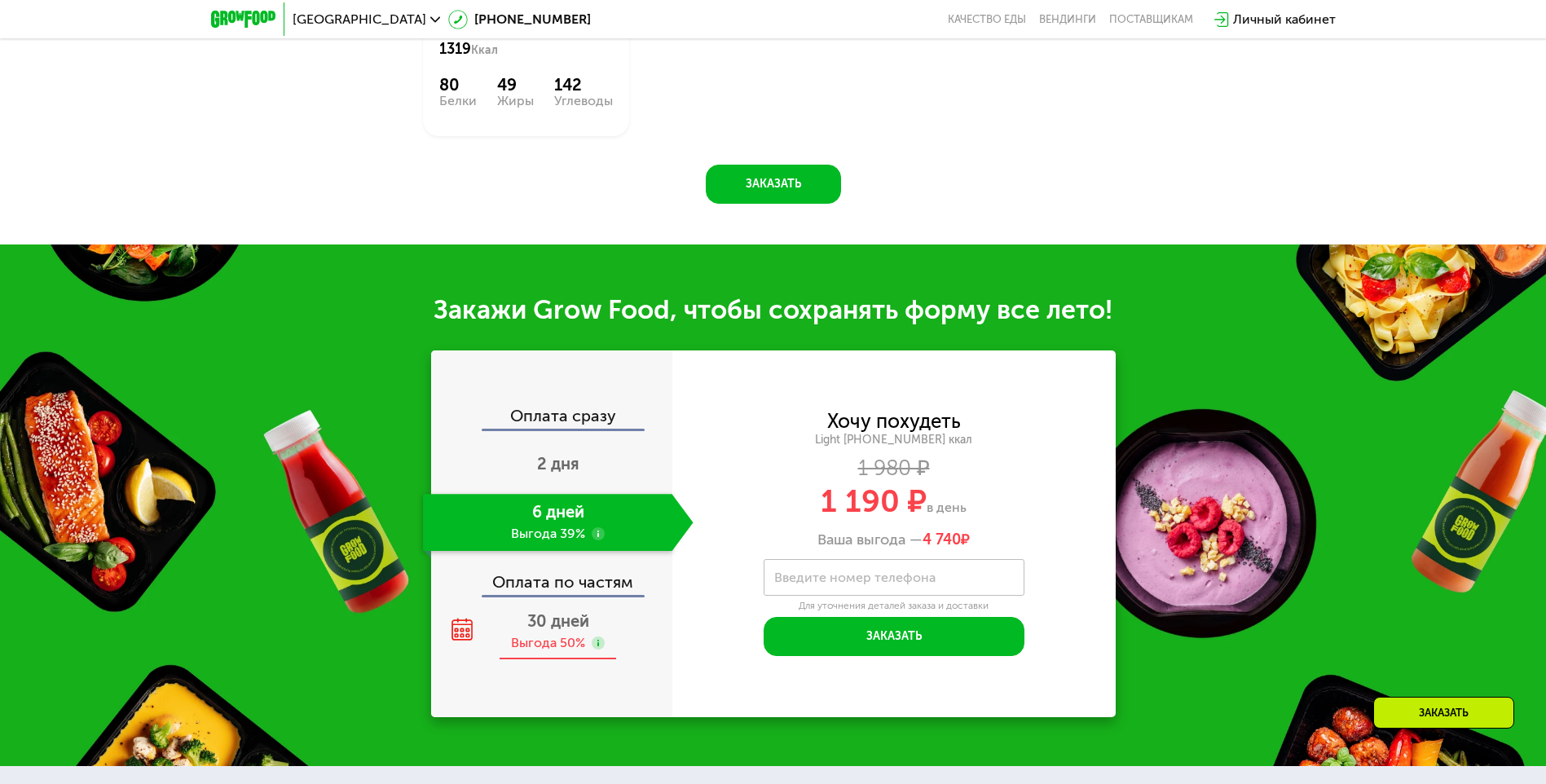
click at [563, 629] on span "30 дней" at bounding box center [558, 621] width 62 height 20
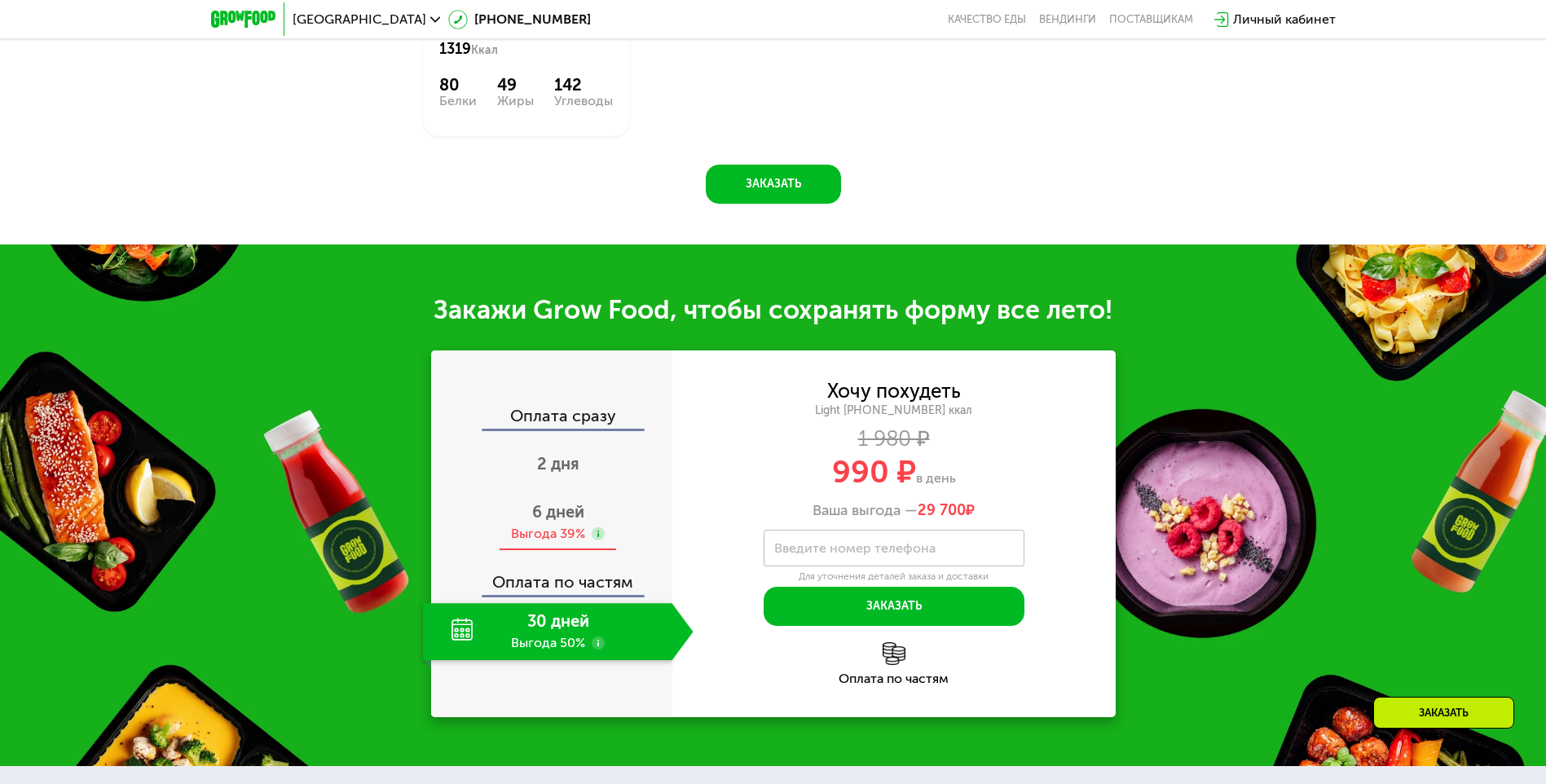
click at [578, 534] on div "Выгода 39%" at bounding box center [548, 534] width 74 height 18
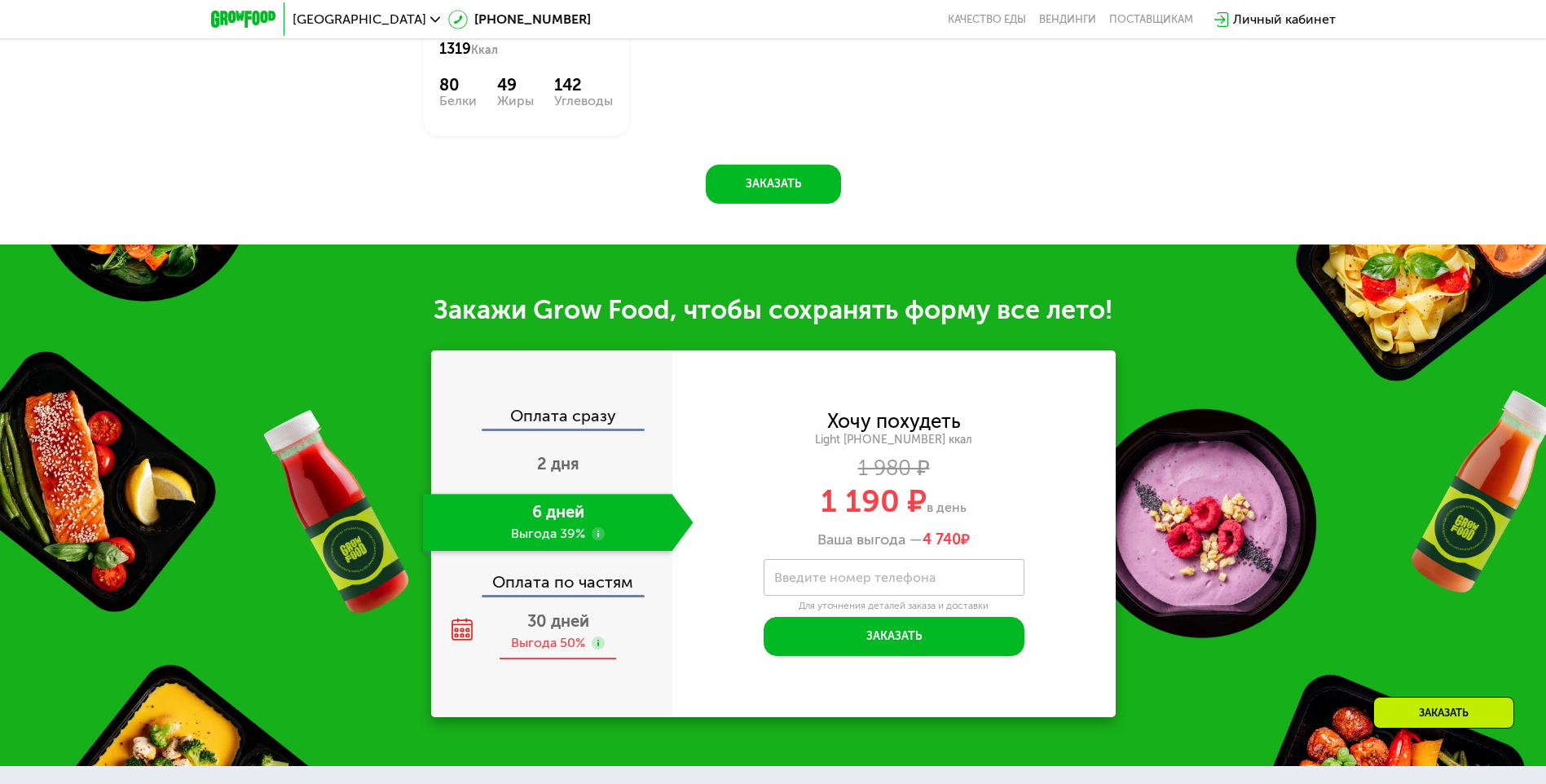
click at [550, 640] on div "Выгода 50%" at bounding box center [548, 642] width 74 height 18
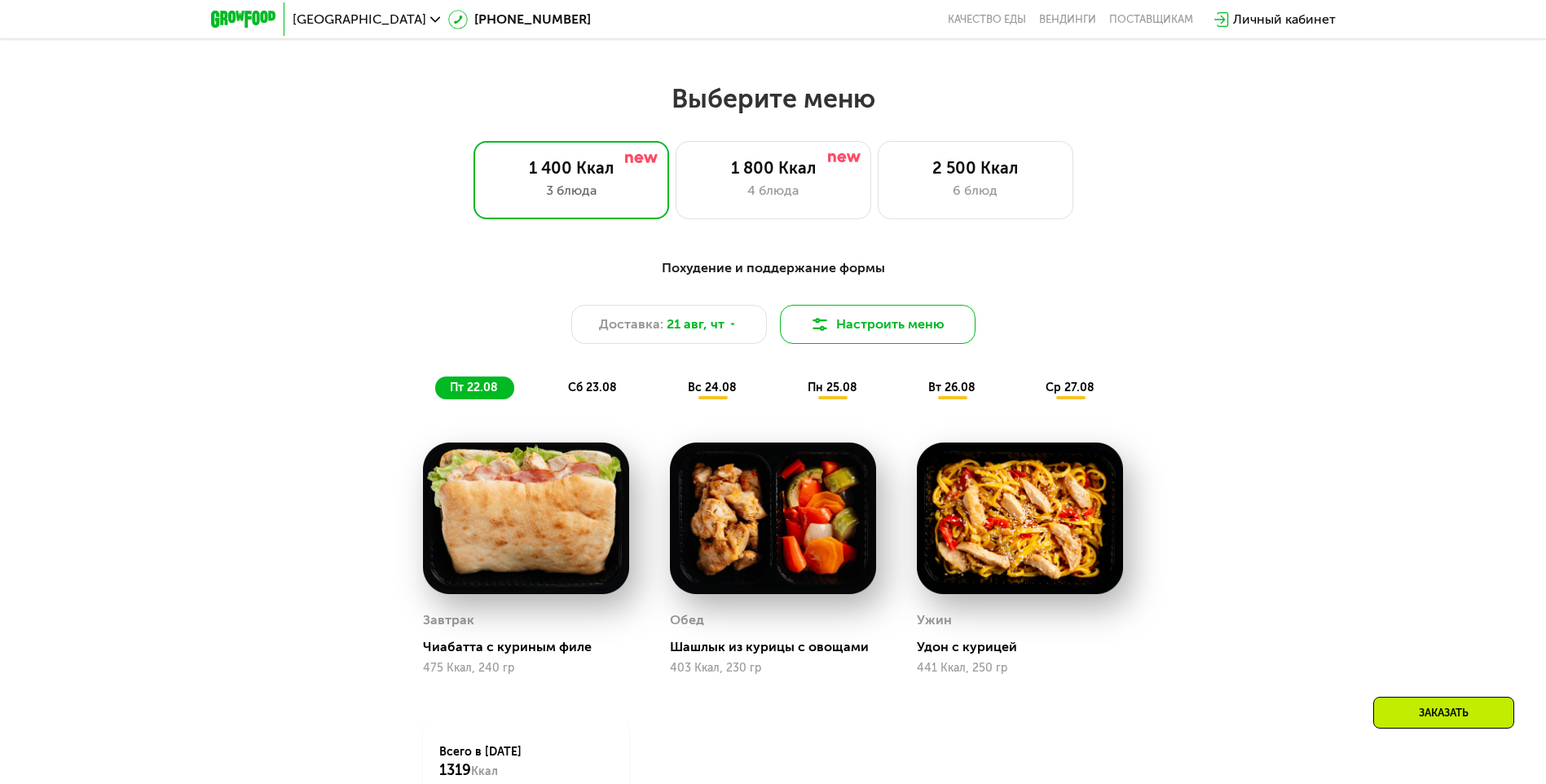
scroll to position [815, 0]
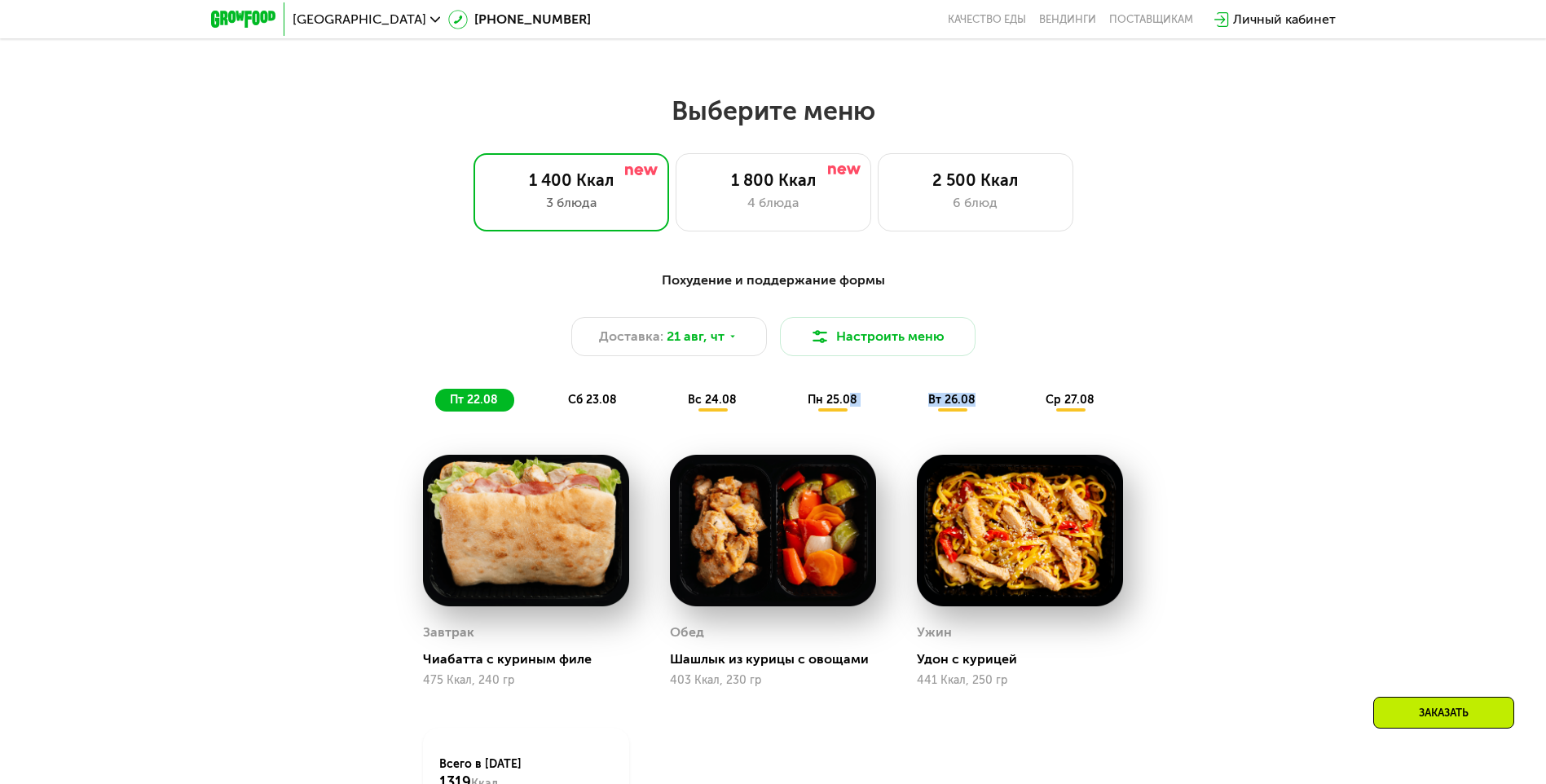
drag, startPoint x: 1041, startPoint y: 400, endPoint x: 848, endPoint y: 418, distance: 193.8
click at [774, 418] on div "Похудение и поддержание формы Доставка: [DATE] Настроить меню пт 22.08 сб 23.08…" at bounding box center [773, 341] width 985 height 161
click at [577, 398] on span "сб 23.08" at bounding box center [592, 400] width 49 height 14
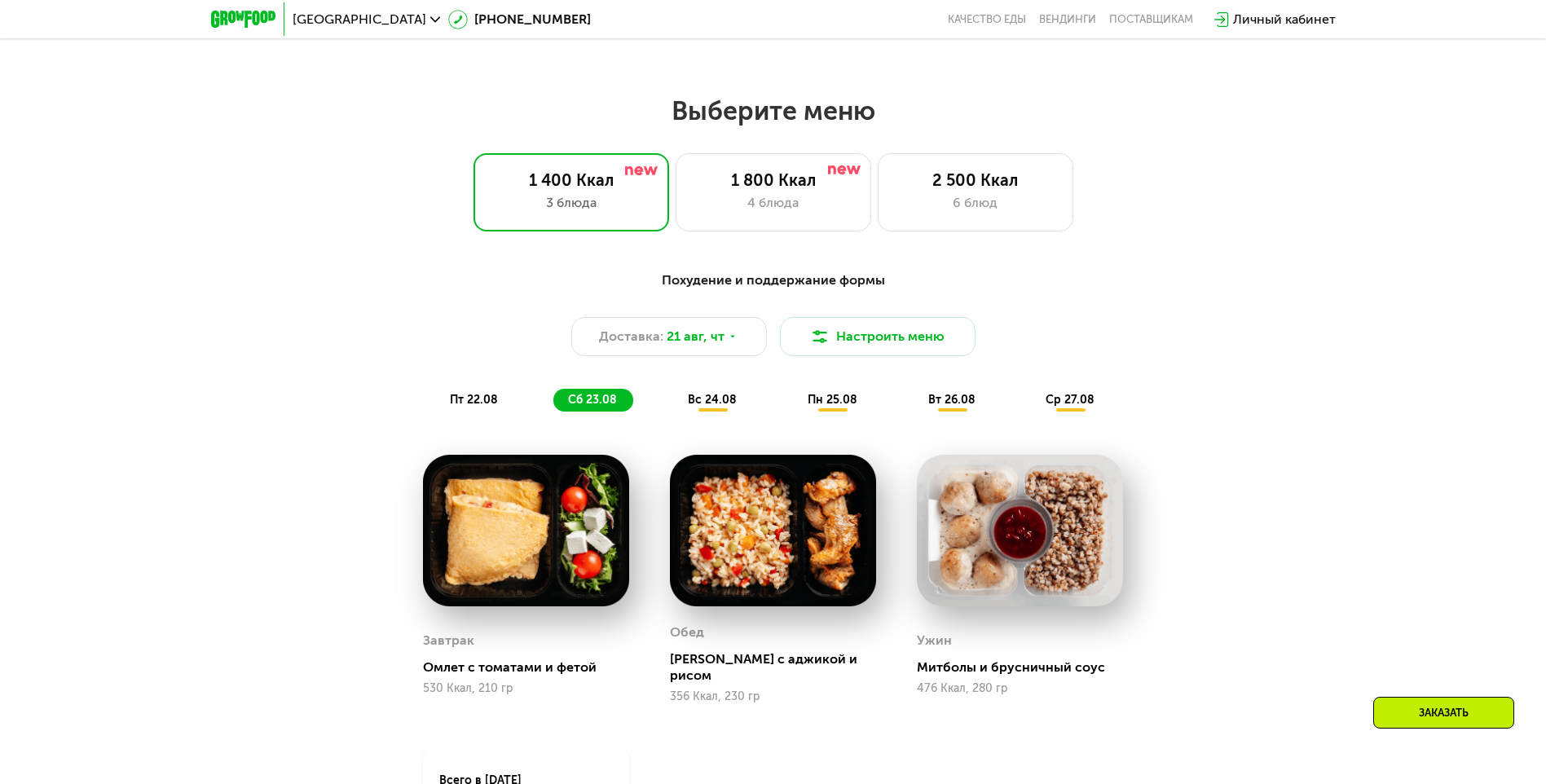
scroll to position [897, 0]
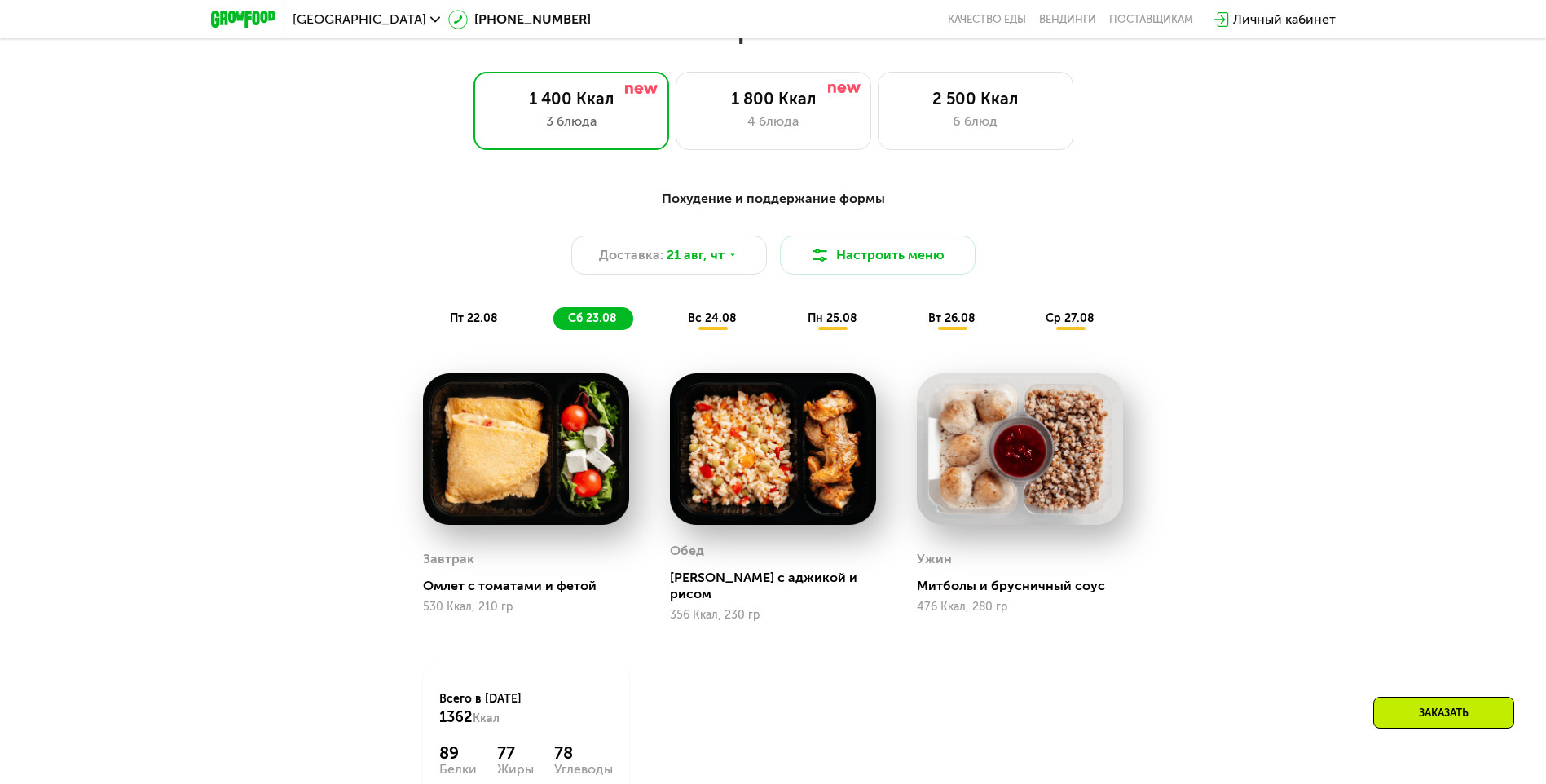
click at [711, 320] on span "вс 24.08" at bounding box center [712, 319] width 49 height 14
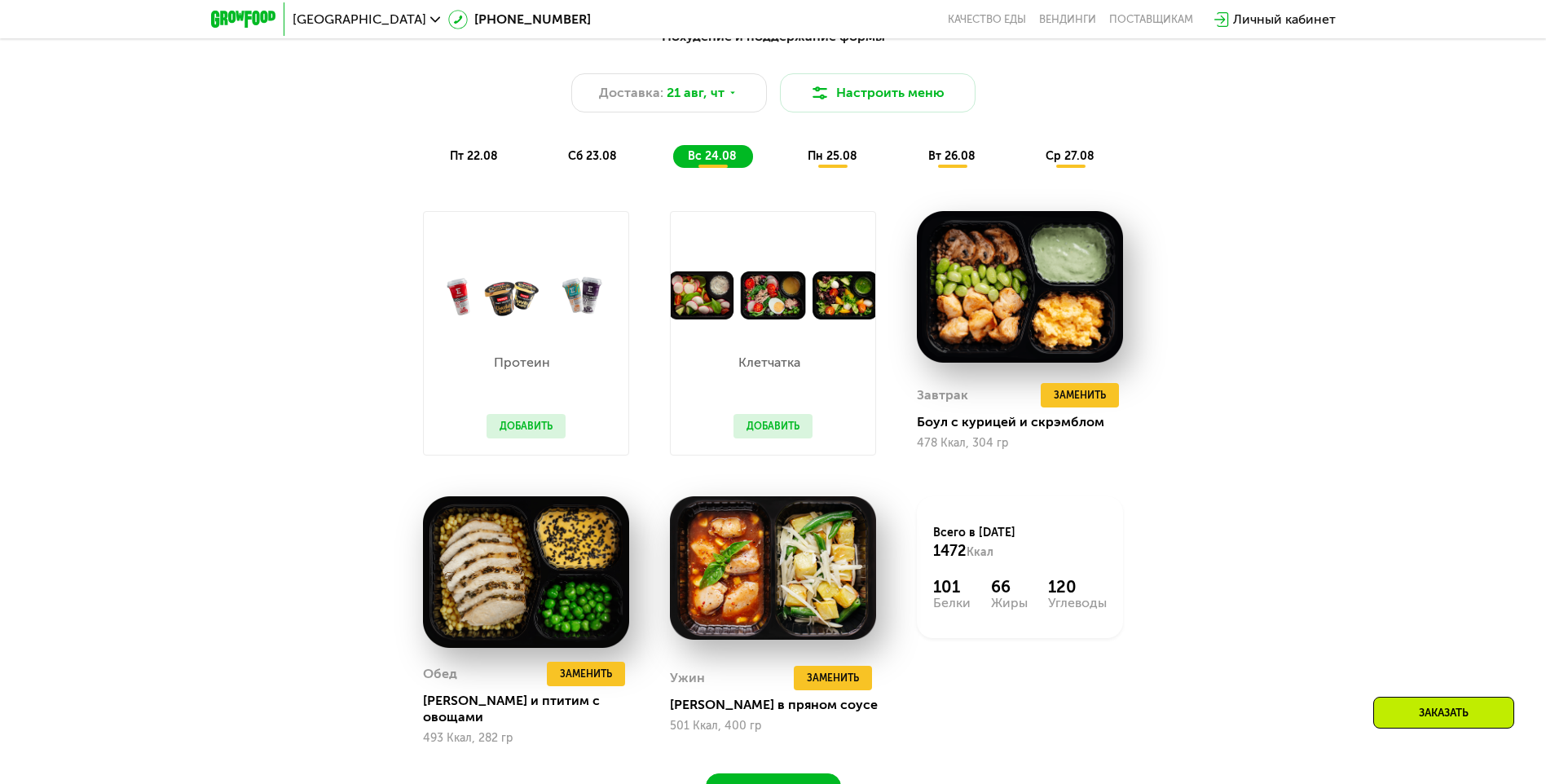
scroll to position [1059, 0]
click at [535, 435] on button "Добавить" at bounding box center [526, 425] width 79 height 25
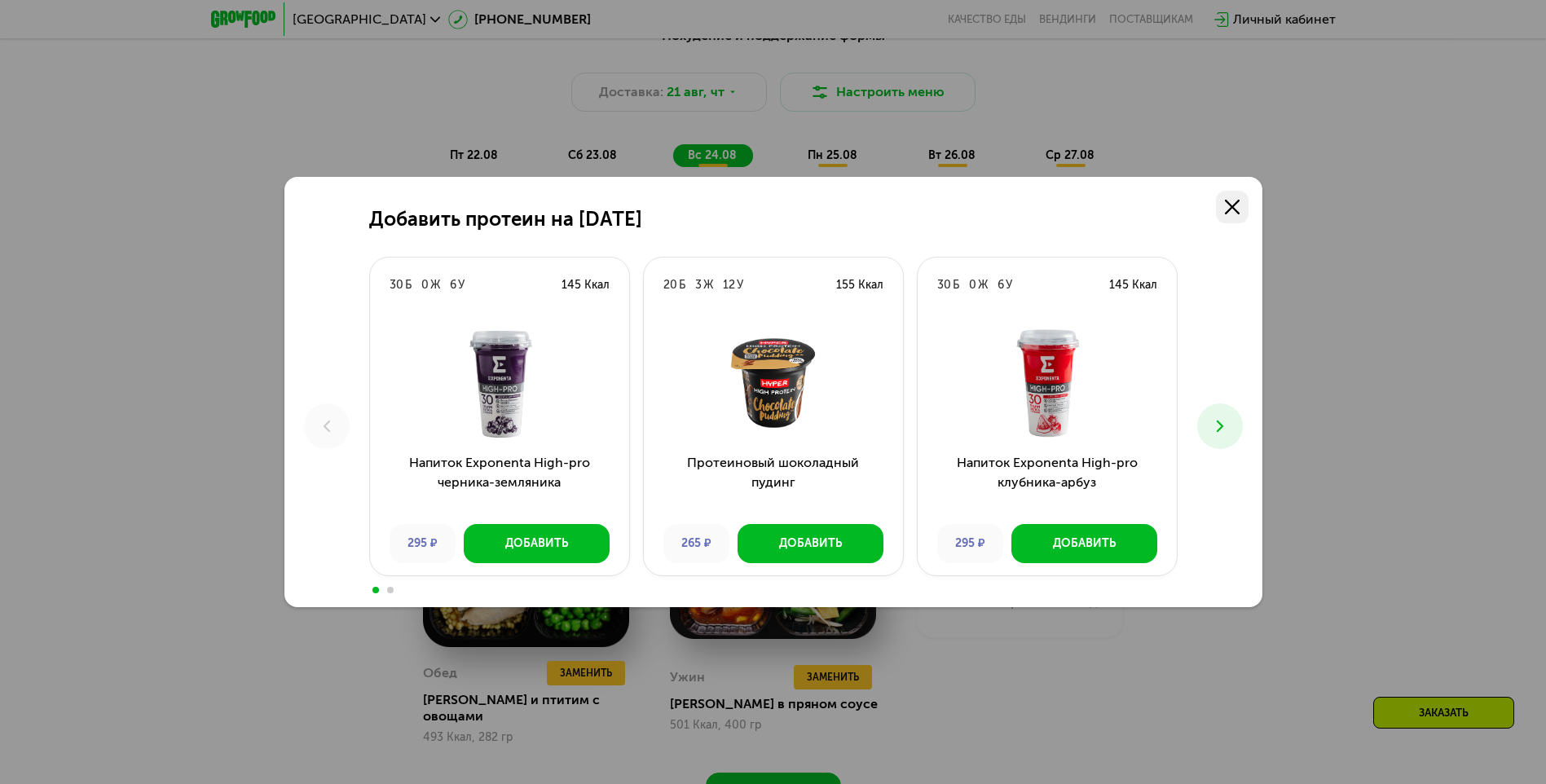
click at [774, 205] on icon at bounding box center [1232, 207] width 15 height 15
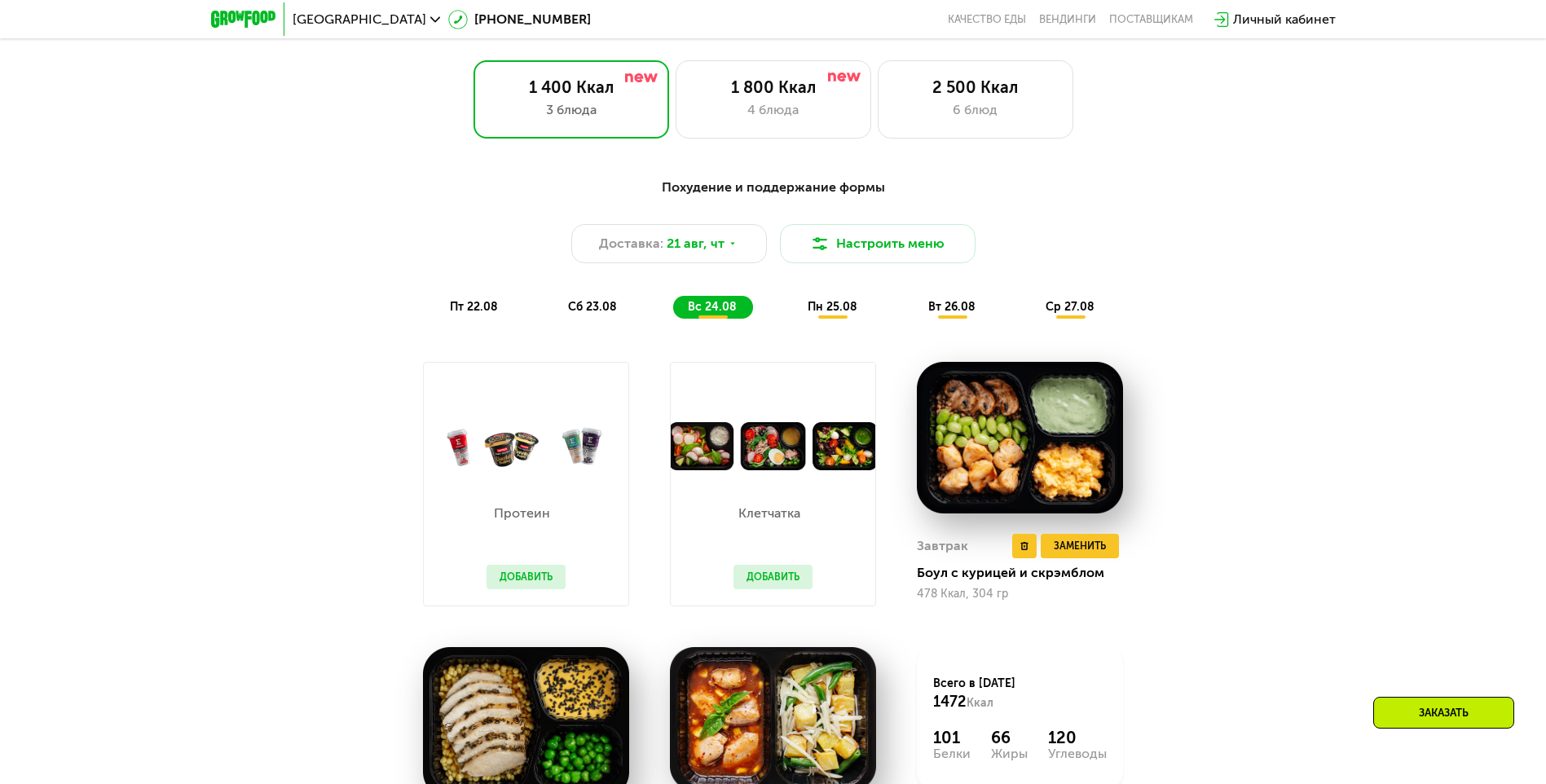
scroll to position [897, 0]
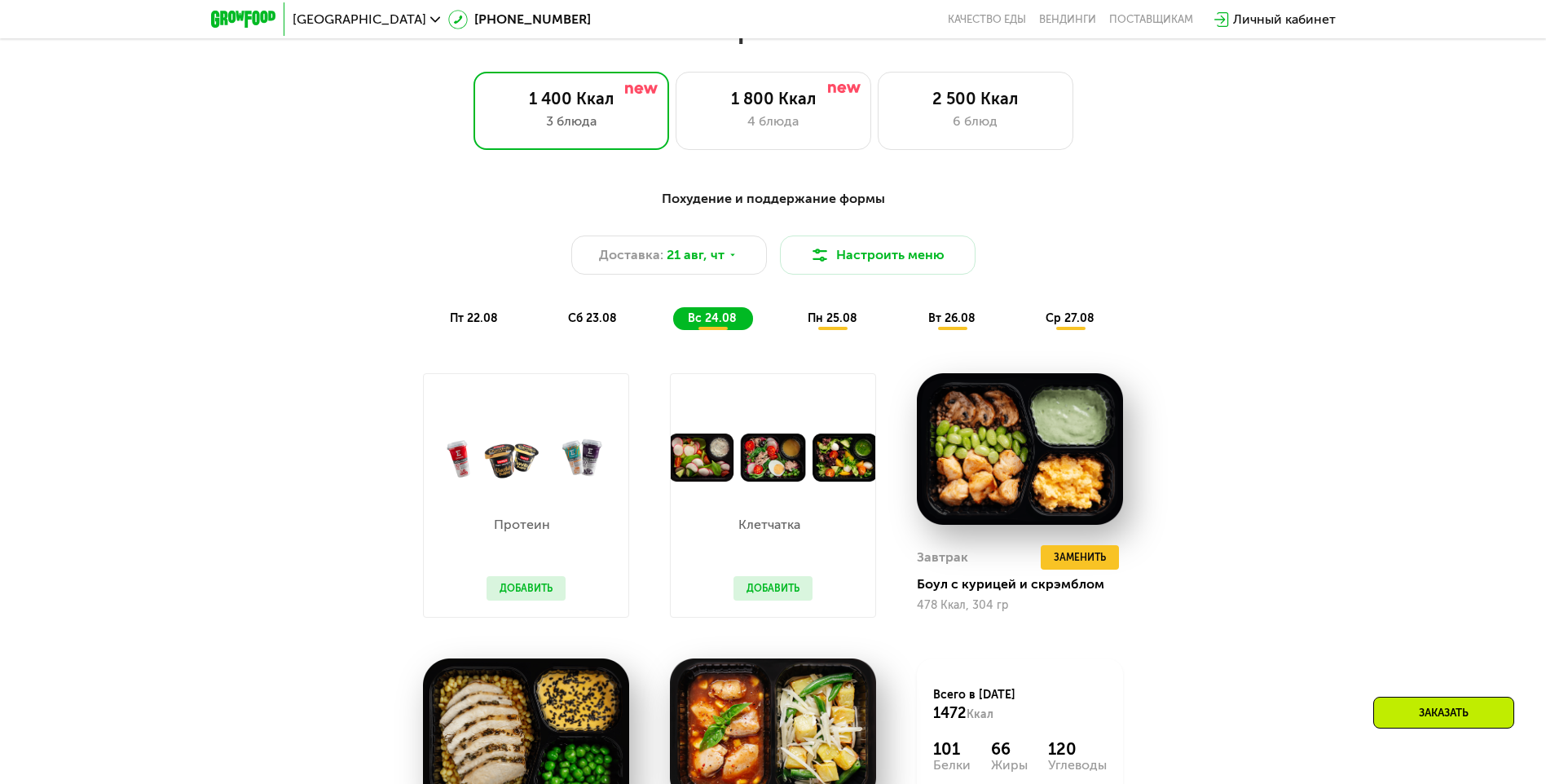
click at [774, 319] on span "пн 25.08" at bounding box center [833, 319] width 50 height 14
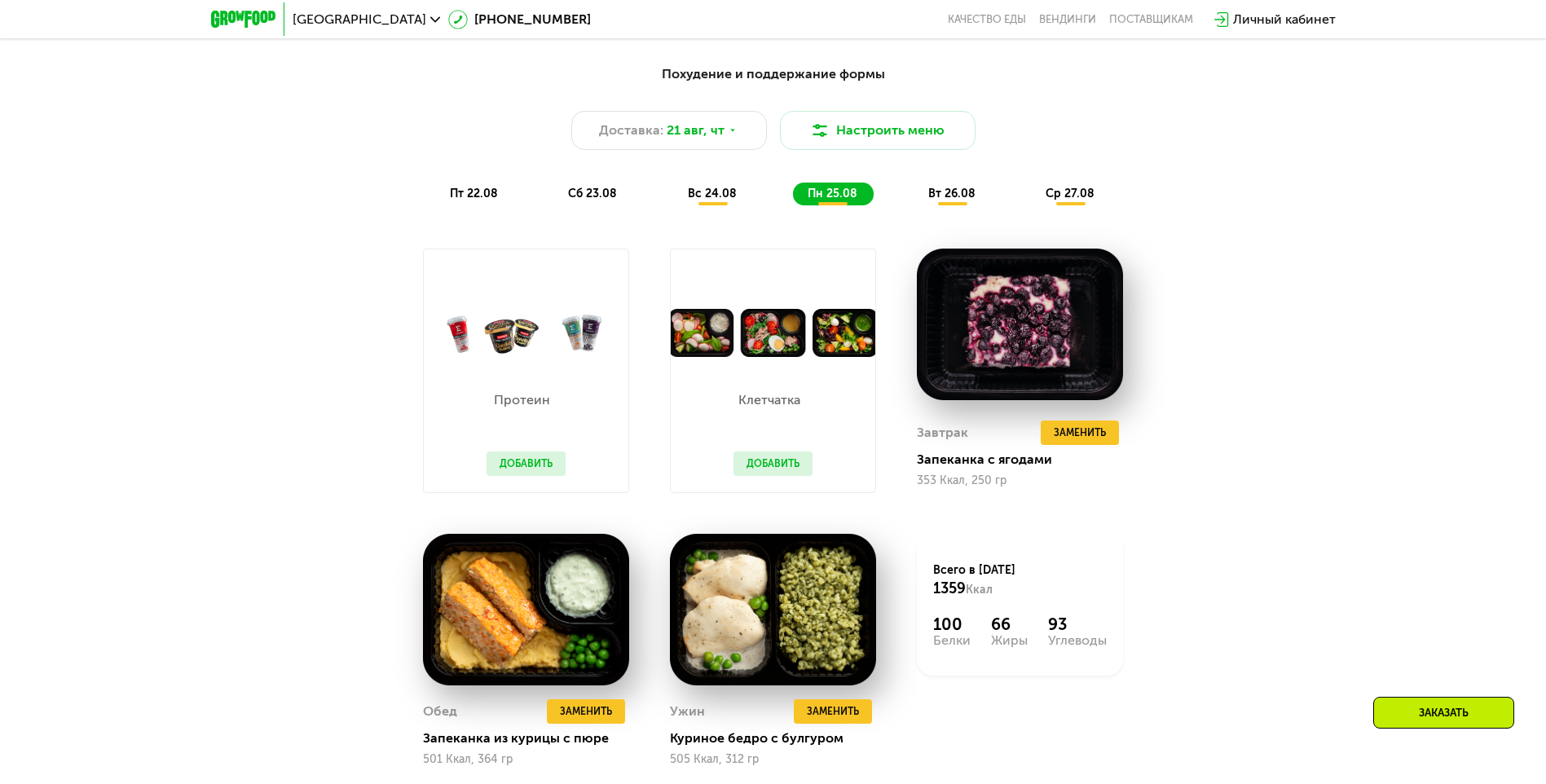
scroll to position [1059, 0]
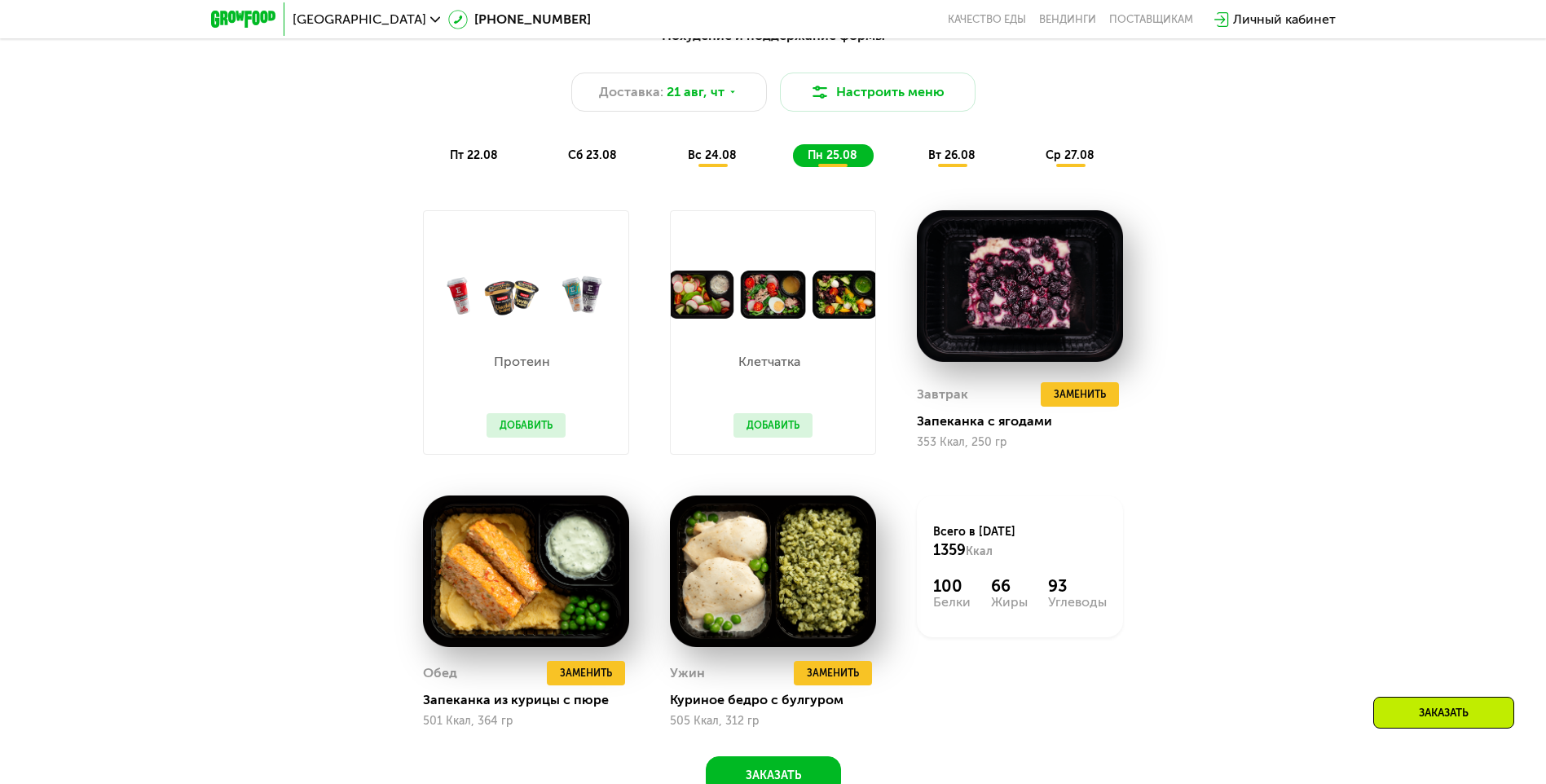
click at [774, 154] on span "вт 26.08" at bounding box center [952, 155] width 47 height 14
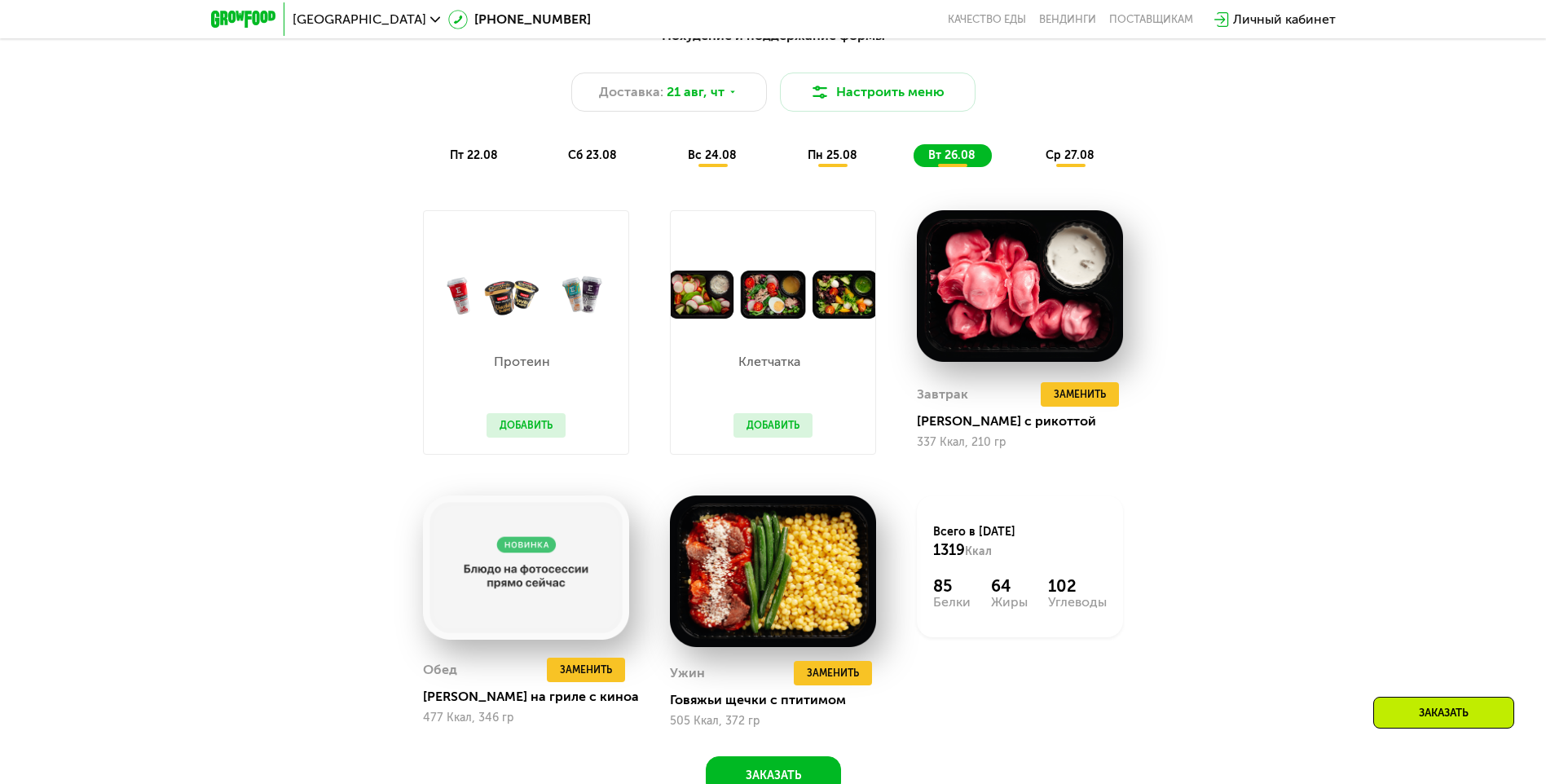
click at [774, 156] on span "ср 27.08" at bounding box center [1069, 155] width 49 height 14
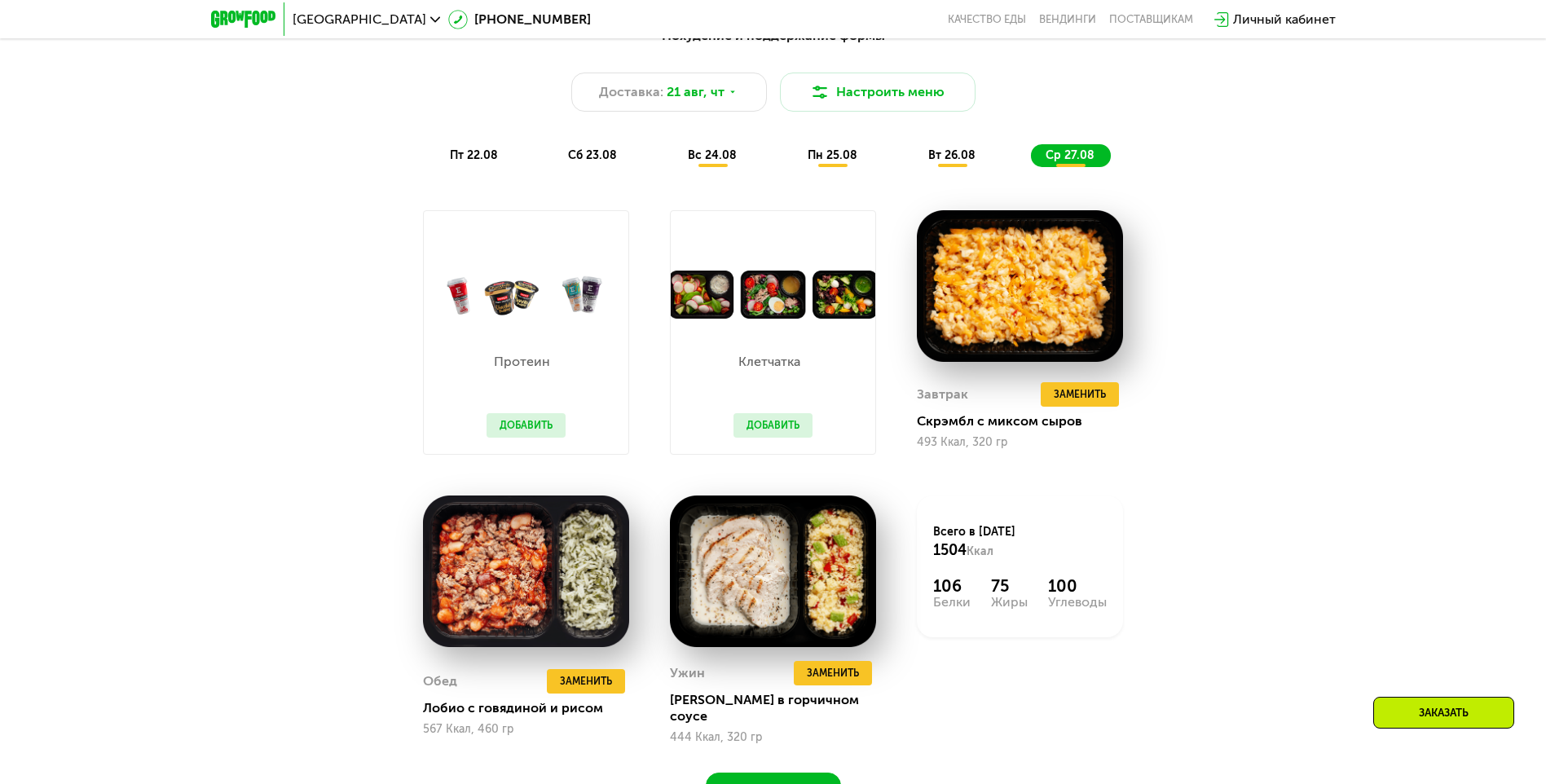
scroll to position [1141, 0]
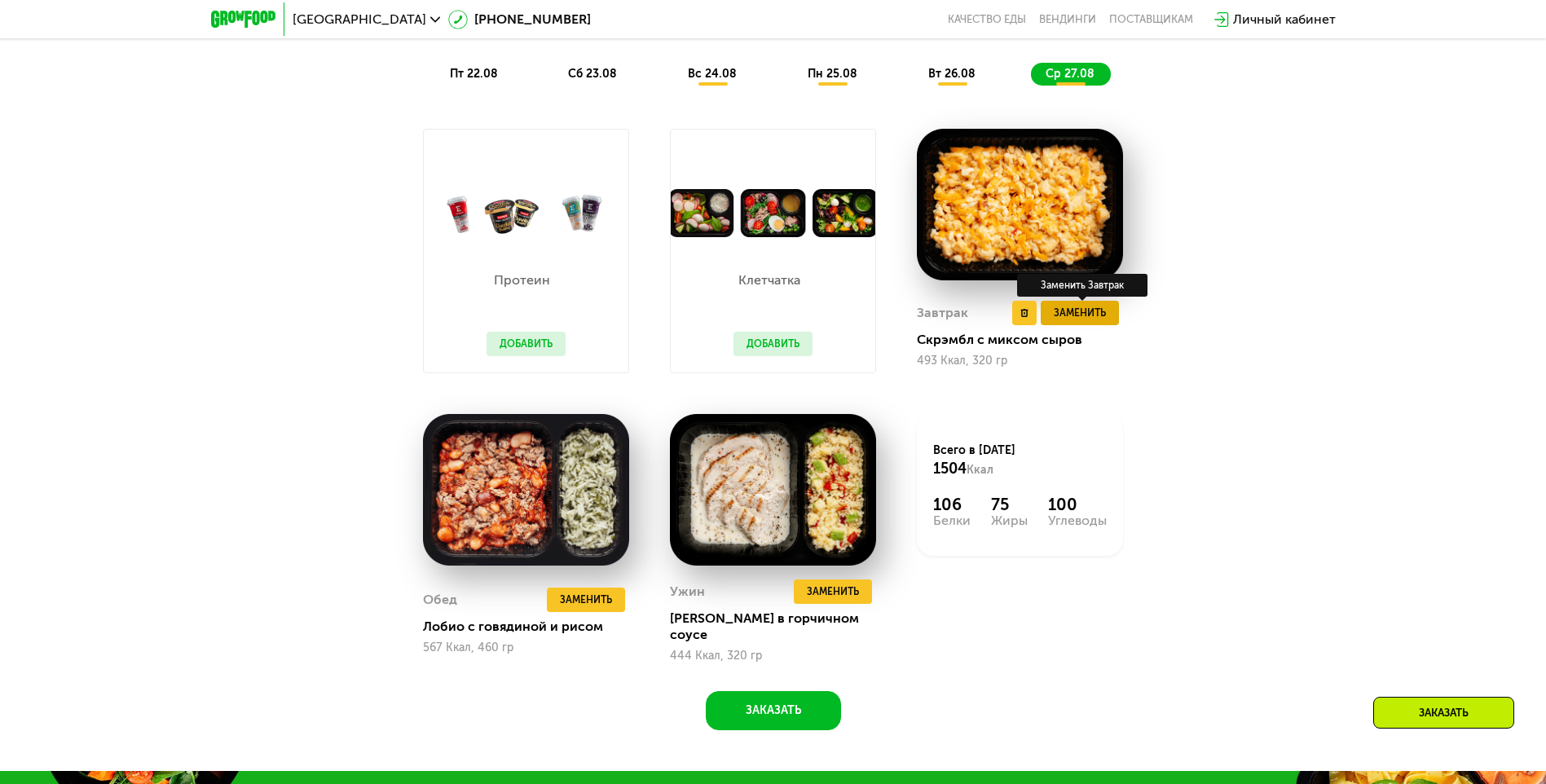
click at [774, 321] on span "Заменить" at bounding box center [1080, 313] width 52 height 16
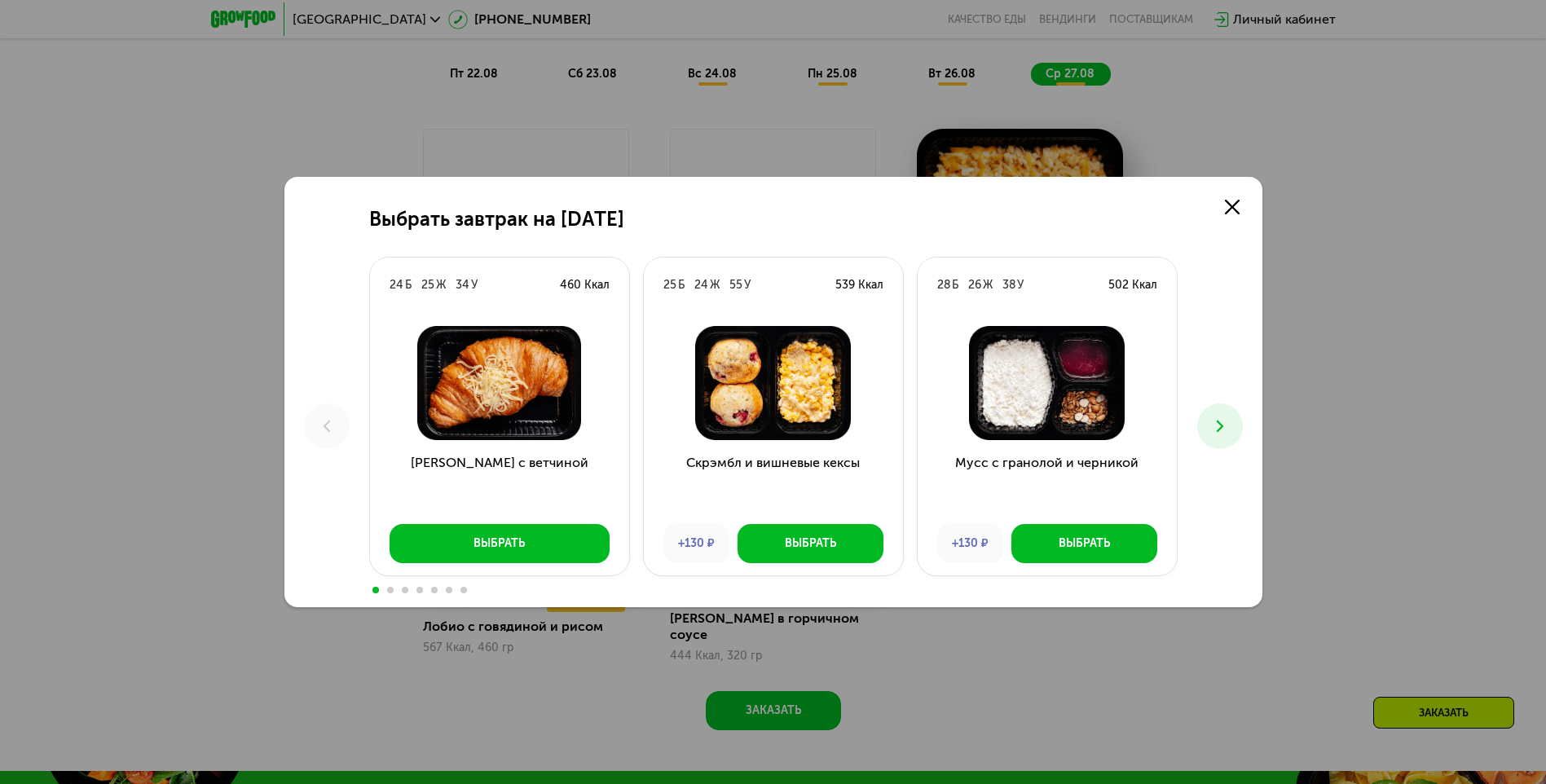
click at [774, 417] on icon at bounding box center [1220, 426] width 20 height 20
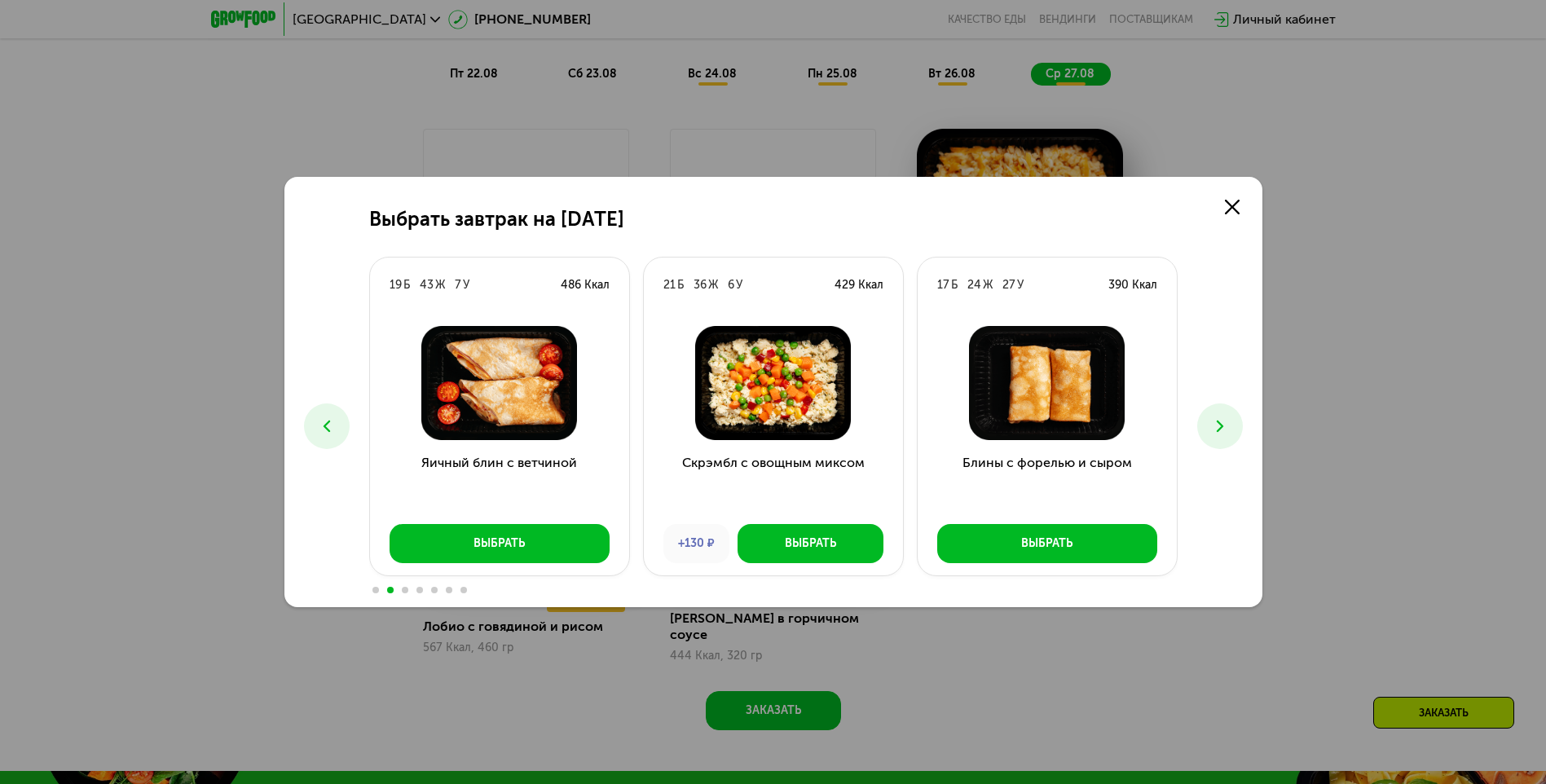
click at [774, 417] on icon at bounding box center [1220, 426] width 20 height 20
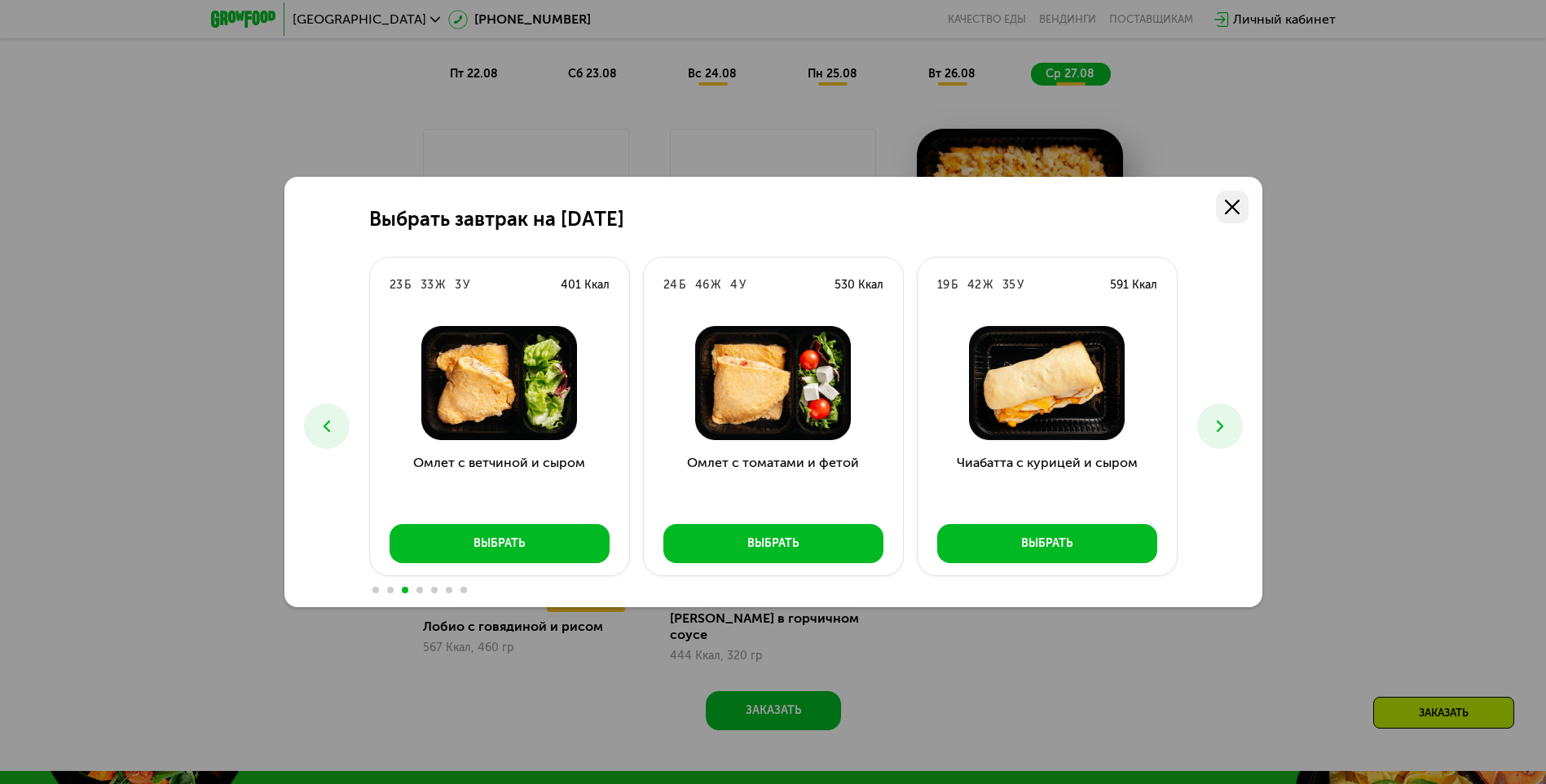
click at [774, 217] on link at bounding box center [1233, 207] width 32 height 32
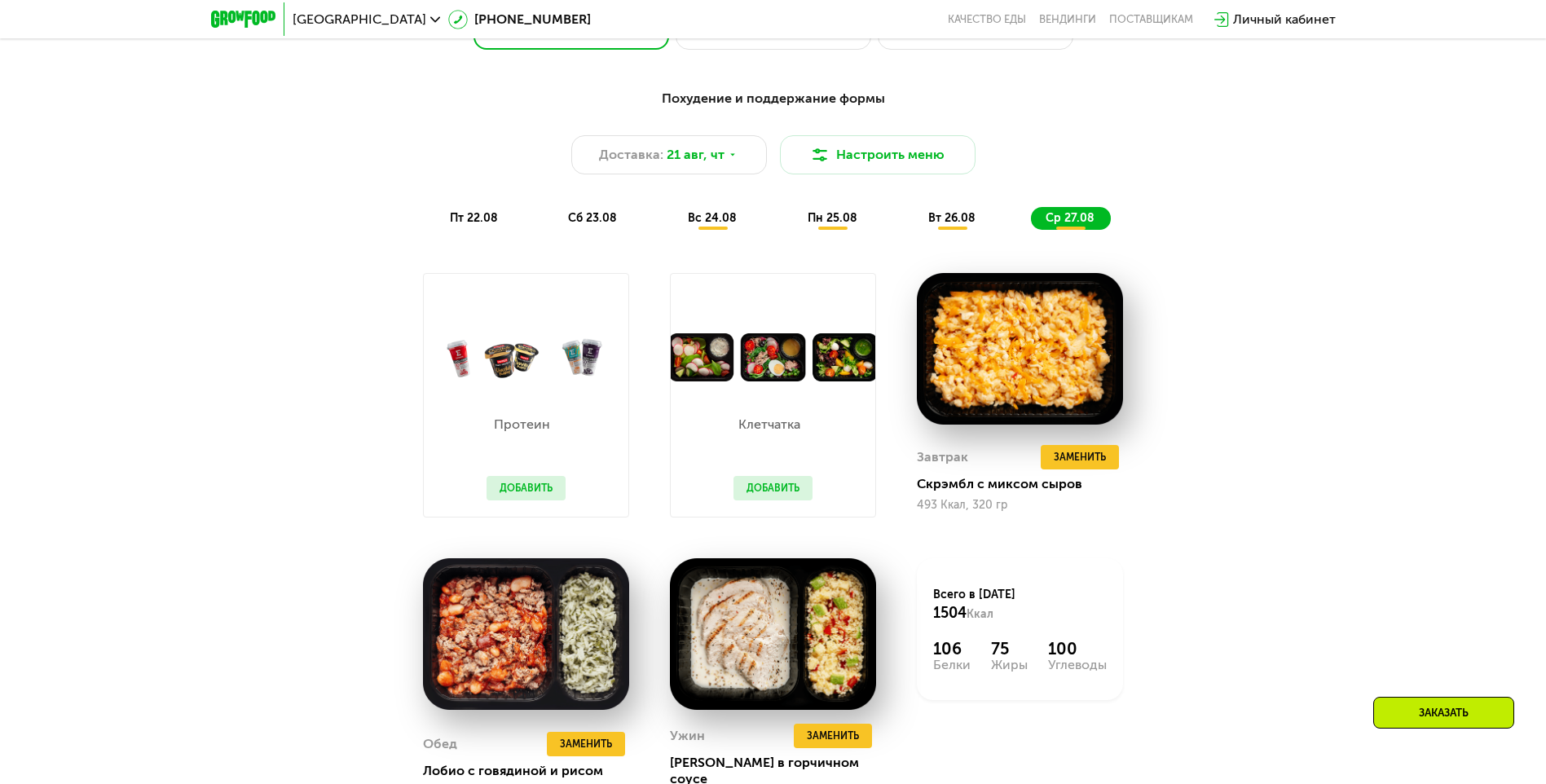
scroll to position [978, 0]
